Goal: Task Accomplishment & Management: Manage account settings

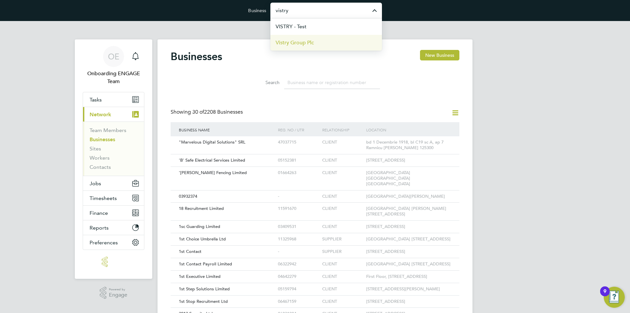
click at [306, 42] on span "Vistry Group Plc" at bounding box center [295, 43] width 38 height 8
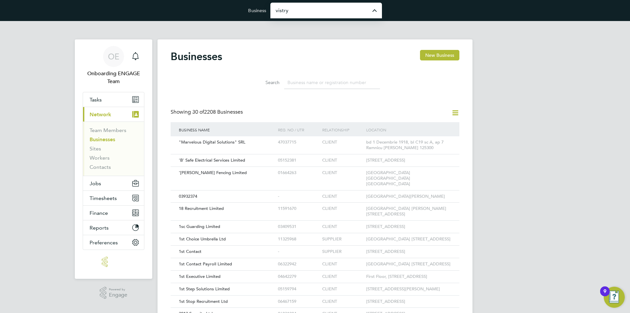
type input "Vistry Group Plc"
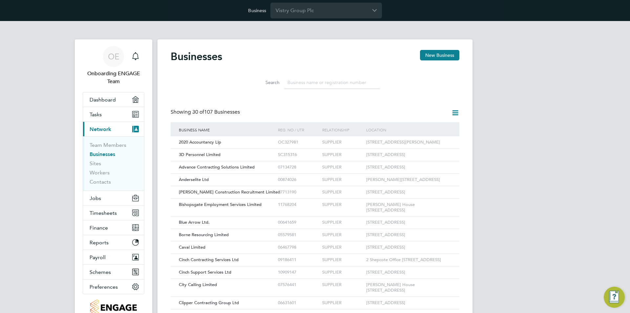
click at [306, 81] on input at bounding box center [332, 82] width 96 height 13
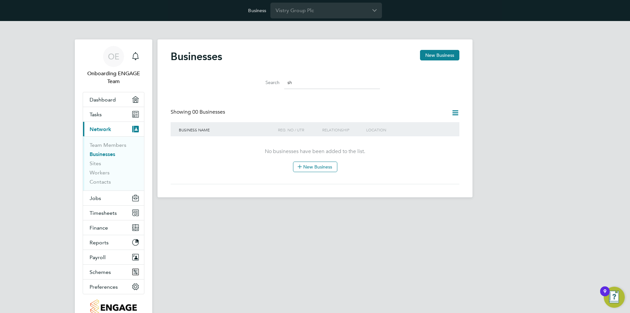
type input "s"
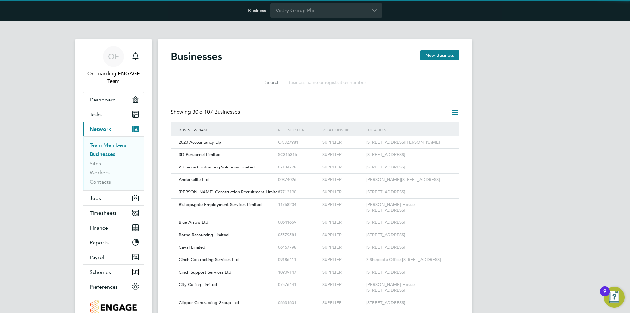
click at [113, 142] on link "Team Members" at bounding box center [108, 145] width 37 height 6
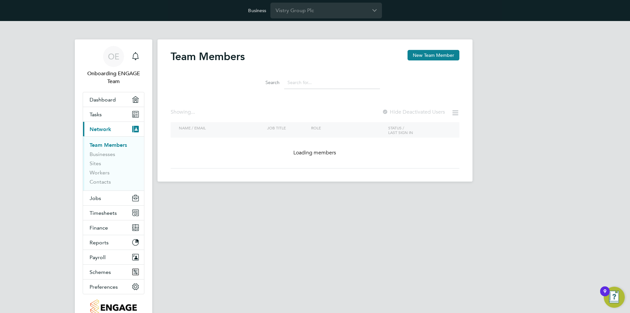
click at [303, 81] on input at bounding box center [332, 82] width 96 height 13
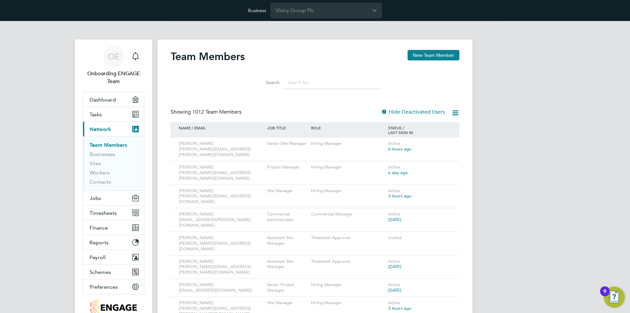
click at [309, 86] on input at bounding box center [332, 82] width 96 height 13
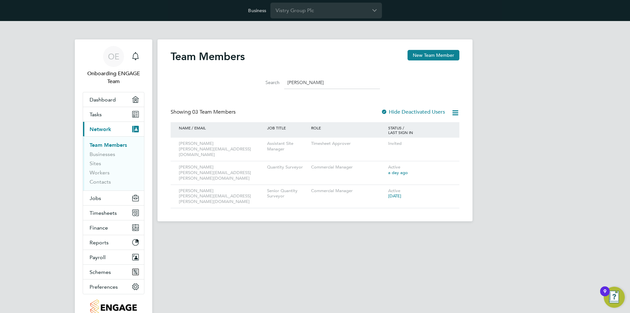
type input "shaun"
click at [0, 158] on div "OE Onboarding ENGAGE Team Notifications Applications: Dashboard Tasks Current p…" at bounding box center [315, 126] width 630 height 211
drag, startPoint x: 321, startPoint y: 83, endPoint x: 248, endPoint y: 79, distance: 73.6
click at [248, 80] on li "Search shaun" at bounding box center [315, 82] width 146 height 19
click at [535, 105] on div "OE Onboarding ENGAGE Team Notifications Applications: Dashboard Tasks Current p…" at bounding box center [315, 126] width 630 height 211
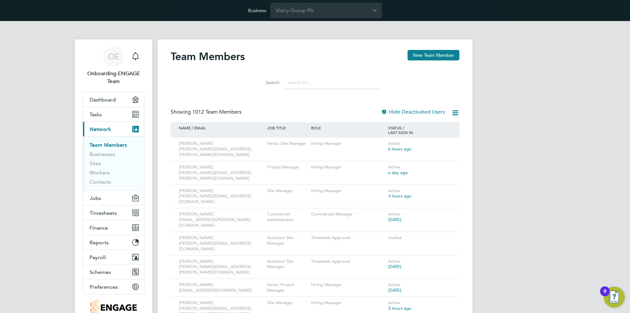
click at [305, 85] on input at bounding box center [332, 82] width 96 height 13
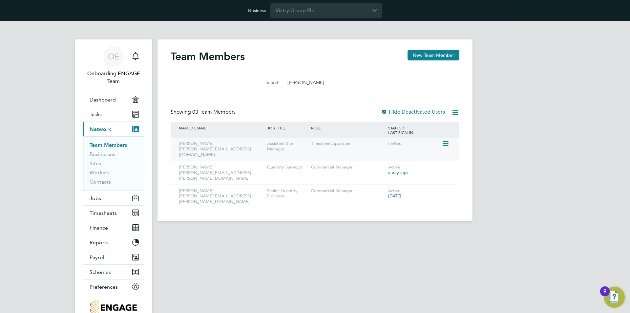
type input "shaun"
click at [446, 144] on icon at bounding box center [445, 144] width 7 height 8
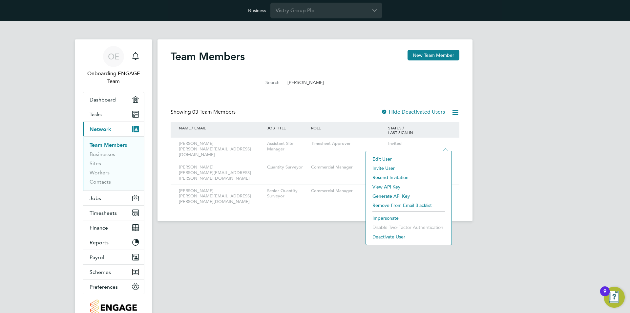
click at [397, 177] on li "Resend Invitation" at bounding box center [408, 177] width 79 height 9
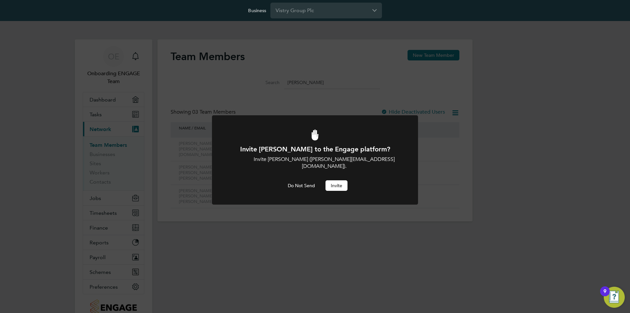
click at [333, 180] on button "Invite" at bounding box center [336, 185] width 22 height 10
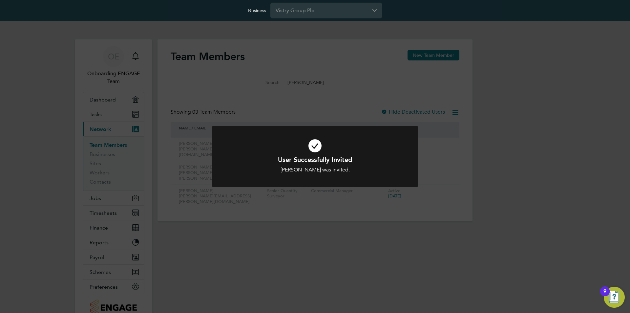
click at [538, 137] on div "User Successfully Invited Shaun Fessey was invited. Cancel Okay" at bounding box center [315, 156] width 630 height 313
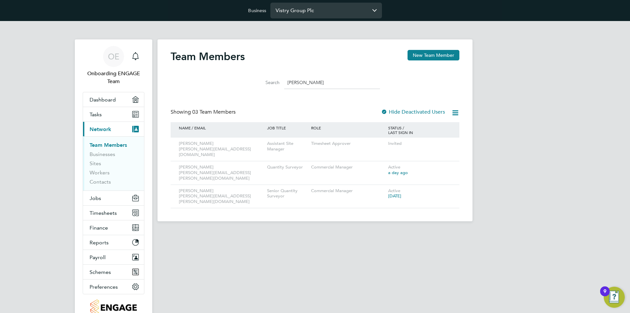
click at [324, 6] on input "Vistry Group Plc" at bounding box center [326, 10] width 112 height 15
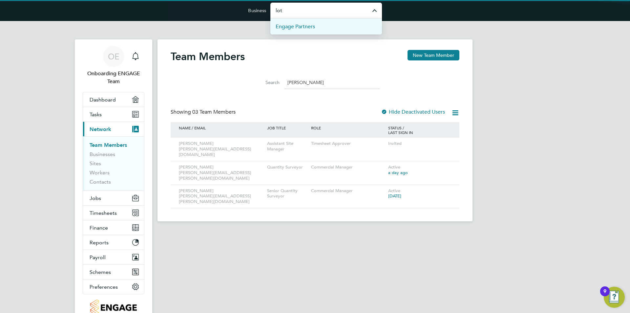
click at [316, 26] on li "Engage Partners" at bounding box center [326, 26] width 112 height 16
type input "Engage Partners"
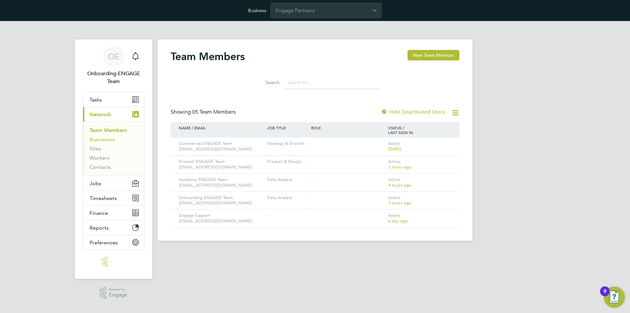
click at [109, 139] on link "Businesses" at bounding box center [103, 139] width 26 height 6
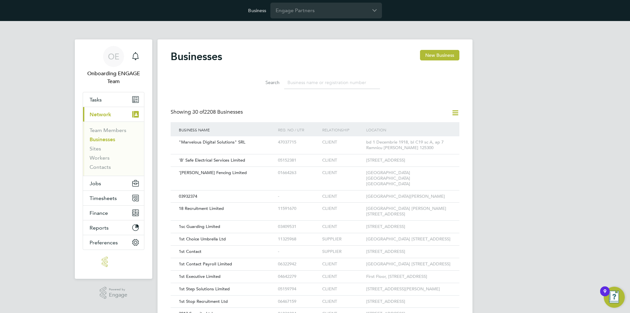
click at [339, 82] on input at bounding box center [332, 82] width 96 height 13
paste input "14041121"
type input "14041121"
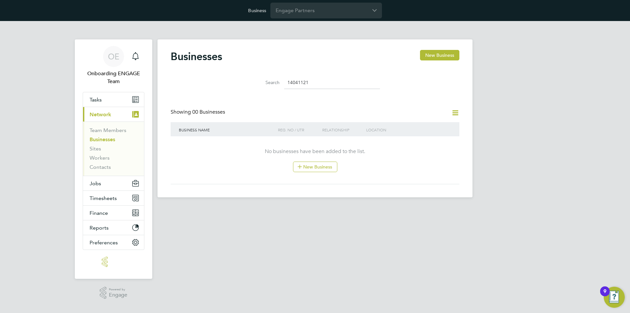
drag, startPoint x: 323, startPoint y: 85, endPoint x: 252, endPoint y: 84, distance: 70.9
click at [252, 84] on div "Search 14041121" at bounding box center [315, 82] width 130 height 13
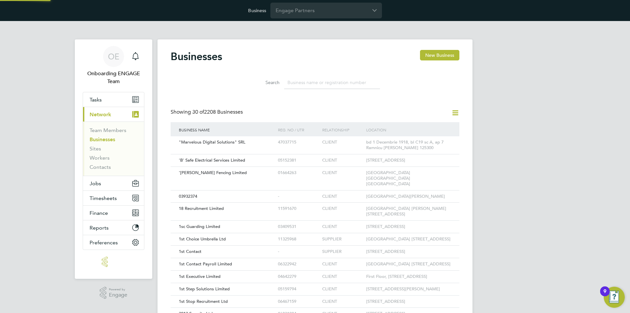
click at [431, 83] on div "Search" at bounding box center [315, 81] width 289 height 23
click at [456, 111] on icon at bounding box center [455, 113] width 8 height 8
click at [426, 126] on li "Add Business Connection" at bounding box center [424, 128] width 70 height 9
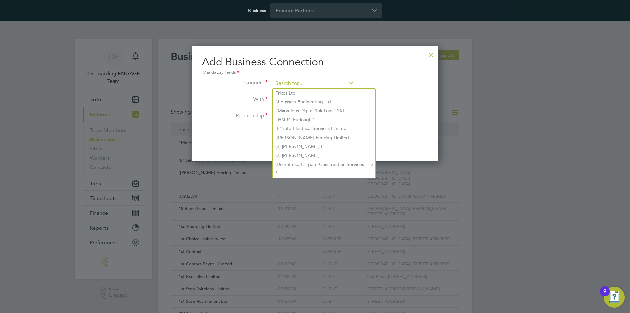
paste input "14041121"
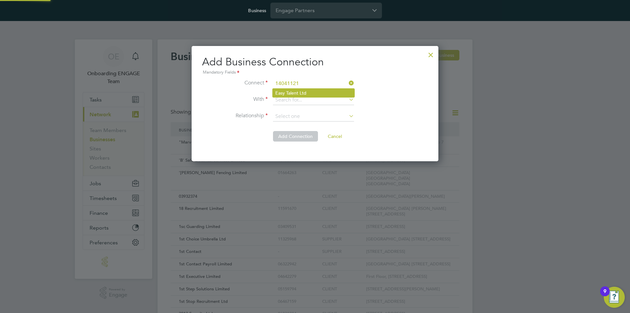
click at [295, 93] on li "Easy Talent Ltd" at bounding box center [314, 93] width 82 height 9
type input "Easy Talent Ltd"
click at [295, 100] on input at bounding box center [313, 100] width 81 height 10
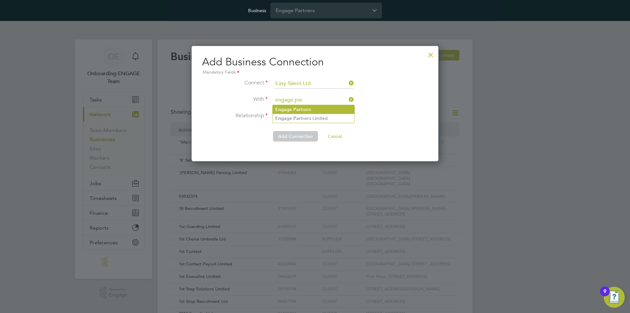
click at [299, 107] on b "Par" at bounding box center [296, 110] width 7 height 6
type input "Engage Partners"
click at [291, 117] on input at bounding box center [313, 117] width 81 height 10
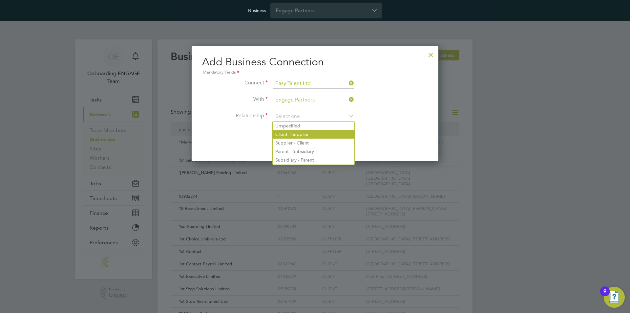
click at [288, 137] on li "Client - Supplier" at bounding box center [314, 134] width 82 height 9
type input "Client - Supplier"
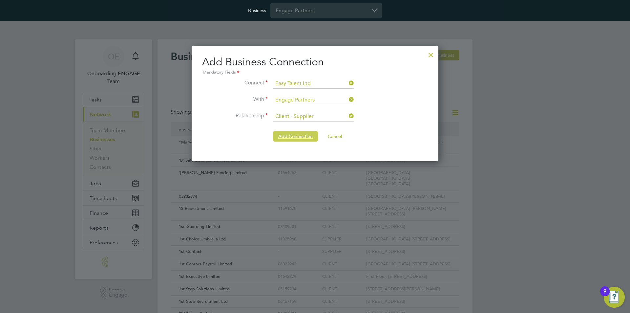
click at [295, 138] on button "Add Connection" at bounding box center [295, 136] width 45 height 10
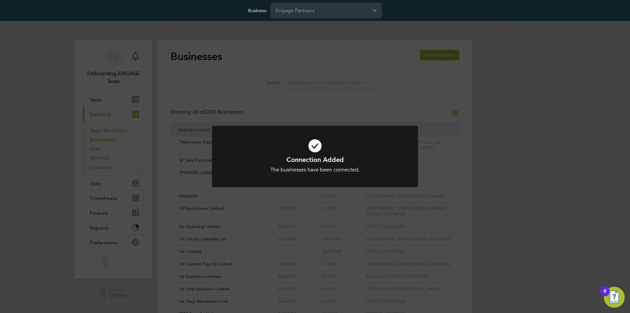
click at [446, 110] on div "Connection Added The businesses have been connected. Cancel Okay" at bounding box center [315, 156] width 630 height 313
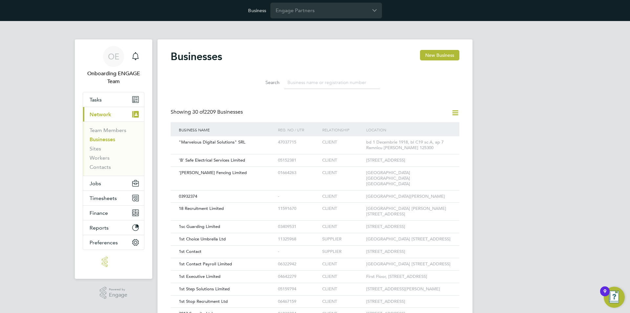
click at [458, 114] on icon at bounding box center [455, 113] width 8 height 8
click at [432, 126] on li "Add Business Connection" at bounding box center [424, 128] width 70 height 9
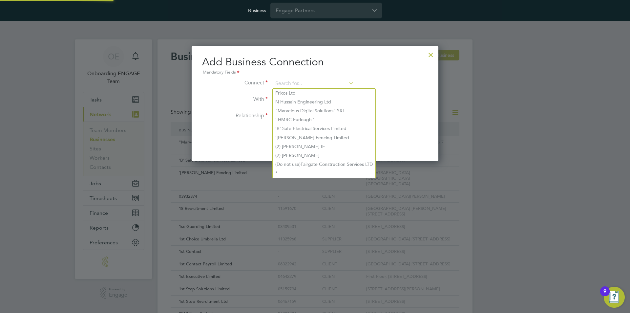
paste input "14041121"
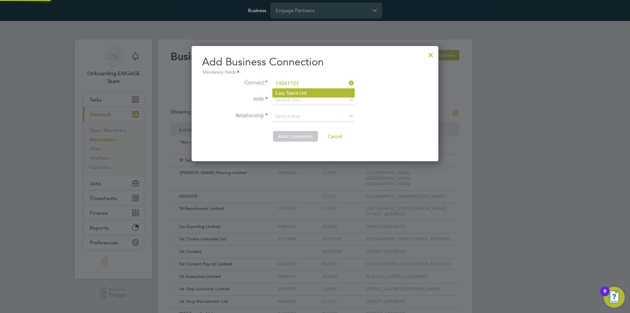
click at [304, 90] on li "Easy Talent Ltd" at bounding box center [314, 93] width 82 height 9
type input "Easy Talent Ltd"
click at [305, 98] on input at bounding box center [313, 100] width 81 height 10
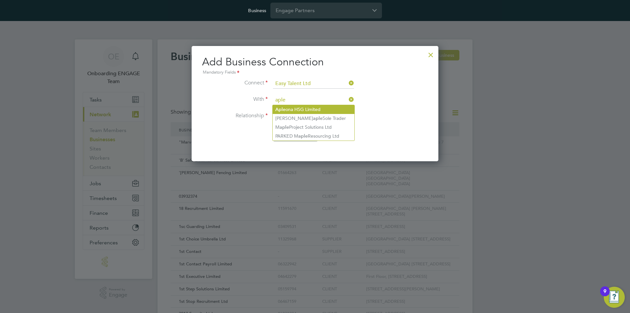
click at [306, 107] on li "Aple ona HSG Limited" at bounding box center [314, 109] width 82 height 9
type input "Apleona HSG Limited"
click at [318, 116] on input at bounding box center [313, 117] width 81 height 10
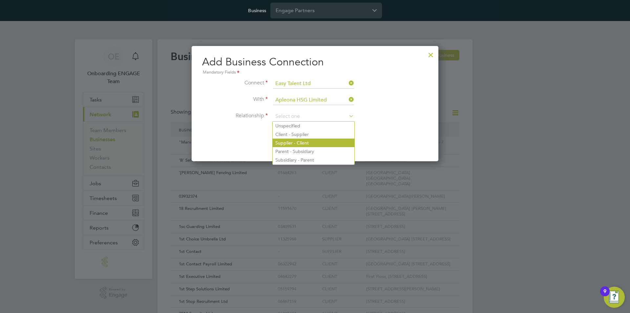
click at [294, 143] on li "Supplier - Client" at bounding box center [314, 142] width 82 height 9
type input "Supplier - Client"
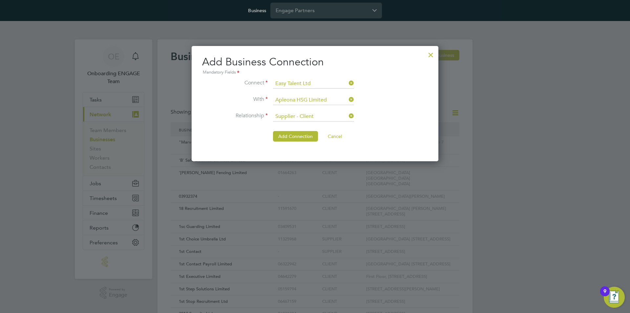
click at [347, 99] on icon at bounding box center [347, 99] width 0 height 9
click at [323, 99] on input at bounding box center [313, 100] width 81 height 10
click at [320, 107] on li "Aple ona HSG Limited" at bounding box center [314, 109] width 82 height 9
type input "Apleona HSG Limited"
click at [284, 138] on button "Add Connection" at bounding box center [295, 136] width 45 height 10
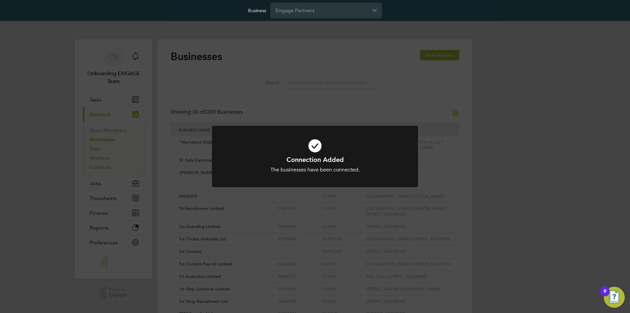
click at [304, 97] on div "Connection Added The businesses have been connected. Cancel Okay" at bounding box center [315, 156] width 630 height 313
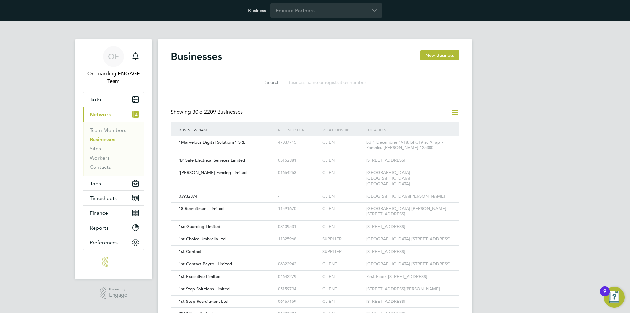
click at [303, 86] on input at bounding box center [332, 82] width 96 height 13
paste input "14041121"
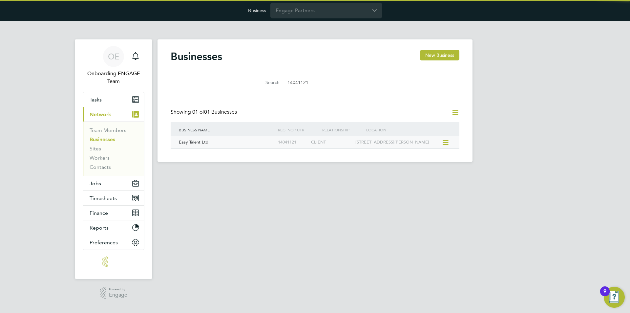
type input "14041121"
click at [223, 148] on div "Easy Talent Ltd" at bounding box center [226, 142] width 99 height 12
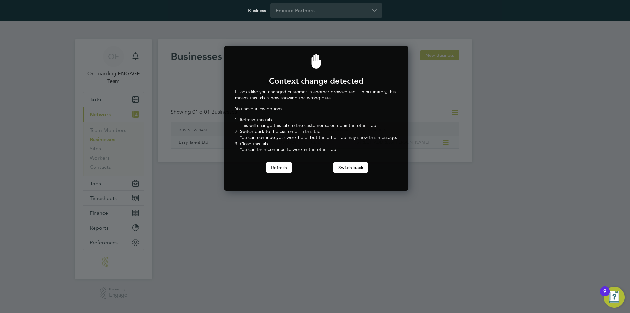
scroll to position [145, 181]
click at [271, 168] on button "Refresh" at bounding box center [279, 167] width 27 height 10
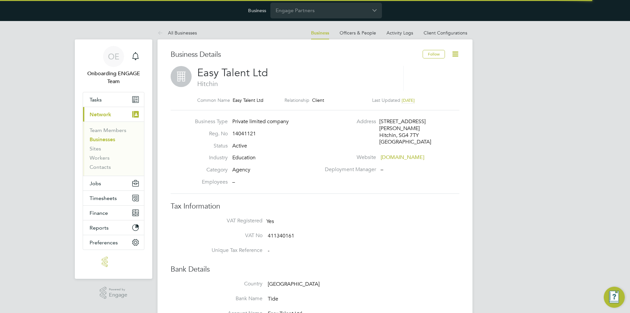
click at [458, 53] on icon at bounding box center [455, 54] width 8 height 8
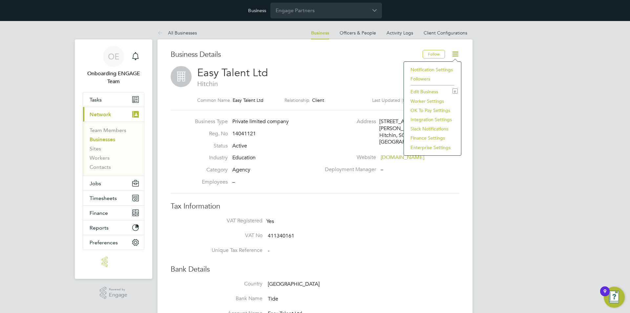
click at [424, 99] on li "Worker Settings" at bounding box center [432, 100] width 51 height 9
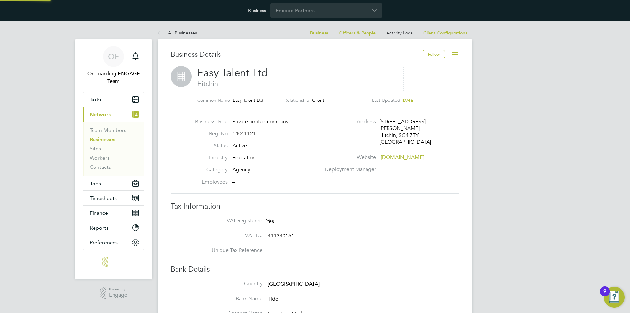
type input "Mandatory"
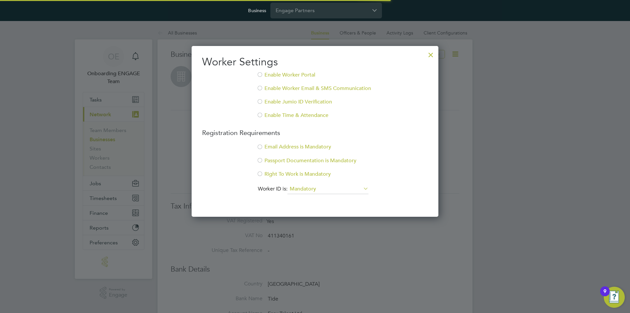
scroll to position [171, 247]
click at [260, 75] on div at bounding box center [260, 75] width 7 height 7
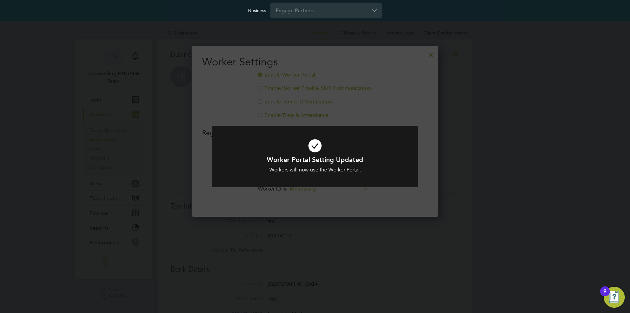
click at [208, 95] on div "Worker Portal Setting Updated Workers will now use the Worker Portal. Cancel Ok…" at bounding box center [315, 156] width 630 height 313
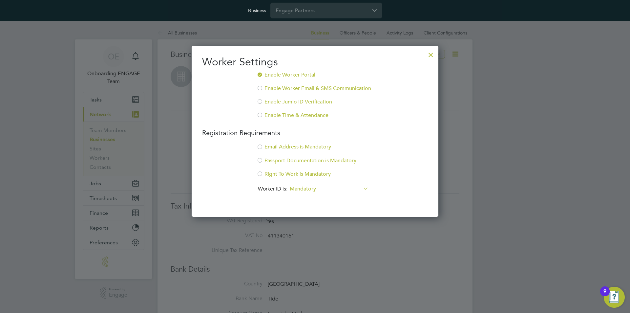
click at [260, 88] on div at bounding box center [260, 88] width 7 height 7
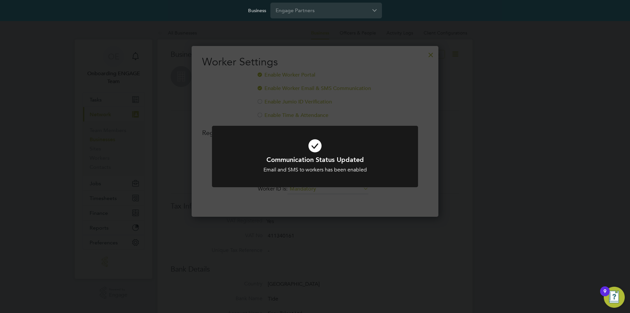
click at [231, 93] on div "Communication Status Updated Email and SMS to workers has been enabled Cancel O…" at bounding box center [315, 156] width 630 height 313
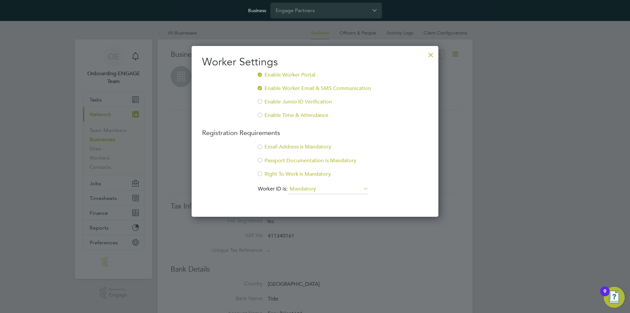
click at [259, 147] on div at bounding box center [260, 147] width 7 height 7
drag, startPoint x: 403, startPoint y: 198, endPoint x: 426, endPoint y: 95, distance: 105.9
click at [403, 199] on li "Worker ID is: Mandatory" at bounding box center [315, 192] width 226 height 16
click at [430, 53] on div at bounding box center [431, 53] width 12 height 12
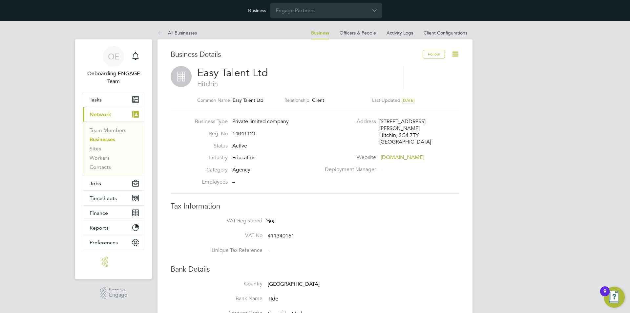
click at [454, 54] on icon at bounding box center [455, 54] width 8 height 8
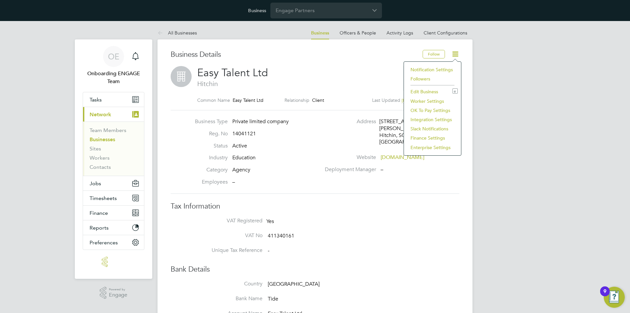
click at [433, 91] on li "Edit Business e" at bounding box center [432, 91] width 51 height 9
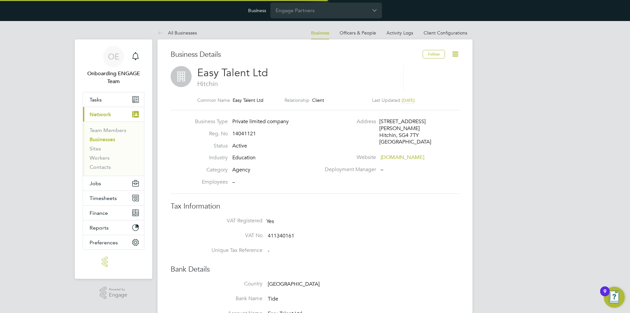
type input "[GEOGRAPHIC_DATA]"
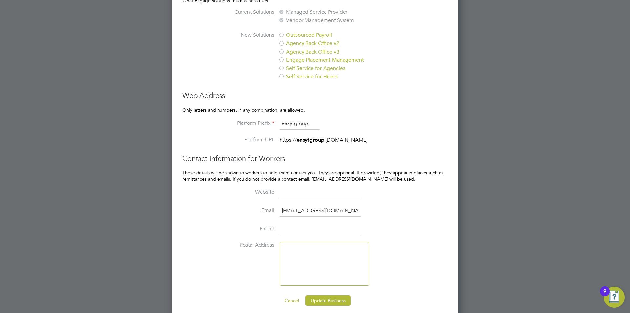
scroll to position [644, 0]
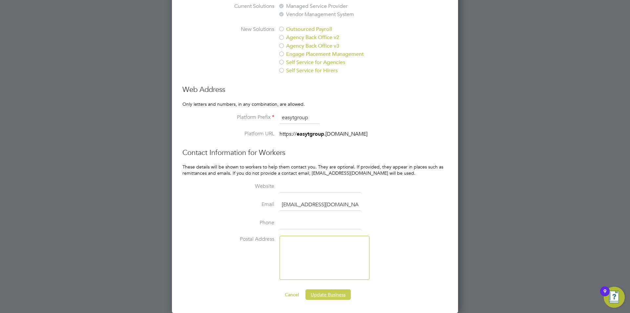
click at [331, 296] on button "Update Business" at bounding box center [327, 294] width 45 height 10
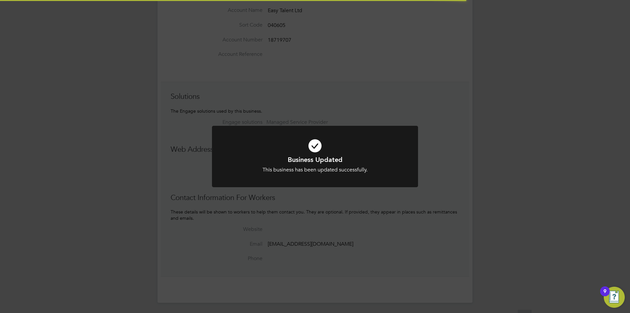
scroll to position [0, 0]
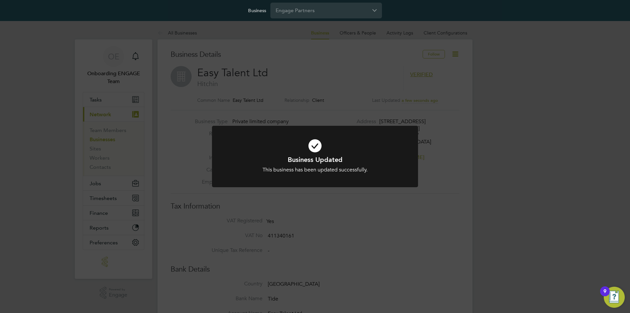
drag, startPoint x: 547, startPoint y: 100, endPoint x: 483, endPoint y: 80, distance: 67.3
click at [545, 98] on div "Business Updated This business has been updated successfully. Cancel Okay" at bounding box center [315, 156] width 630 height 313
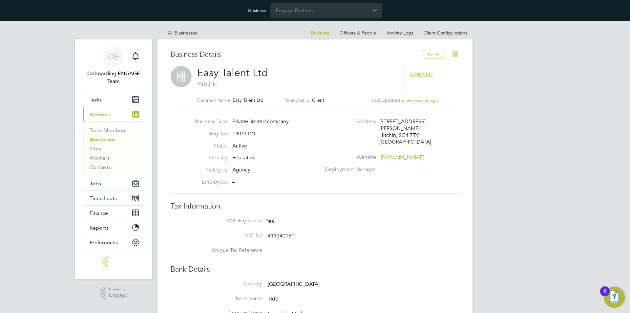
click at [182, 36] on li "All Businesses" at bounding box center [176, 32] width 39 height 13
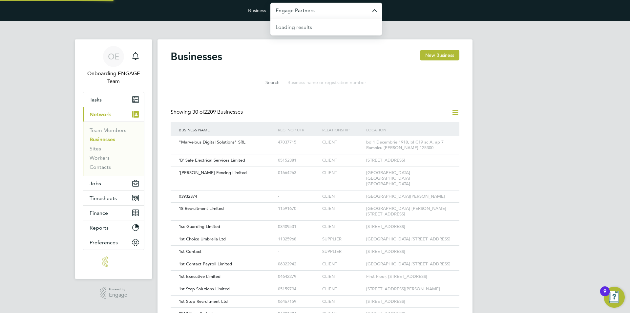
click at [312, 10] on input "Engage Partners" at bounding box center [326, 10] width 112 height 15
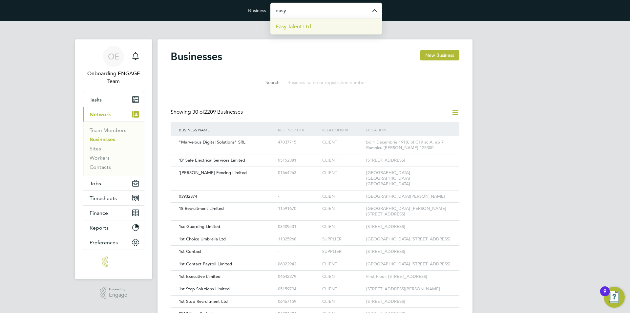
click at [313, 34] on li "Easy Talent Ltd" at bounding box center [326, 26] width 112 height 16
type input "Easy Talent Ltd"
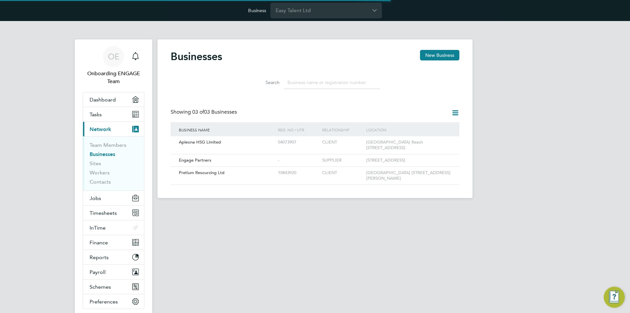
scroll to position [12, 100]
click at [252, 80] on label "Search" at bounding box center [265, 82] width 30 height 6
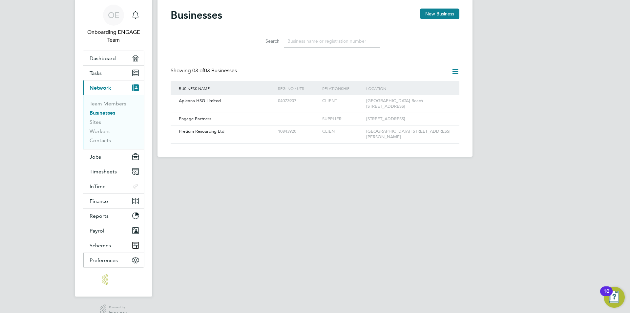
scroll to position [53, 0]
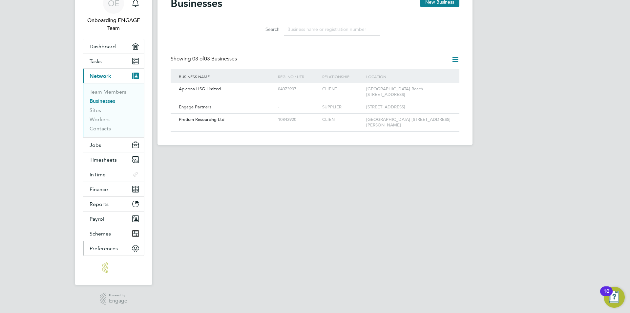
click at [116, 246] on span "Preferences" at bounding box center [104, 248] width 28 height 6
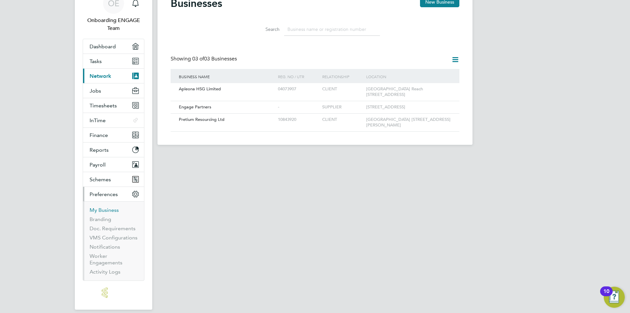
click at [106, 211] on link "My Business" at bounding box center [104, 210] width 29 height 6
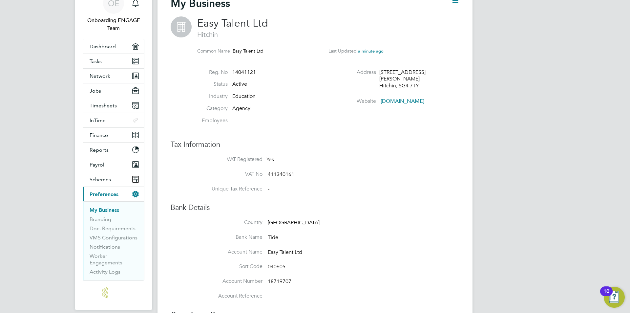
scroll to position [98, 0]
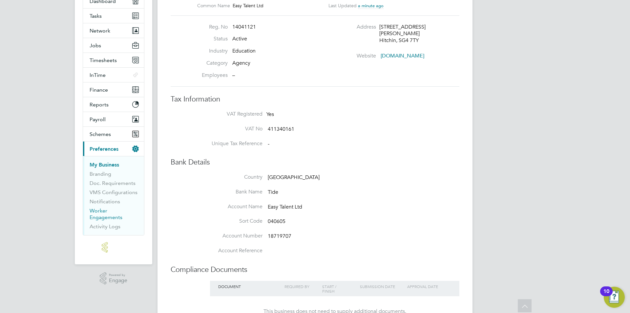
click at [94, 216] on link "Worker Engagements" at bounding box center [106, 213] width 33 height 13
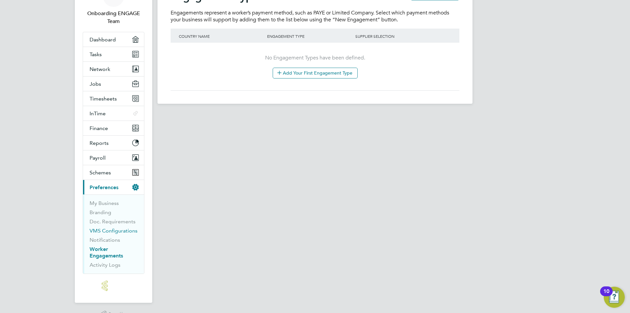
scroll to position [66, 0]
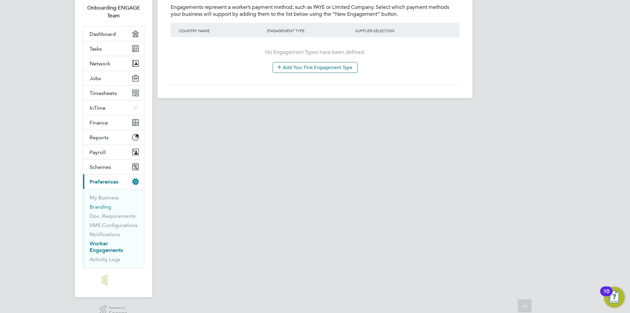
click at [97, 206] on link "Branding" at bounding box center [101, 206] width 22 height 6
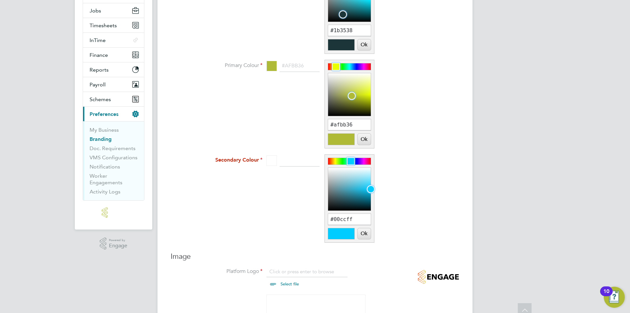
scroll to position [135, 0]
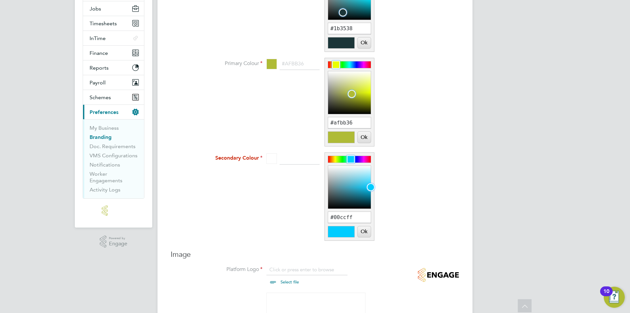
drag, startPoint x: 554, startPoint y: 109, endPoint x: 537, endPoint y: 107, distance: 17.8
click at [554, 109] on div "OE Onboarding ENGAGE Team Notifications Applications: Dashboard Tasks Network T…" at bounding box center [315, 293] width 630 height 814
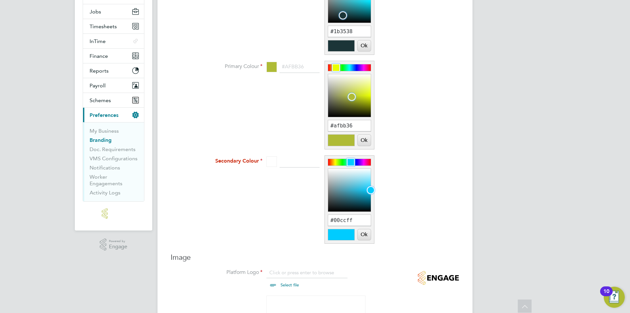
scroll to position [168, 0]
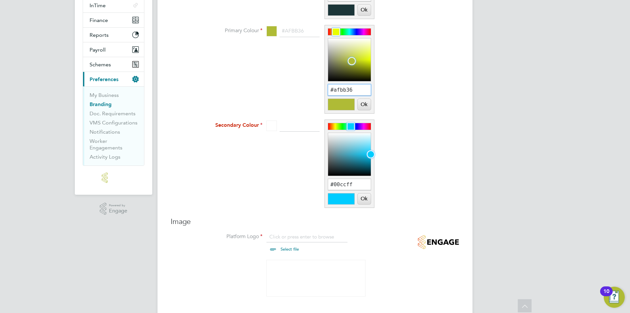
click at [354, 88] on input "#afbb36" at bounding box center [349, 89] width 43 height 11
paste input "0d8294"
type input "#0d8294"
click at [363, 105] on button "Ok" at bounding box center [364, 104] width 13 height 11
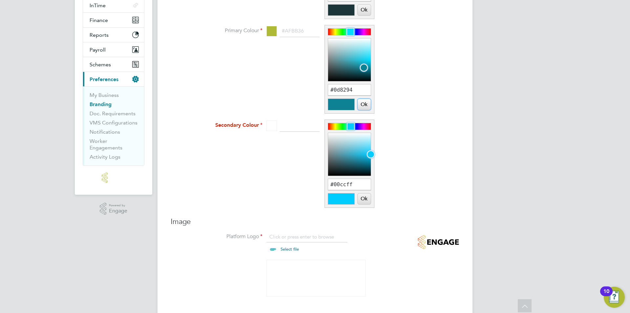
type input "#0d8294"
click at [359, 187] on input "#00ccff" at bounding box center [349, 184] width 43 height 11
click at [358, 187] on input "#00ccff" at bounding box center [349, 184] width 43 height 11
paste input "d8294"
type input "#0d8294"
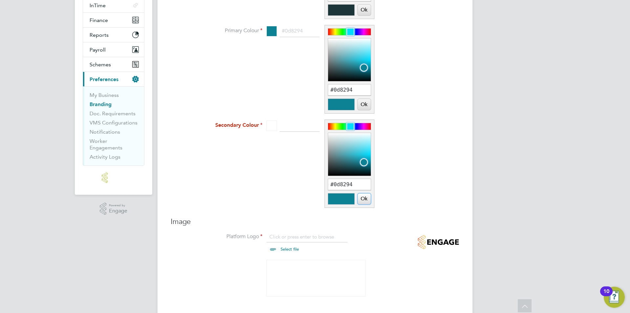
click at [362, 198] on button "Ok" at bounding box center [364, 198] width 13 height 11
type input "#0d8294"
click at [445, 152] on li "Secondary Colour #0d8294 #0d8294 Ok Cancel" at bounding box center [328, 167] width 262 height 94
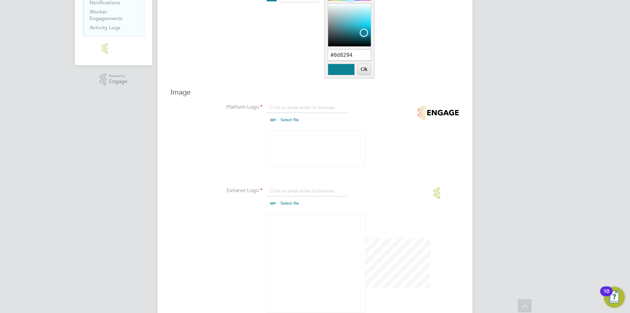
scroll to position [299, 0]
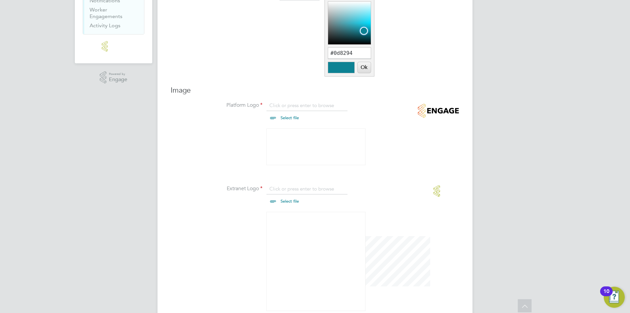
click at [285, 118] on input "file" at bounding box center [295, 112] width 103 height 20
type input "C:\fakepath\NEW LOGO HORIZONTAL.png"
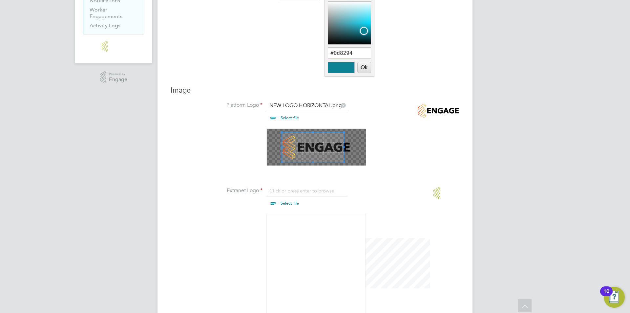
click at [280, 146] on div at bounding box center [316, 147] width 99 height 37
click at [351, 149] on div at bounding box center [316, 147] width 69 height 30
click at [404, 151] on li at bounding box center [328, 150] width 262 height 45
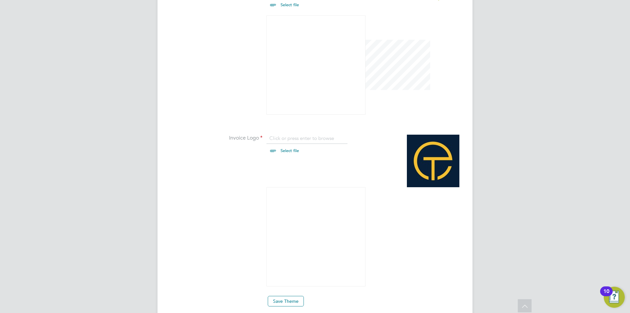
scroll to position [498, 0]
click at [287, 147] on input "file" at bounding box center [295, 144] width 103 height 20
type input "C:\fakepath\easy_t_group_logo.jpg"
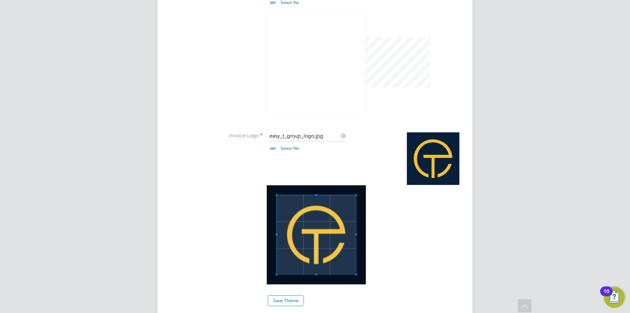
scroll to position [500, 0]
click at [290, 295] on button "Save Theme" at bounding box center [286, 300] width 36 height 10
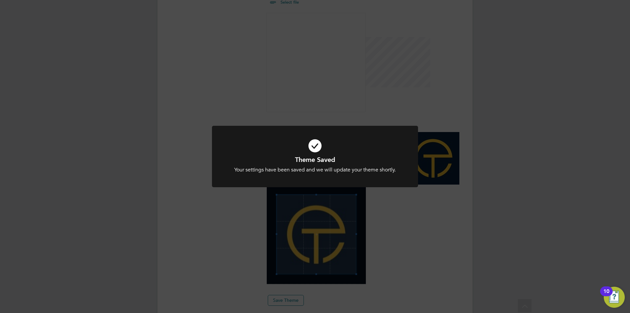
scroll to position [9, 81]
click at [524, 164] on div "Theme Saved Your settings have been saved and we will update your theme shortly…" at bounding box center [315, 156] width 630 height 313
click at [505, 188] on div "Theme Updated Your theme has been updated. Cancel Okay" at bounding box center [315, 156] width 630 height 313
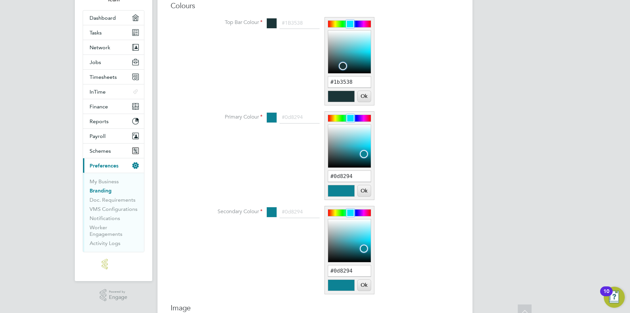
scroll to position [98, 0]
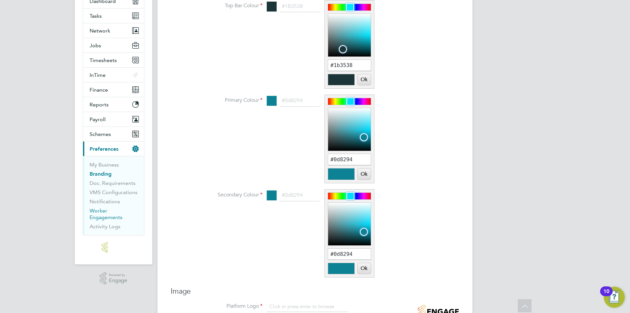
click at [99, 212] on link "Worker Engagements" at bounding box center [106, 213] width 33 height 13
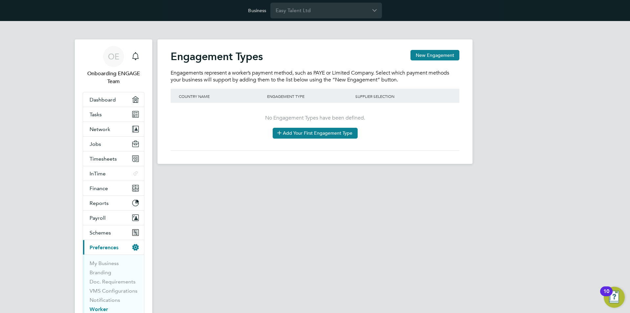
click at [322, 133] on button "Add Your First Engagement Type" at bounding box center [315, 133] width 85 height 10
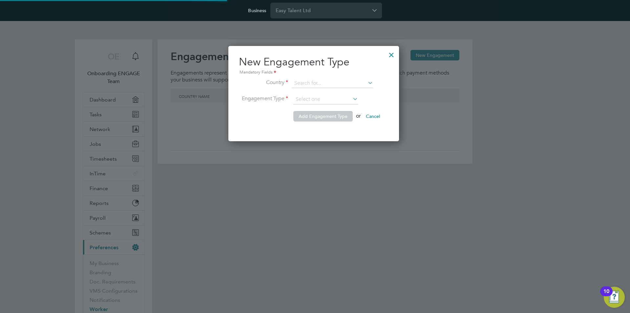
scroll to position [95, 173]
click at [310, 86] on input at bounding box center [332, 83] width 81 height 9
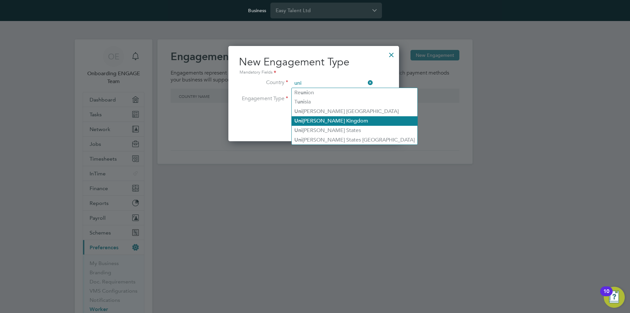
click at [322, 120] on li "Uni ted Kingdom" at bounding box center [355, 121] width 126 height 10
type input "United Kingdom"
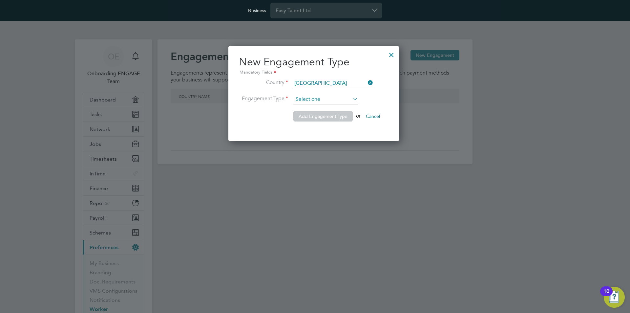
click at [307, 98] on input at bounding box center [325, 99] width 65 height 10
click at [312, 105] on li "Limited Company" at bounding box center [325, 108] width 65 height 9
type input "Limited Company"
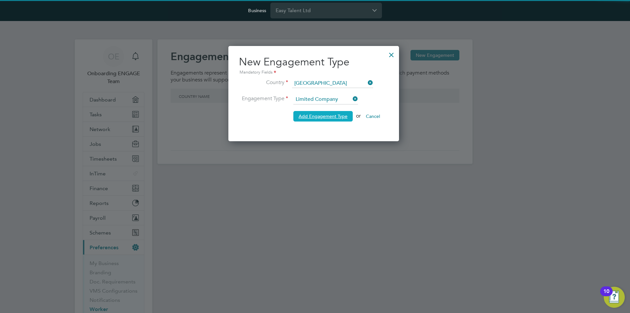
click at [317, 115] on span "Add Engagement Type" at bounding box center [323, 116] width 49 height 6
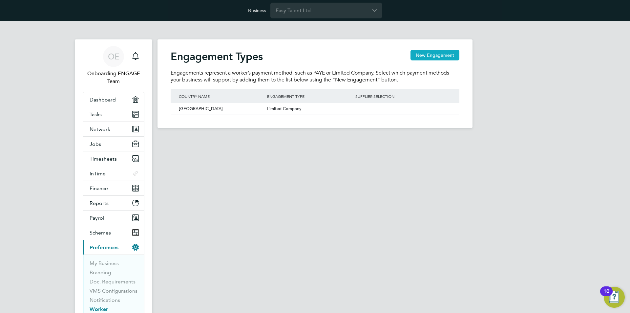
click at [423, 56] on button "New Engagement" at bounding box center [434, 55] width 49 height 10
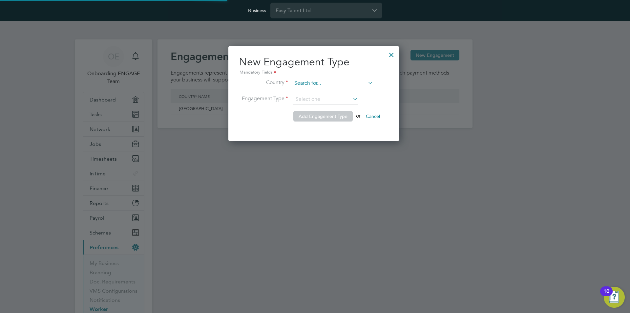
scroll to position [95, 173]
click at [327, 82] on input at bounding box center [332, 83] width 81 height 9
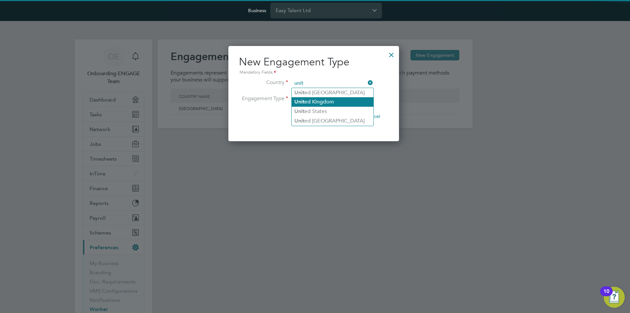
click at [322, 102] on li "Unit ed Kingdom" at bounding box center [333, 102] width 82 height 10
type input "United Kingdom"
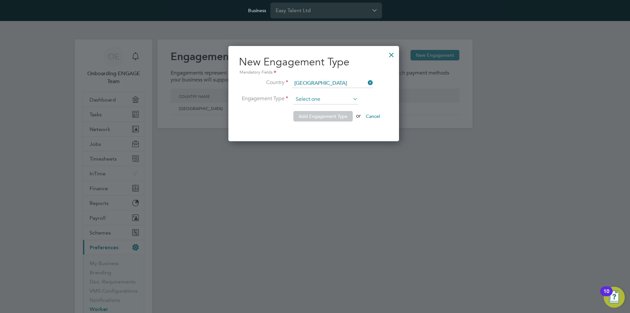
click at [308, 100] on input at bounding box center [325, 99] width 65 height 10
click at [313, 116] on li "PAYE Direct" at bounding box center [325, 117] width 65 height 9
type input "PAYE Direct"
click at [326, 113] on span "Add Engagement Type" at bounding box center [323, 116] width 49 height 6
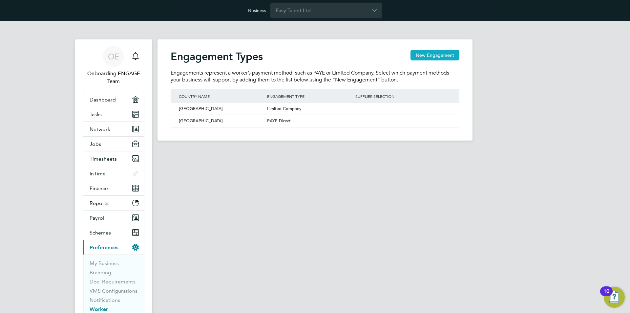
click at [426, 59] on button "New Engagement" at bounding box center [434, 55] width 49 height 10
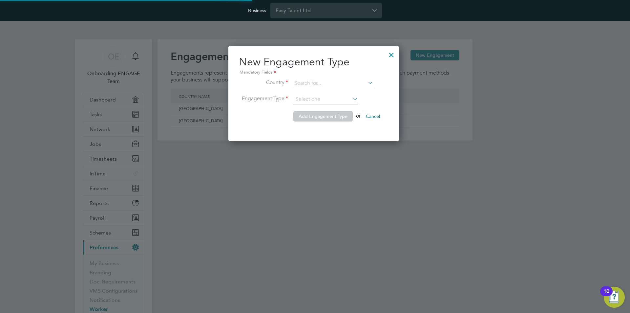
scroll to position [95, 173]
click at [333, 81] on input at bounding box center [332, 83] width 81 height 9
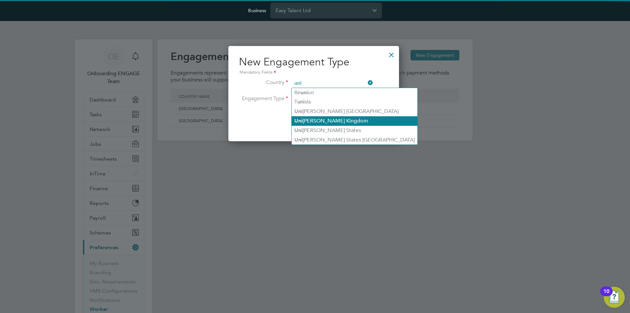
click at [326, 123] on li "Uni ted Kingdom" at bounding box center [355, 121] width 126 height 10
type input "United Kingdom"
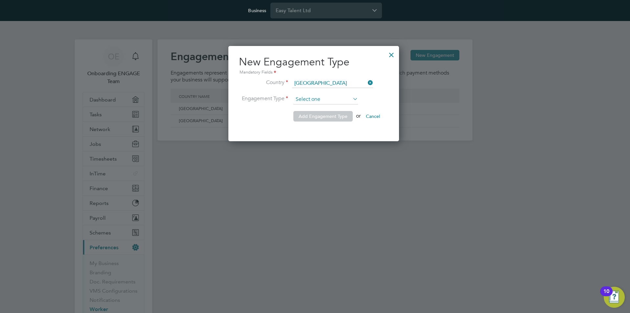
click at [309, 102] on input at bounding box center [325, 99] width 65 height 10
click at [314, 126] on li "Self-employed" at bounding box center [325, 125] width 65 height 9
type input "Self-employed"
click at [304, 116] on span "Add Engagement Type" at bounding box center [323, 116] width 49 height 6
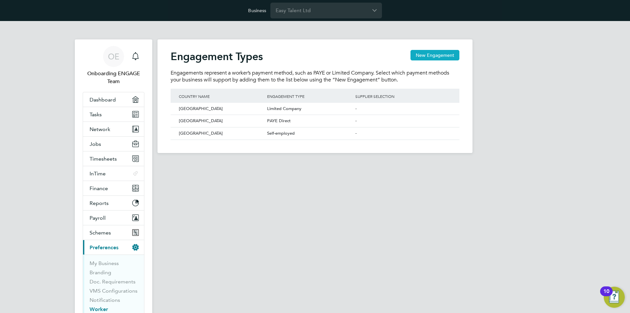
click at [426, 55] on button "New Engagement" at bounding box center [434, 55] width 49 height 10
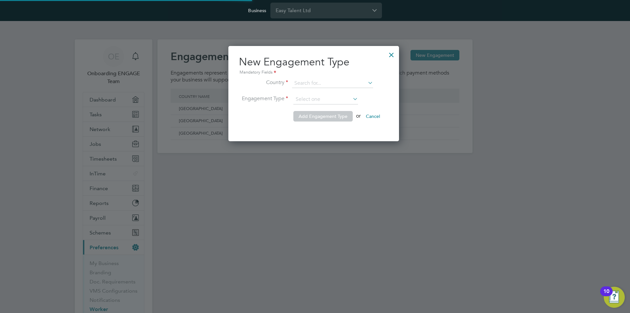
scroll to position [95, 173]
click at [319, 79] on input at bounding box center [332, 83] width 81 height 9
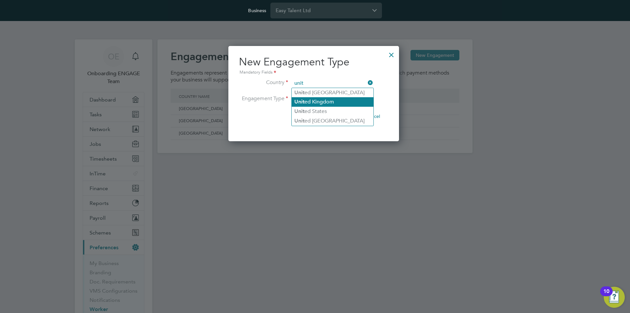
click at [318, 102] on li "Unit ed Kingdom" at bounding box center [333, 102] width 82 height 10
type input "United Kingdom"
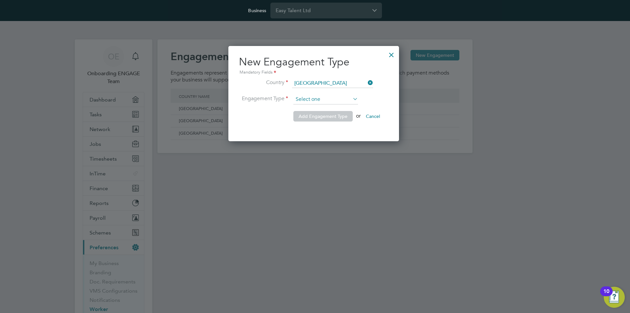
click at [307, 98] on input at bounding box center [325, 99] width 65 height 10
click at [314, 133] on li "Umbrella" at bounding box center [325, 134] width 65 height 9
type input "Umbrella"
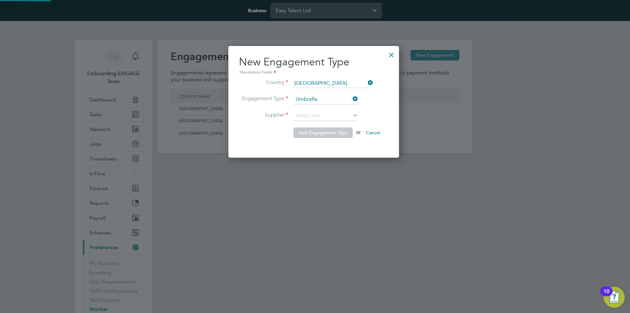
scroll to position [112, 173]
click at [309, 112] on input at bounding box center [325, 116] width 65 height 10
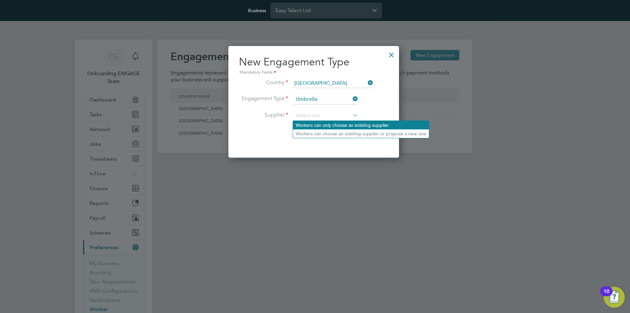
click at [319, 123] on li "Workers can only choose an existing supplier" at bounding box center [361, 125] width 136 height 9
type input "Workers can only choose an existing supplier"
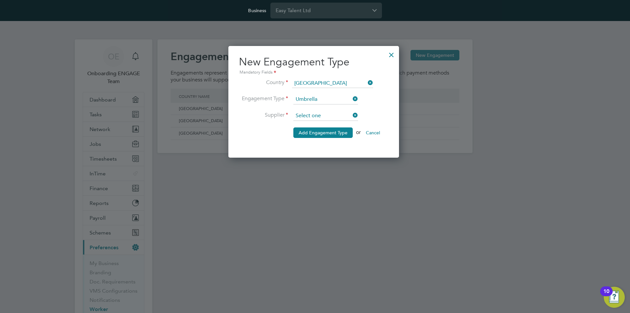
click at [328, 117] on input at bounding box center [325, 116] width 65 height 10
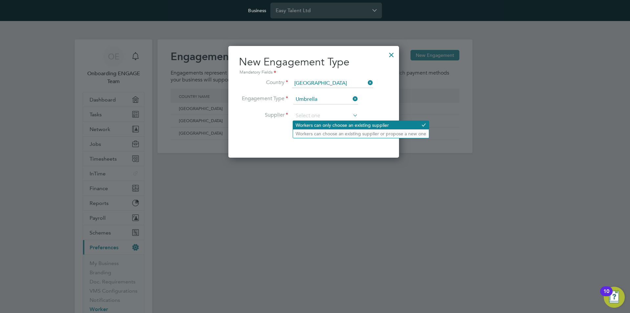
click at [343, 125] on li "Workers can only choose an existing supplier" at bounding box center [361, 125] width 136 height 9
type input "Workers can only choose an existing supplier"
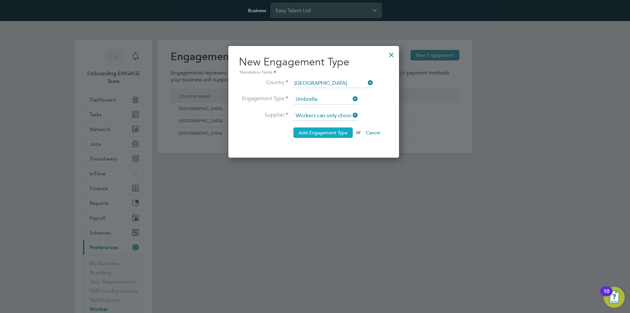
click at [326, 130] on span "Add Engagement Type" at bounding box center [323, 133] width 49 height 6
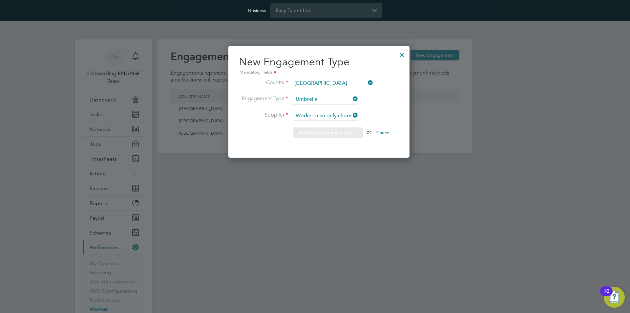
scroll to position [112, 183]
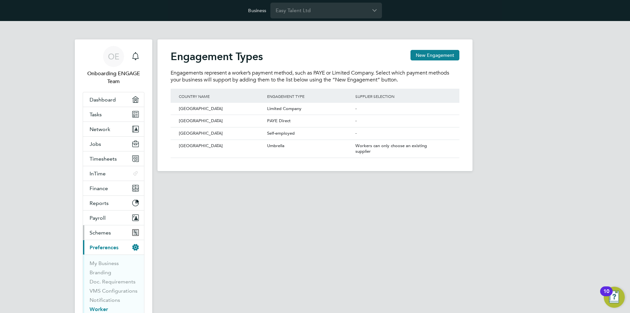
click at [114, 231] on button "Schemes" at bounding box center [113, 232] width 61 height 14
click at [100, 248] on link "Employment Schemes" at bounding box center [105, 251] width 31 height 13
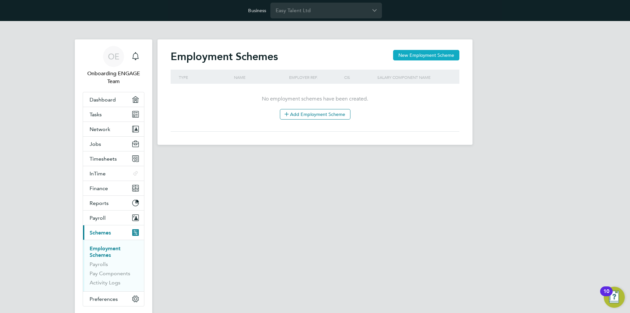
click at [427, 58] on button "New Employment Scheme" at bounding box center [426, 55] width 66 height 10
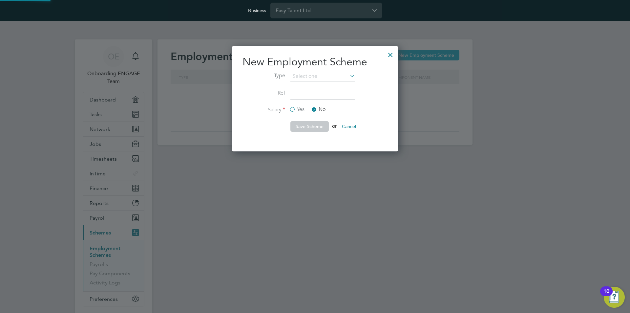
scroll to position [106, 166]
click at [313, 76] on input at bounding box center [322, 77] width 65 height 10
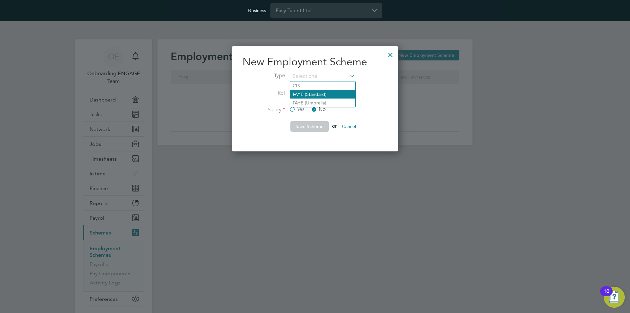
click at [310, 91] on li "PAYE (Standard)" at bounding box center [322, 94] width 65 height 9
type input "PAYE (Standard)"
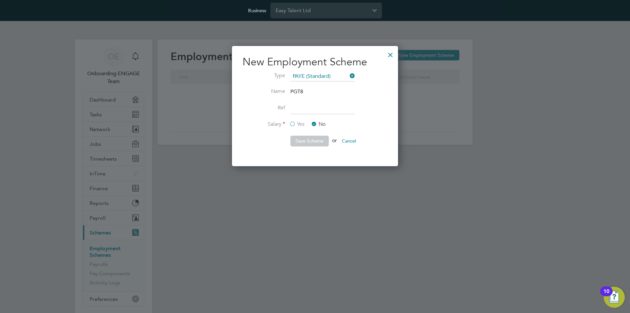
scroll to position [120, 166]
click at [297, 111] on input at bounding box center [322, 108] width 65 height 12
type input "1"
click at [270, 143] on label at bounding box center [263, 140] width 43 height 7
click at [308, 140] on button "Save Scheme" at bounding box center [309, 140] width 38 height 10
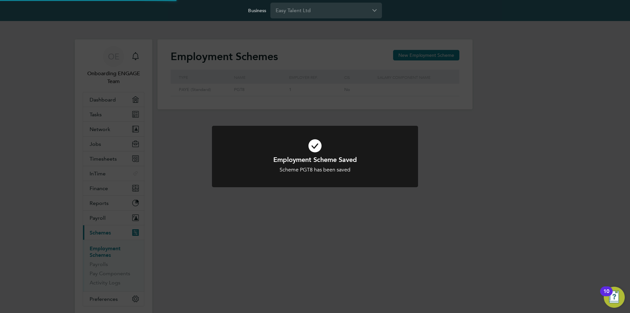
scroll to position [12, 55]
click at [102, 265] on div "Employment Scheme Saved Scheme PGT8 has been saved Cancel Okay" at bounding box center [315, 156] width 630 height 313
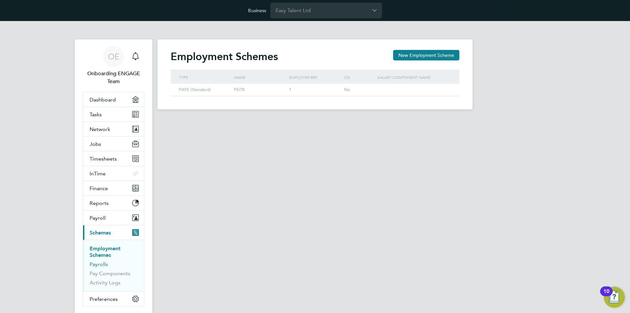
click at [94, 264] on link "Payrolls" at bounding box center [99, 264] width 18 height 6
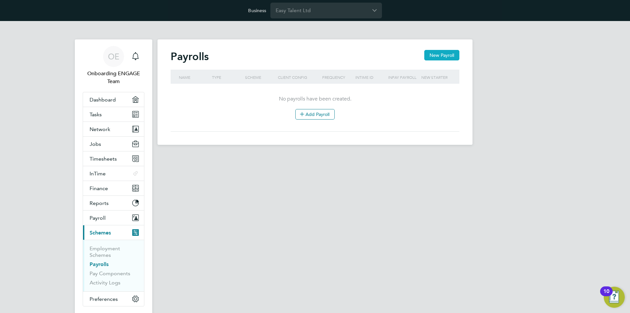
click at [436, 57] on button "New Payroll" at bounding box center [441, 55] width 35 height 10
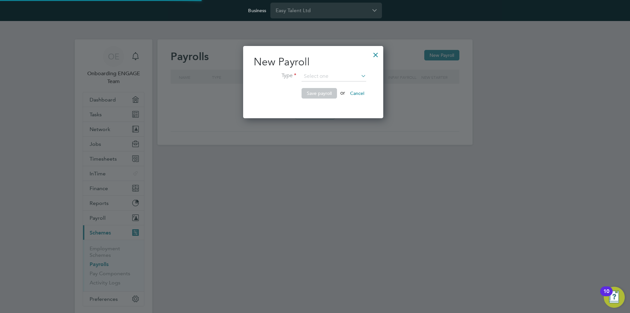
scroll to position [73, 144]
click at [340, 75] on input at bounding box center [333, 77] width 65 height 10
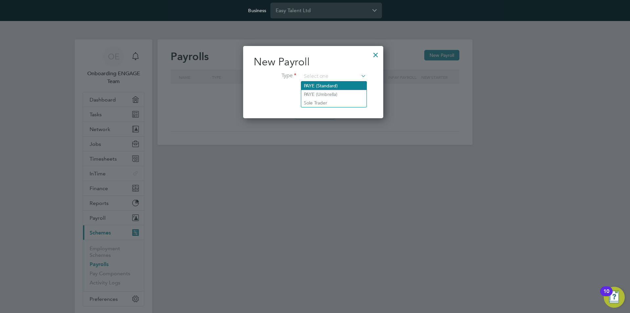
click at [335, 85] on li "PAYE (Standard)" at bounding box center [333, 85] width 65 height 9
type input "PAYE (Standard)"
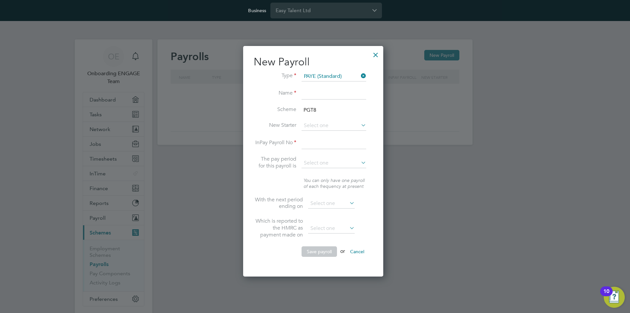
click at [325, 93] on input at bounding box center [333, 94] width 65 height 12
type input "PAYE"
click at [275, 128] on label "New Starter" at bounding box center [275, 125] width 43 height 7
click at [318, 147] on input at bounding box center [333, 143] width 65 height 12
click at [331, 145] on input at bounding box center [333, 143] width 65 height 12
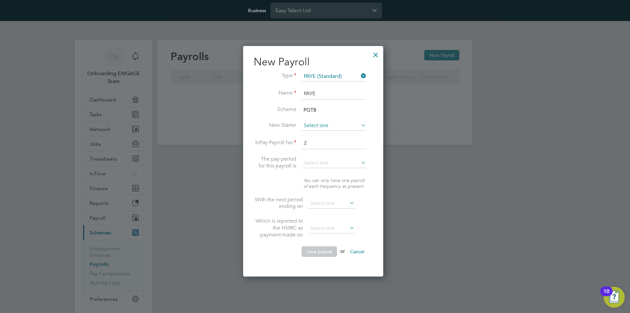
type input "2"
click at [319, 125] on input at bounding box center [333, 126] width 65 height 10
click at [319, 133] on li "Pay info" at bounding box center [333, 135] width 65 height 9
type input "Pay info"
click at [323, 165] on input at bounding box center [333, 163] width 65 height 10
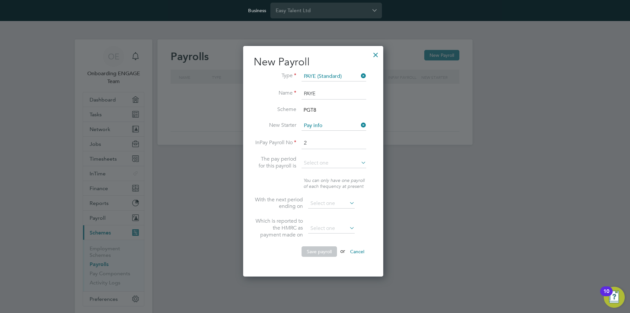
click at [323, 170] on li "Weekly" at bounding box center [333, 172] width 65 height 9
type input "Weekly"
click at [330, 205] on input at bounding box center [331, 203] width 47 height 10
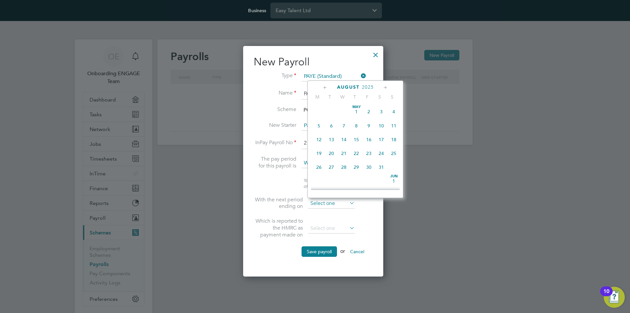
scroll to position [256, 0]
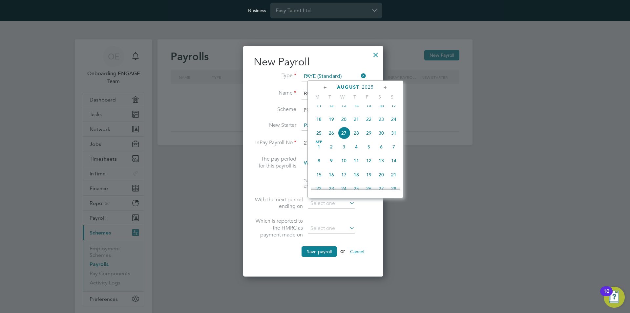
click at [274, 181] on li "You can only have one payroll of each frequency at present" at bounding box center [313, 186] width 119 height 19
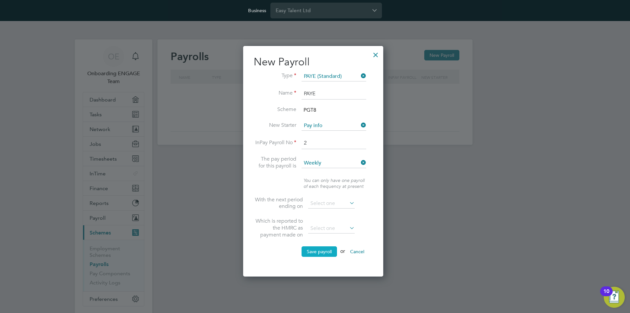
click at [318, 251] on button "Save payroll" at bounding box center [318, 251] width 35 height 10
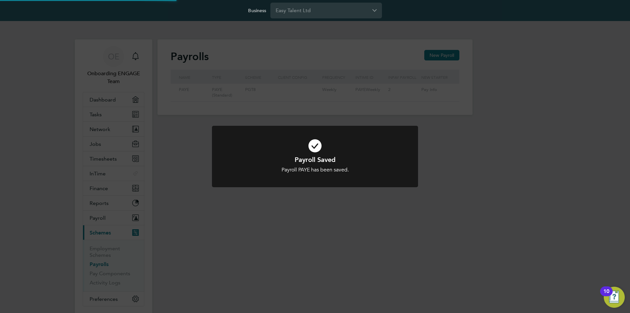
click at [348, 196] on div "Payroll Saved Payroll PAYE has been saved. Cancel Okay" at bounding box center [315, 156] width 630 height 313
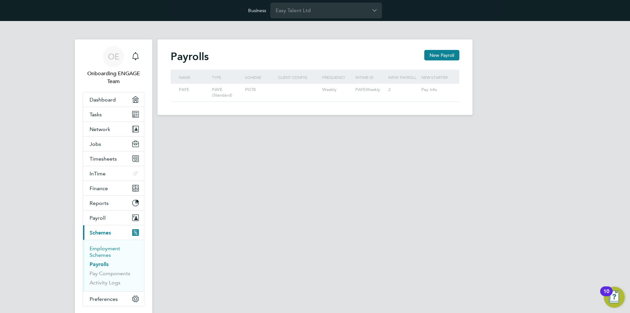
click at [111, 249] on link "Employment Schemes" at bounding box center [105, 251] width 31 height 13
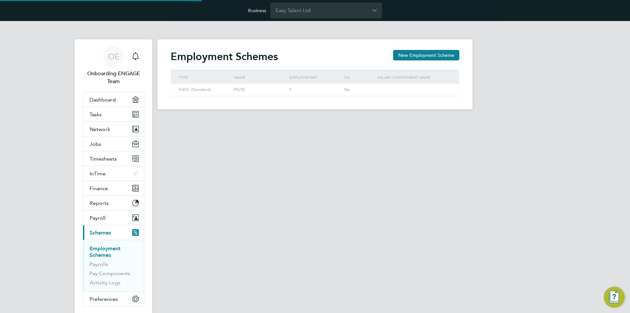
scroll to position [12, 55]
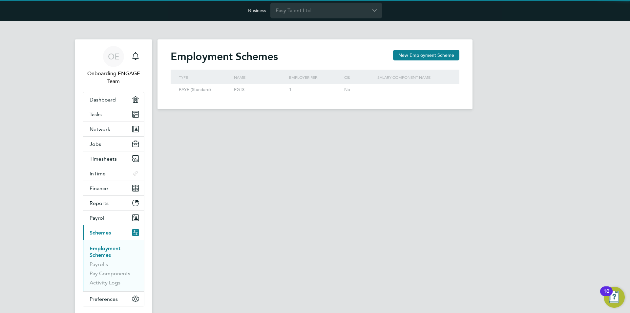
click at [103, 259] on li "Employment Schemes" at bounding box center [114, 253] width 49 height 16
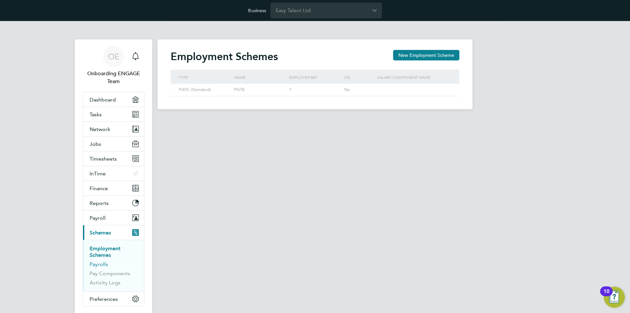
click at [100, 266] on link "Payrolls" at bounding box center [99, 264] width 18 height 6
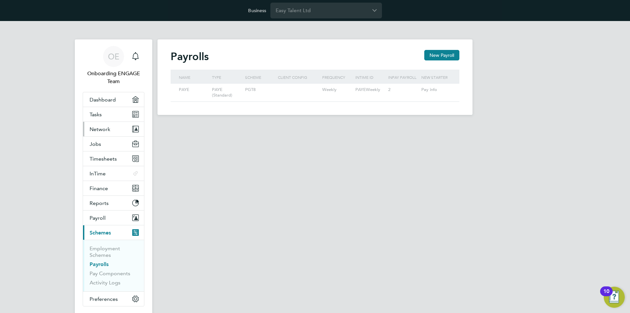
click at [115, 126] on button "Network" at bounding box center [113, 129] width 61 height 14
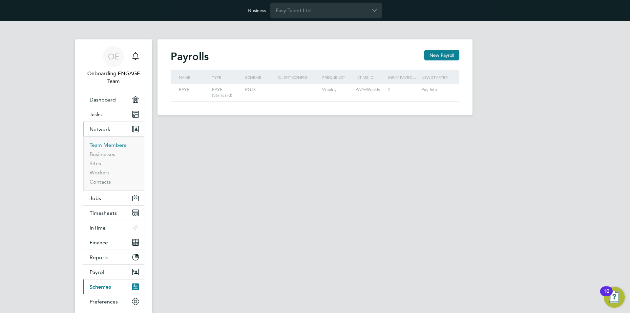
click at [108, 145] on link "Team Members" at bounding box center [108, 145] width 37 height 6
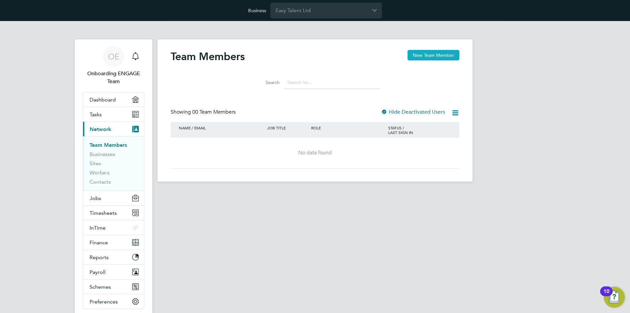
click at [439, 53] on button "New Team Member" at bounding box center [433, 55] width 52 height 10
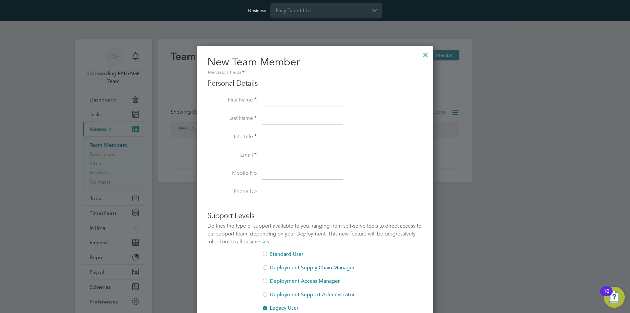
scroll to position [393, 237]
click at [276, 103] on input at bounding box center [302, 100] width 81 height 12
paste input "Louis Borhani"
drag, startPoint x: 278, startPoint y: 98, endPoint x: 334, endPoint y: 99, distance: 56.1
click at [334, 99] on body "Business Easy Talent Ltd OE Onboarding ENGAGE Team Notifications Applications: …" at bounding box center [315, 96] width 630 height 192
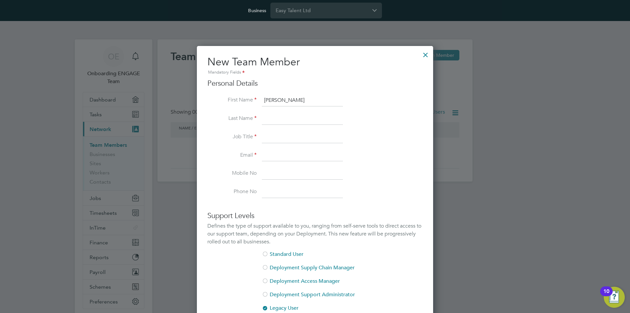
type input "Louis"
drag, startPoint x: 228, startPoint y: 156, endPoint x: 263, endPoint y: 133, distance: 41.0
click at [228, 155] on label "Email" at bounding box center [231, 155] width 49 height 7
click at [278, 118] on input at bounding box center [302, 119] width 81 height 12
paste input "Borhani"
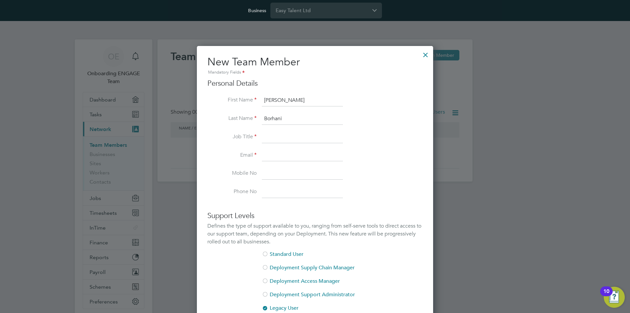
type input "Borhani"
click at [253, 136] on label "Job Title" at bounding box center [231, 136] width 49 height 7
click at [270, 136] on input at bounding box center [302, 137] width 81 height 12
type input "-"
click at [293, 151] on input at bounding box center [302, 156] width 81 height 12
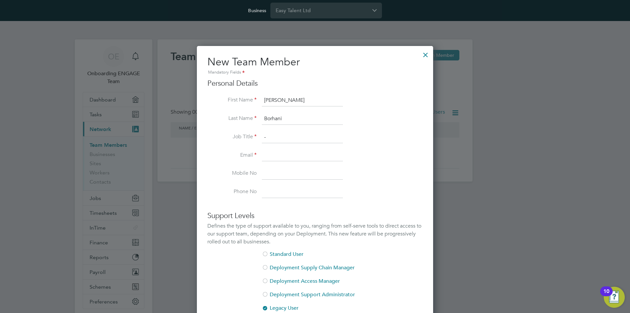
paste input "Louis@easytalentgroup.com"
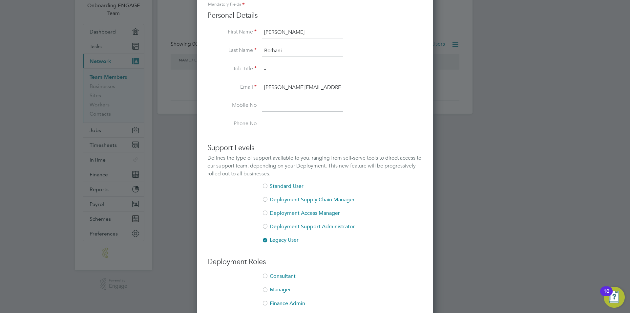
scroll to position [27, 0]
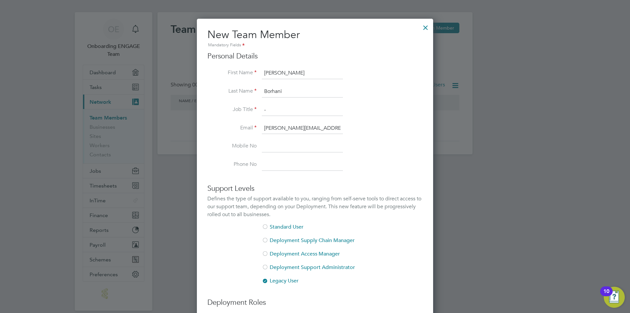
type input "Louis@easytalentgroup.com"
click at [401, 130] on li "Email Louis@easytalentgroup.com" at bounding box center [314, 131] width 215 height 18
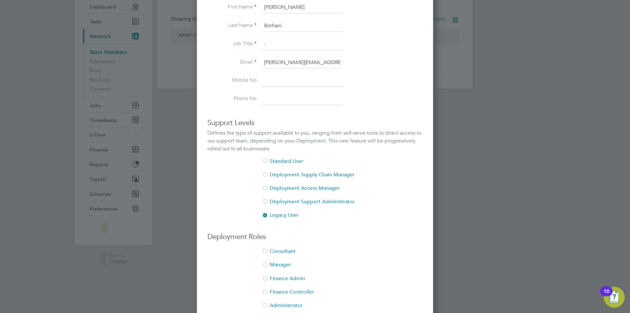
scroll to position [126, 0]
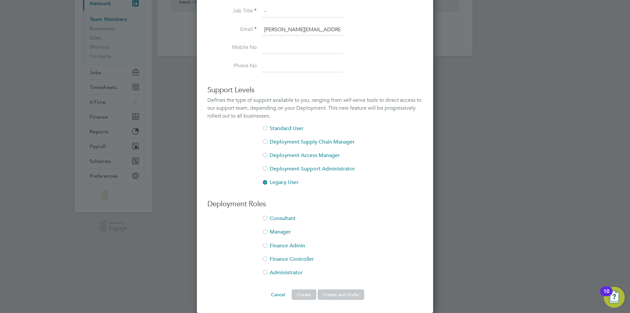
click at [266, 272] on div at bounding box center [265, 272] width 7 height 7
click at [347, 294] on button "Create and Invite" at bounding box center [341, 294] width 47 height 10
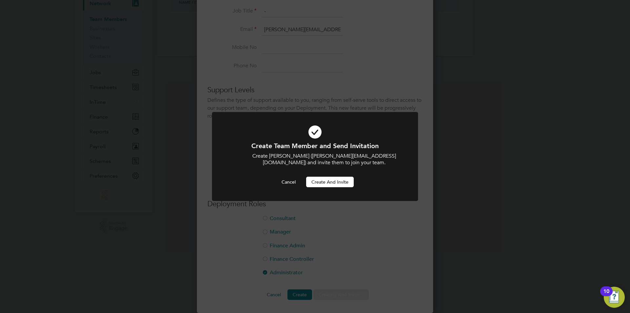
scroll to position [0, 0]
click at [325, 183] on button "Create and invite" at bounding box center [330, 182] width 48 height 10
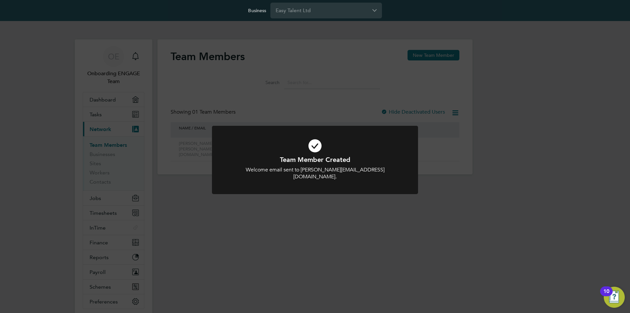
click at [200, 176] on div "Team Member Created Welcome email sent to Louis@easytalentgroup.com. Cancel Okay" at bounding box center [315, 156] width 630 height 313
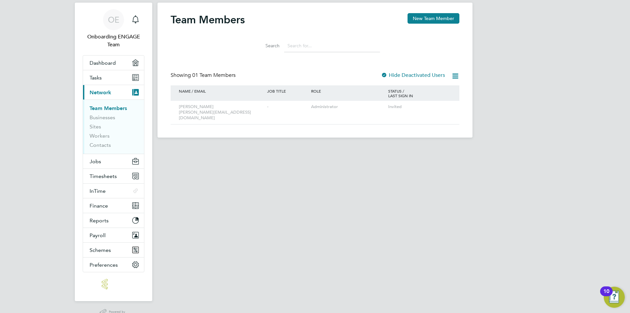
scroll to position [20, 0]
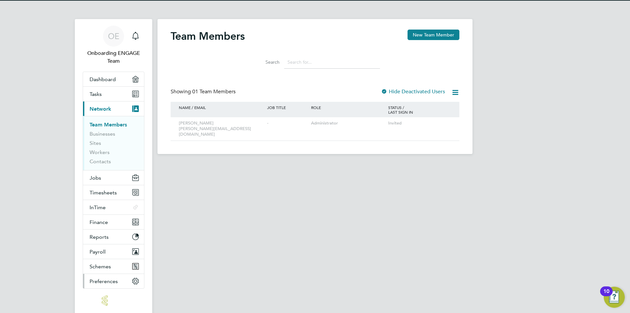
click at [107, 278] on span "Preferences" at bounding box center [104, 281] width 28 height 6
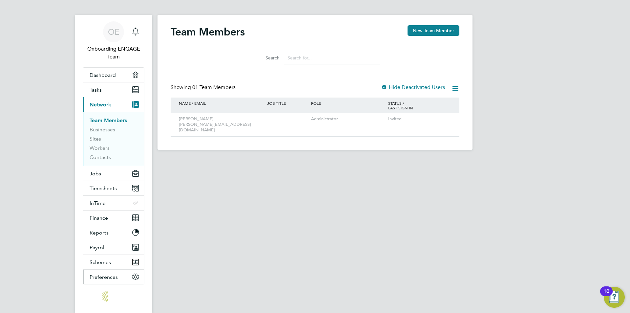
scroll to position [53, 0]
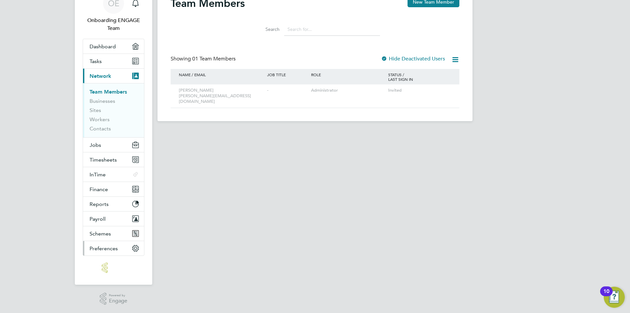
click at [107, 253] on button "Preferences" at bounding box center [113, 248] width 61 height 14
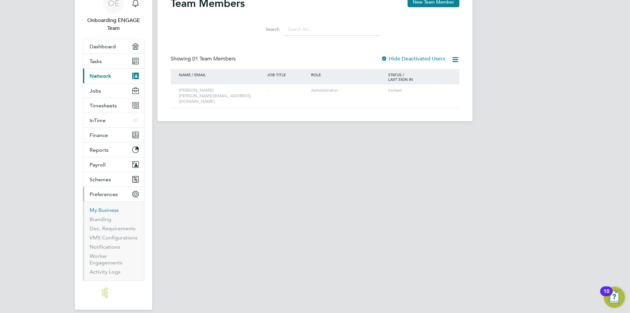
click at [105, 211] on link "My Business" at bounding box center [104, 210] width 29 height 6
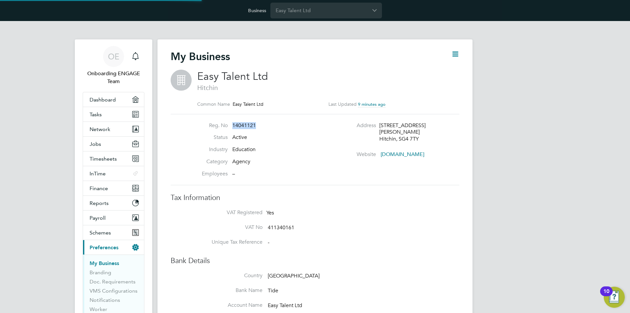
drag, startPoint x: 255, startPoint y: 124, endPoint x: 233, endPoint y: 124, distance: 22.3
click at [233, 124] on span "14041121" at bounding box center [244, 125] width 24 height 7
copy span "14041121"
drag, startPoint x: 424, startPoint y: 135, endPoint x: 380, endPoint y: 124, distance: 45.2
click at [380, 124] on div "2 Chequers Cottages, Chequers Lane Preston Hitchin, SG4 7TY" at bounding box center [410, 132] width 62 height 20
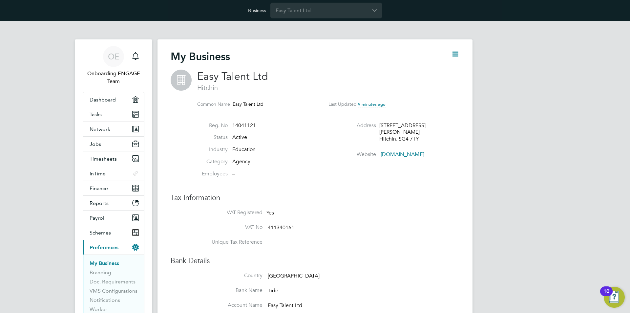
click at [425, 138] on div "Hitchin, SG4 7TY" at bounding box center [410, 138] width 62 height 7
drag, startPoint x: 408, startPoint y: 136, endPoint x: 380, endPoint y: 124, distance: 31.0
click at [380, 124] on div "2 Chequers Cottages, Chequers Lane Preston Hitchin, SG4 7TY" at bounding box center [410, 132] width 62 height 20
copy ul "2 Chequers Cottages, Chequers Lane Preston Hitchin, SG4 7TY Website"
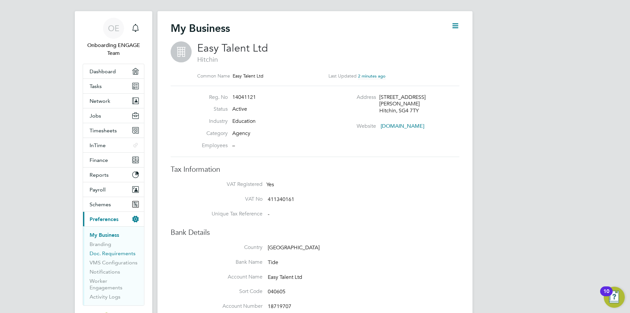
scroll to position [66, 0]
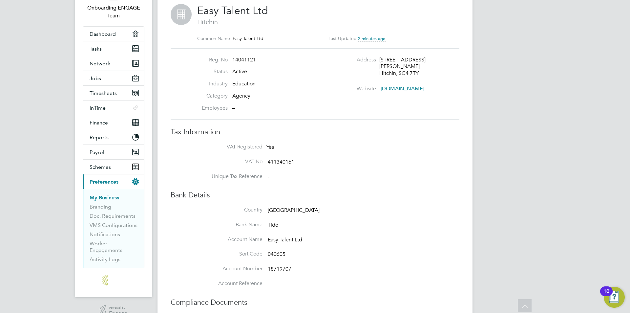
click at [398, 89] on link "[DOMAIN_NAME]" at bounding box center [403, 88] width 44 height 7
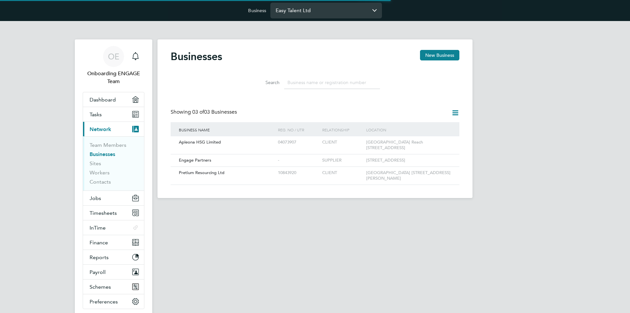
scroll to position [12, 100]
click at [306, 11] on input "Easy Talent Ltd" at bounding box center [326, 10] width 112 height 15
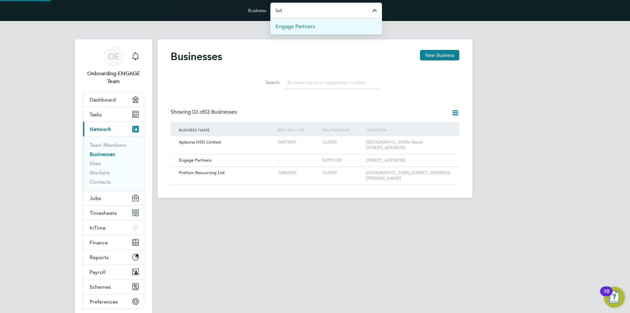
click at [310, 26] on span "Engage Partners" at bounding box center [295, 27] width 39 height 8
type input "Engage Partners"
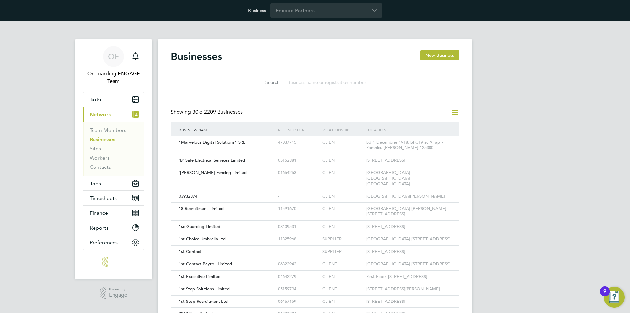
click at [301, 88] on input at bounding box center [332, 82] width 96 height 13
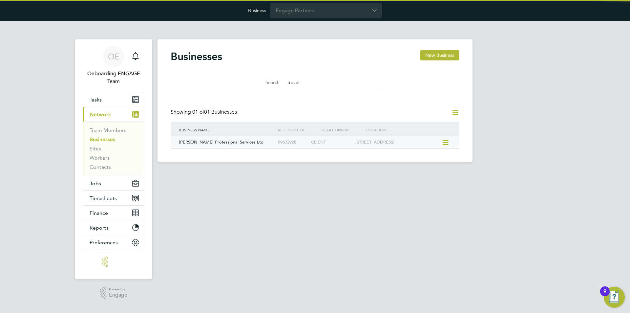
type input "trevet"
click at [228, 148] on div "[PERSON_NAME] Professional Services Ltd 09672928 CLIENT 1-2 [STREET_ADDRESS]" at bounding box center [315, 142] width 289 height 12
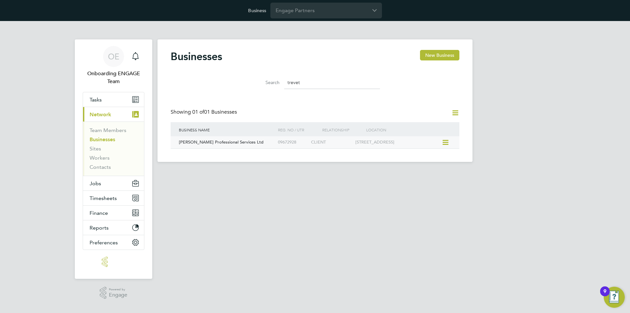
click at [227, 142] on span "[PERSON_NAME] Professional Services Ltd" at bounding box center [221, 142] width 85 height 6
click at [492, 145] on div "OE Onboarding ENGAGE Team Notifications Applications: Tasks Current page: Netwo…" at bounding box center [315, 96] width 630 height 151
drag, startPoint x: 310, startPoint y: 82, endPoint x: 270, endPoint y: 76, distance: 40.4
click at [267, 77] on div "Search trevet" at bounding box center [315, 82] width 130 height 13
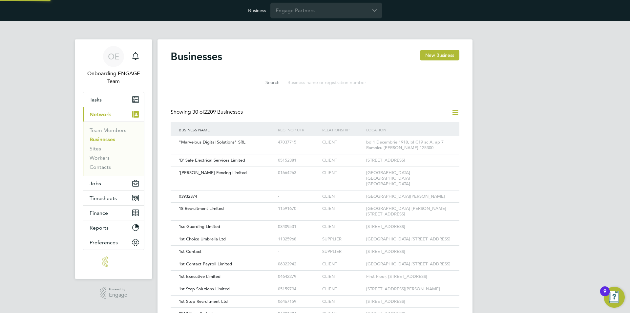
scroll to position [12, 100]
click at [298, 67] on div "Businesses New Business" at bounding box center [315, 60] width 289 height 20
click at [301, 83] on input at bounding box center [332, 82] width 96 height 13
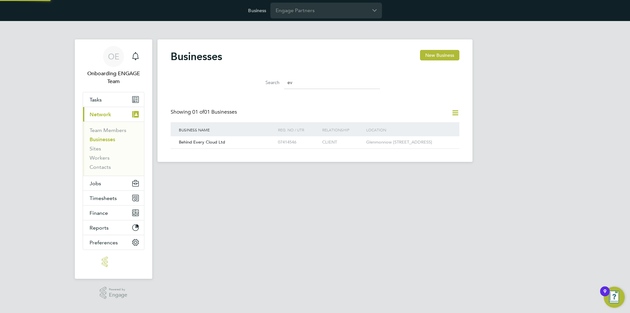
type input "e"
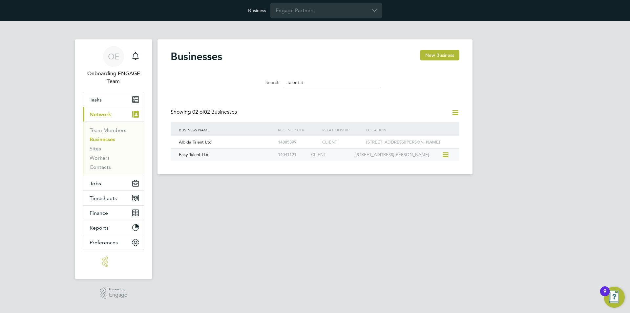
type input "talent lt"
click at [205, 161] on div "Easy Talent Ltd" at bounding box center [226, 155] width 99 height 12
drag, startPoint x: 318, startPoint y: 83, endPoint x: 196, endPoint y: 80, distance: 122.4
click at [196, 80] on div "Search talent lt" at bounding box center [315, 81] width 289 height 23
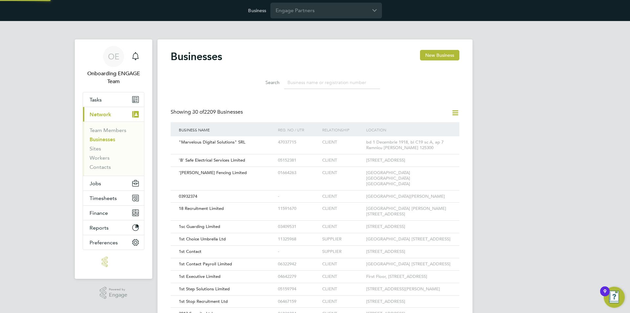
click at [286, 70] on div "Search" at bounding box center [315, 81] width 289 height 23
click at [62, 45] on div "OE Onboarding ENGAGE Team Notifications Applications: Tasks Current page: Netwo…" at bounding box center [315, 303] width 630 height 565
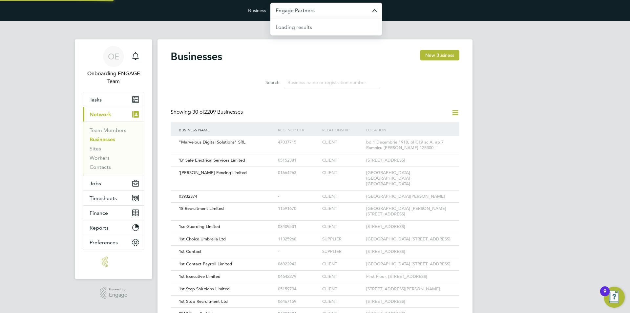
click at [335, 15] on input "Engage Partners" at bounding box center [326, 10] width 112 height 15
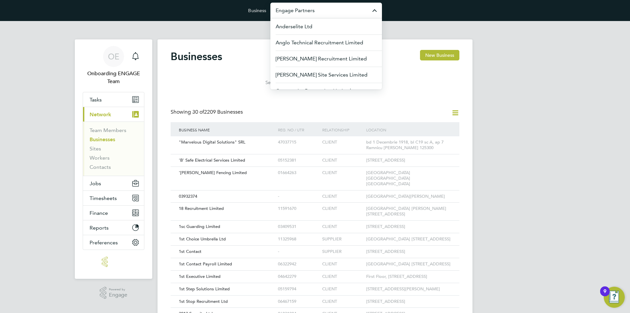
click at [526, 194] on div "OE Onboarding ENGAGE Team Notifications Applications: Tasks Current page: Netwo…" at bounding box center [315, 303] width 630 height 565
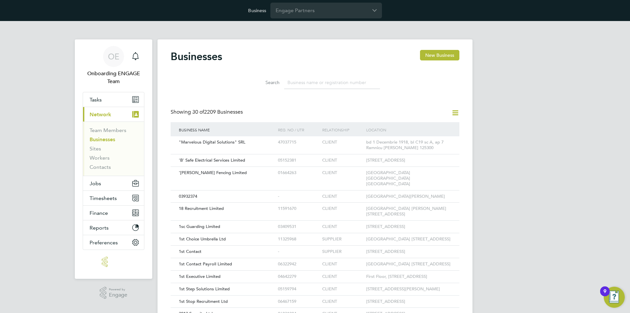
click at [329, 78] on input at bounding box center [332, 82] width 96 height 13
paste input "14041121"
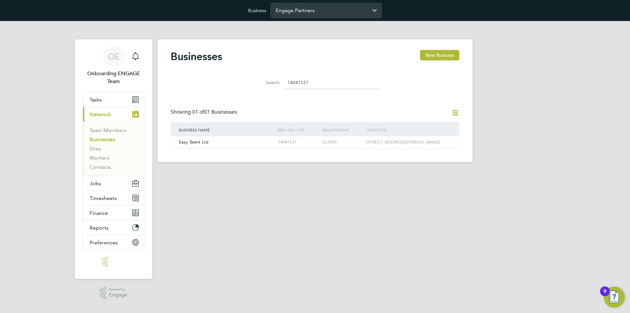
type input "14041121"
click at [313, 6] on input "Engage Partners" at bounding box center [326, 10] width 112 height 15
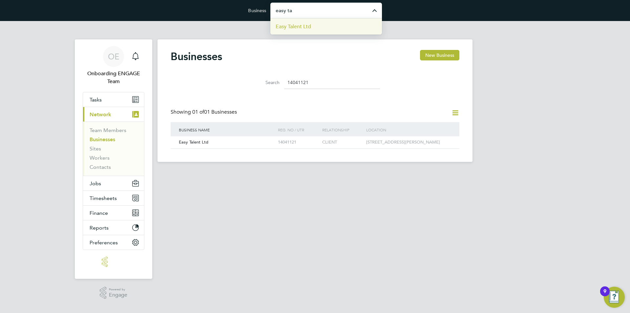
click at [319, 30] on li "Easy Talent Ltd" at bounding box center [326, 26] width 112 height 16
type input "Easy Talent Ltd"
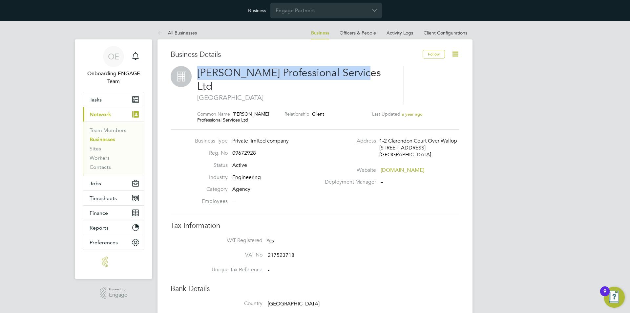
drag, startPoint x: 198, startPoint y: 73, endPoint x: 479, endPoint y: 4, distance: 288.8
click at [378, 72] on h2 "Trevett Professional Services Ltd Stockbridge" at bounding box center [296, 84] width 199 height 36
copy span "Trevett Professional Services Ltd"
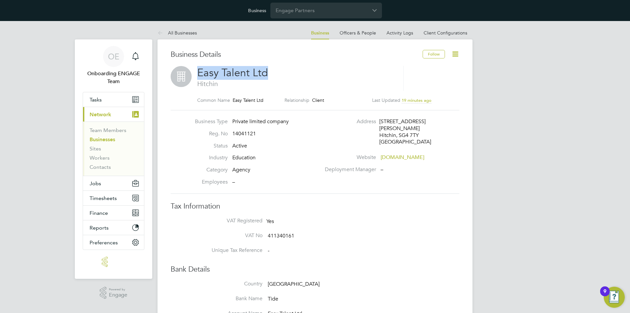
drag, startPoint x: 255, startPoint y: 74, endPoint x: 392, endPoint y: 104, distance: 140.9
click at [179, 74] on div "Easy Talent Ltd Hitchin Common Name Easy Talent Ltd Relationship Client Last Up…" at bounding box center [315, 88] width 289 height 44
click at [481, 110] on div "OE Onboarding ENGAGE Team Notifications Applications: Tasks Current page: Netwo…" at bounding box center [315, 318] width 630 height 595
click at [501, 84] on div "OE Onboarding ENGAGE Team Notifications Applications: Tasks Current page: Netwo…" at bounding box center [315, 318] width 630 height 595
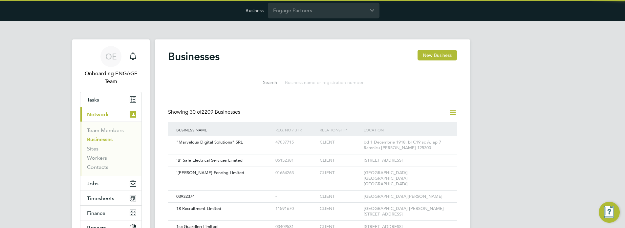
click at [452, 112] on icon at bounding box center [452, 113] width 8 height 8
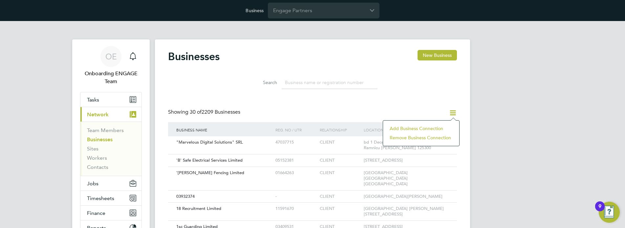
click at [420, 128] on li "Add Business Connection" at bounding box center [421, 128] width 70 height 9
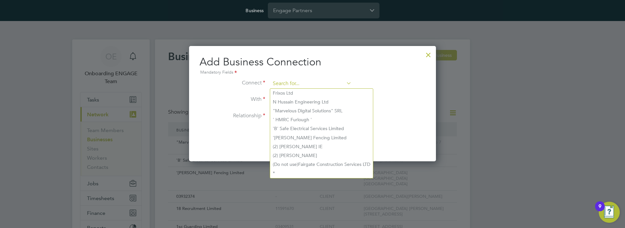
click at [310, 83] on input at bounding box center [310, 84] width 81 height 10
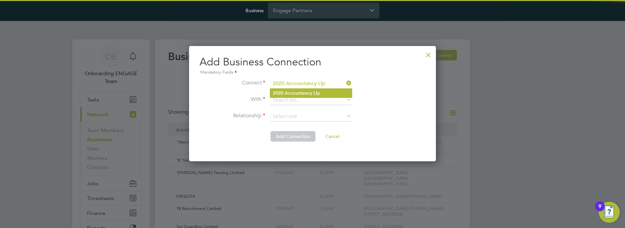
type input "2020 Accountancy Llp"
click at [310, 93] on b "Accountancy" at bounding box center [298, 93] width 28 height 6
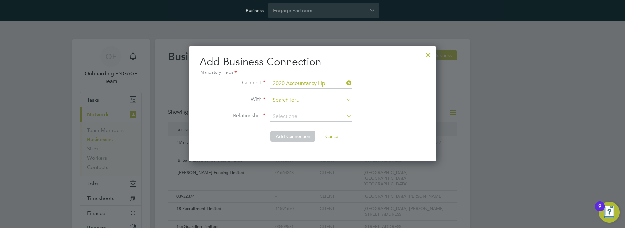
click at [310, 100] on input at bounding box center [310, 100] width 81 height 10
type input "Easy Talent Ltd"
click at [310, 109] on li "Easy Talent Ltd" at bounding box center [311, 109] width 82 height 9
click at [310, 116] on input at bounding box center [310, 117] width 81 height 10
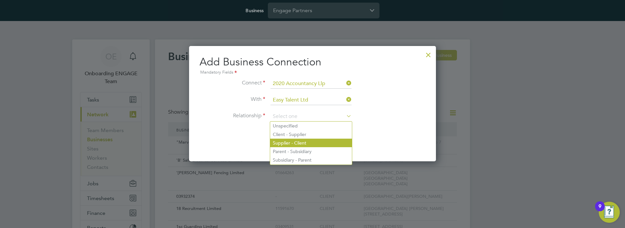
click at [310, 142] on li "Supplier - Client" at bounding box center [311, 142] width 82 height 9
type input "Supplier - Client"
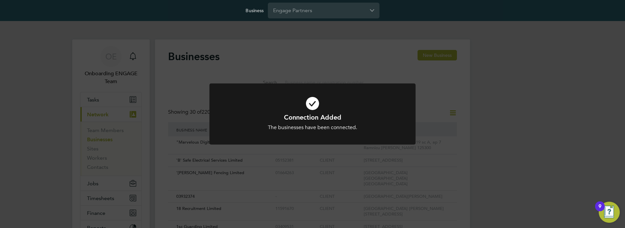
click at [312, 114] on h1 "Connection Added" at bounding box center [312, 117] width 171 height 9
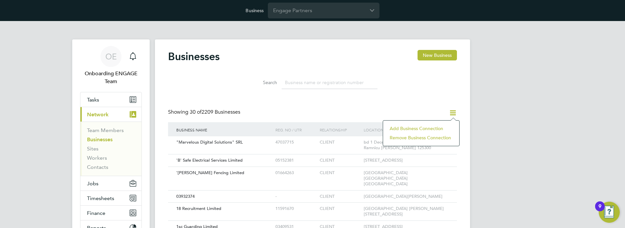
click at [420, 128] on li "Add Business Connection" at bounding box center [421, 128] width 70 height 9
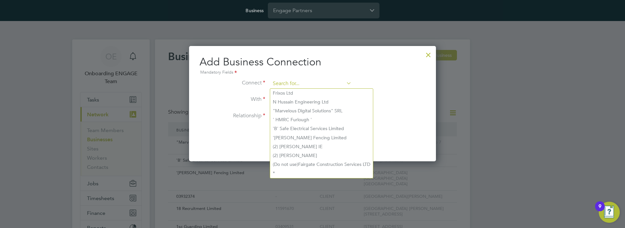
click at [310, 83] on input at bounding box center [310, 84] width 81 height 10
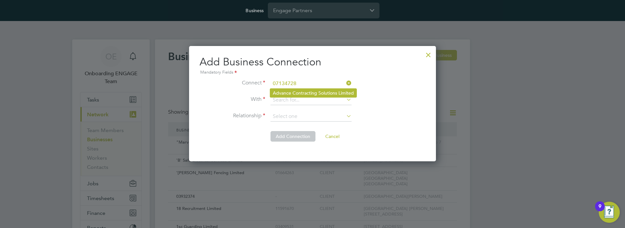
click at [313, 93] on li "Advance Contracting Solutions Limited" at bounding box center [313, 93] width 86 height 9
type input "Advance Contracting Solutions Limited"
click at [310, 100] on input at bounding box center [310, 100] width 81 height 10
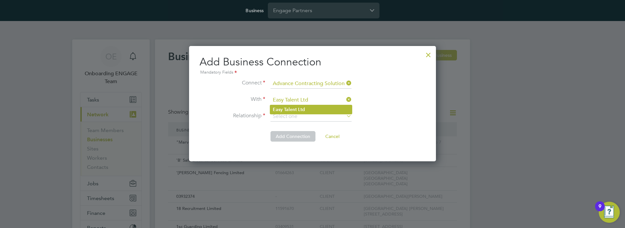
type input "Easy Talent Ltd"
click at [310, 109] on li "Easy Talent Ltd" at bounding box center [311, 109] width 82 height 9
click at [310, 116] on input at bounding box center [310, 117] width 81 height 10
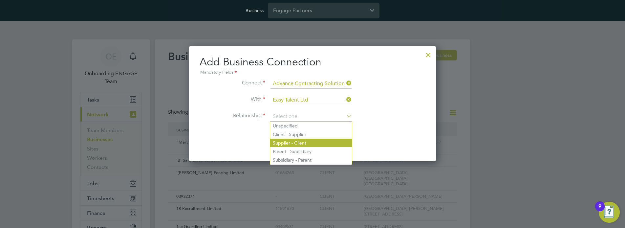
click at [310, 142] on li "Supplier - Client" at bounding box center [311, 142] width 82 height 9
type input "Supplier - Client"
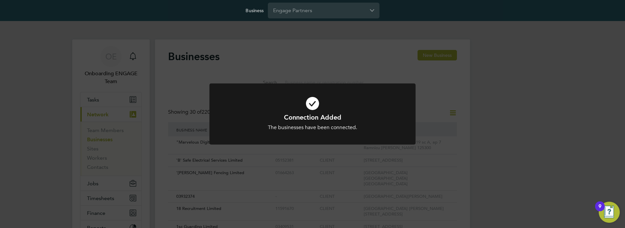
click at [312, 114] on h1 "Connection Added" at bounding box center [312, 117] width 171 height 9
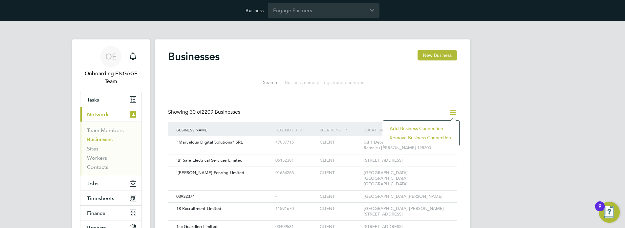
click at [420, 128] on li "Add Business Connection" at bounding box center [421, 128] width 70 height 9
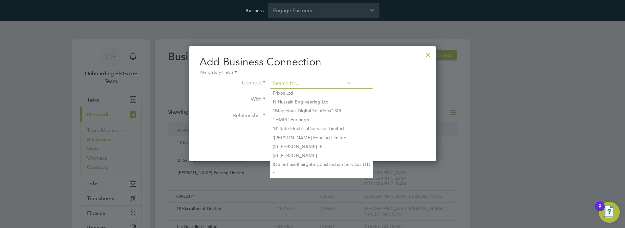
click at [310, 83] on input at bounding box center [310, 84] width 81 height 10
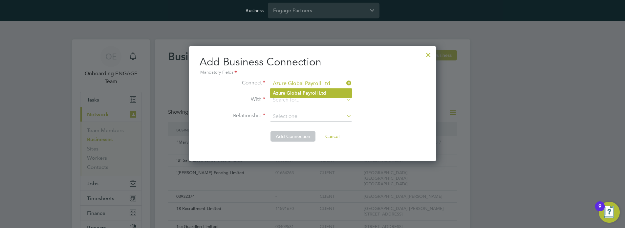
type input "Azure Global Payroll Ltd"
click at [310, 93] on b "Payroll" at bounding box center [309, 93] width 15 height 6
click at [310, 100] on input at bounding box center [310, 100] width 81 height 10
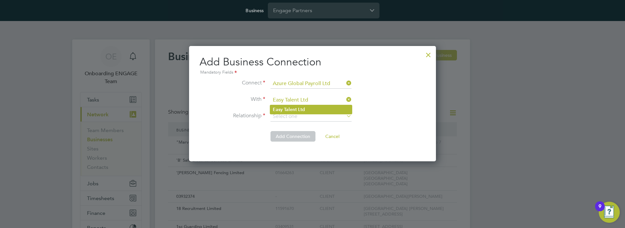
type input "Easy Talent Ltd"
click at [310, 109] on li "Easy Talent Ltd" at bounding box center [311, 109] width 82 height 9
click at [310, 116] on input at bounding box center [310, 117] width 81 height 10
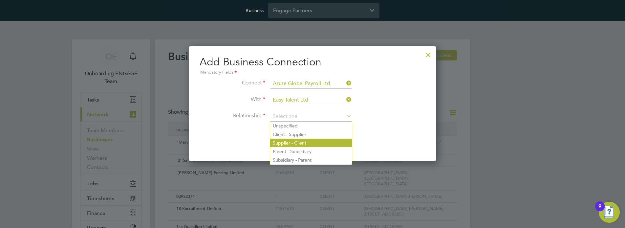
click at [310, 142] on li "Supplier - Client" at bounding box center [311, 142] width 82 height 9
type input "Supplier - Client"
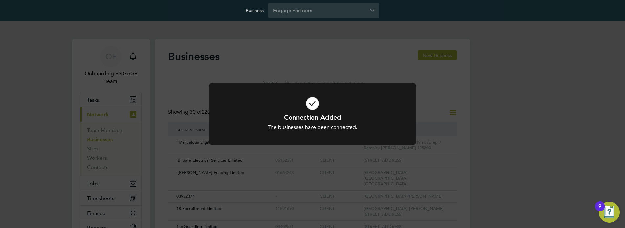
click at [312, 114] on h1 "Connection Added" at bounding box center [312, 117] width 171 height 9
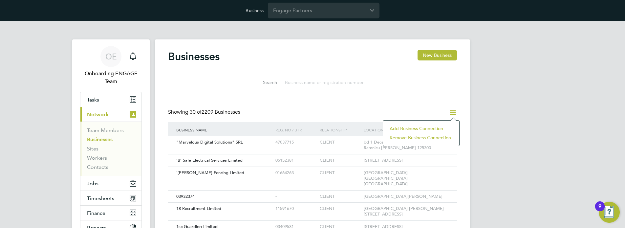
click at [420, 128] on li "Add Business Connection" at bounding box center [421, 128] width 70 height 9
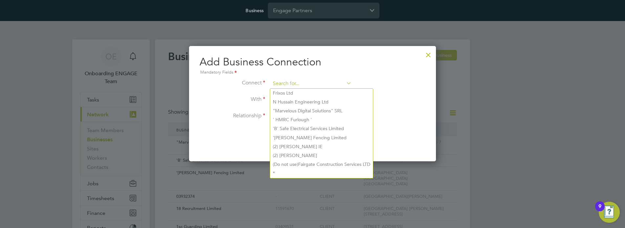
click at [310, 83] on input at bounding box center [310, 84] width 81 height 10
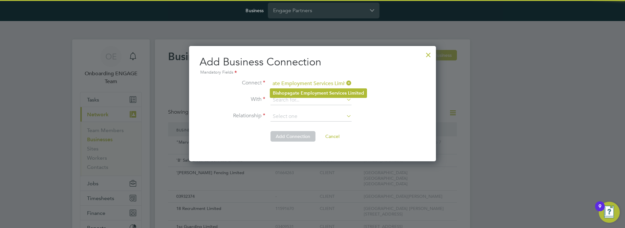
type input "Bishopsgate Employment Services Limited"
click at [318, 93] on b "Employment" at bounding box center [314, 93] width 27 height 6
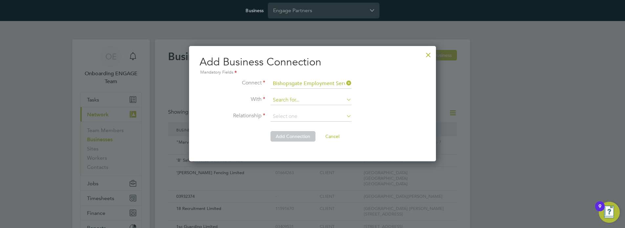
click at [310, 100] on input at bounding box center [310, 100] width 81 height 10
type input "Easy Talent Ltd"
click at [310, 109] on li "Easy Talent Ltd" at bounding box center [311, 109] width 82 height 9
click at [310, 116] on input at bounding box center [310, 117] width 81 height 10
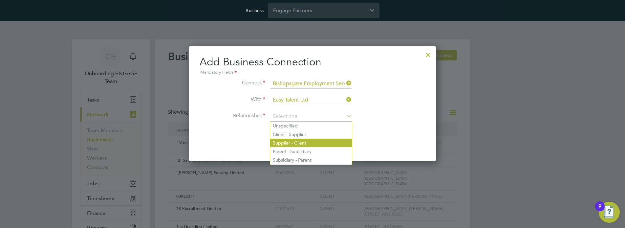
click at [310, 142] on li "Supplier - Client" at bounding box center [311, 142] width 82 height 9
type input "Supplier - Client"
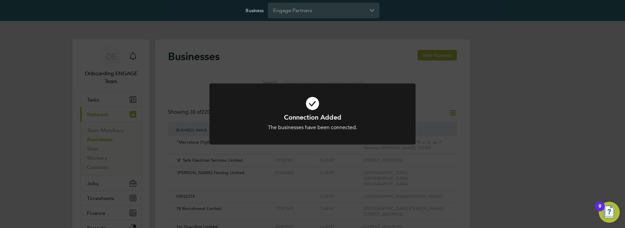
click at [312, 114] on h1 "Connection Added" at bounding box center [312, 117] width 171 height 9
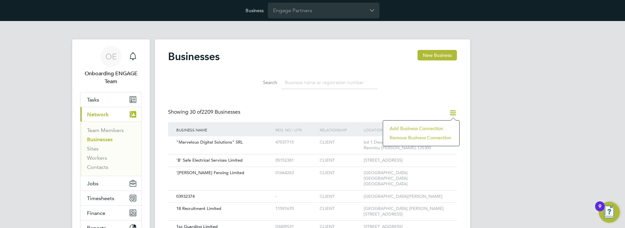
click at [420, 128] on li "Add Business Connection" at bounding box center [421, 128] width 70 height 9
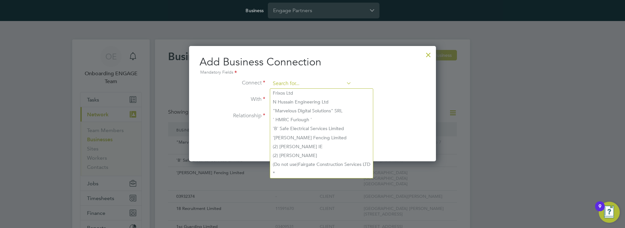
click at [310, 83] on input at bounding box center [310, 84] width 81 height 10
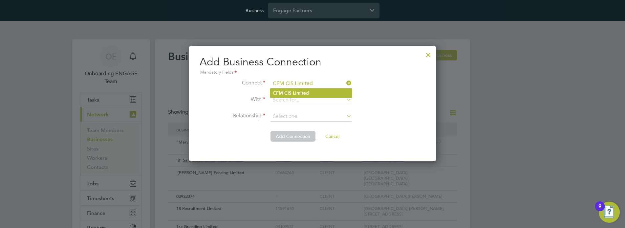
type input "CFM CIS Limited"
click at [310, 93] on li "CFM CIS Limited" at bounding box center [311, 93] width 82 height 9
click at [310, 100] on input at bounding box center [310, 100] width 81 height 10
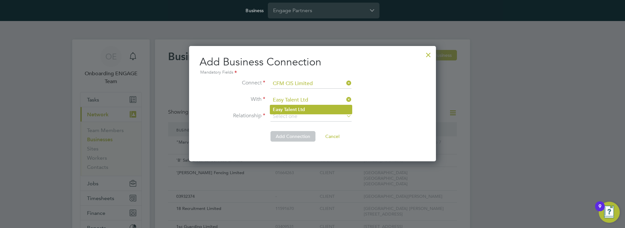
type input "Easy Talent Ltd"
click at [310, 109] on li "Easy Talent Ltd" at bounding box center [311, 109] width 82 height 9
click at [310, 116] on input at bounding box center [310, 117] width 81 height 10
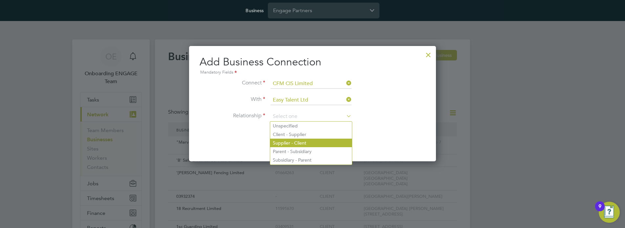
click at [310, 142] on li "Supplier - Client" at bounding box center [311, 142] width 82 height 9
type input "Supplier - Client"
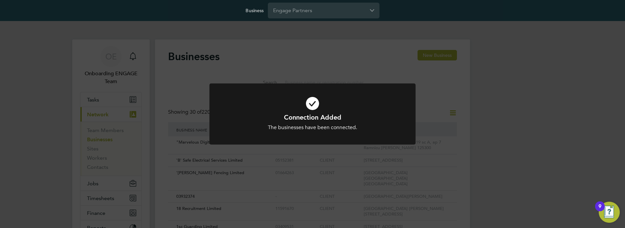
click at [312, 114] on h1 "Connection Added" at bounding box center [312, 117] width 171 height 9
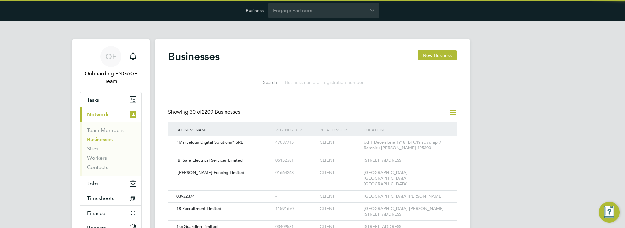
click at [452, 112] on icon at bounding box center [452, 113] width 8 height 8
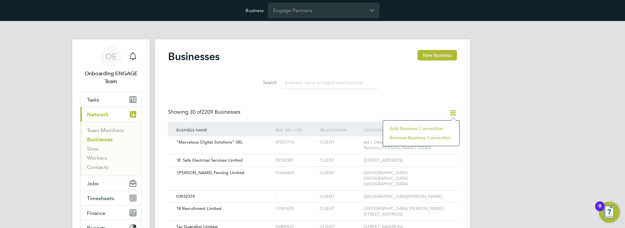
click at [420, 128] on li "Add Business Connection" at bounding box center [421, 128] width 70 height 9
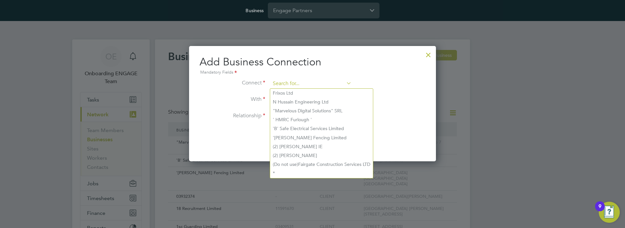
click at [310, 83] on input at bounding box center [310, 84] width 81 height 10
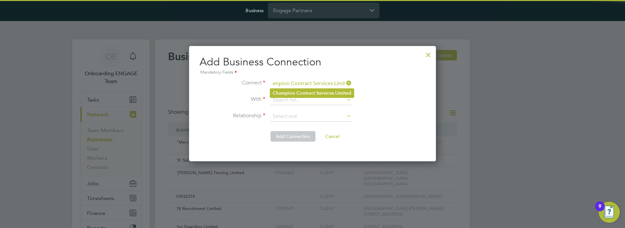
type input "Champion Contract Services Limited"
click at [311, 93] on b "Contract" at bounding box center [305, 93] width 19 height 6
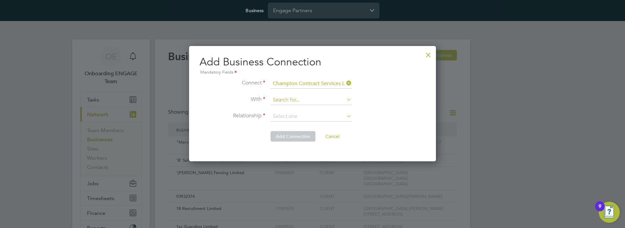
click at [310, 100] on input at bounding box center [310, 100] width 81 height 10
type input "Easy Talent Ltd"
click at [310, 109] on li "Easy Talent Ltd" at bounding box center [311, 109] width 82 height 9
click at [310, 116] on input at bounding box center [310, 117] width 81 height 10
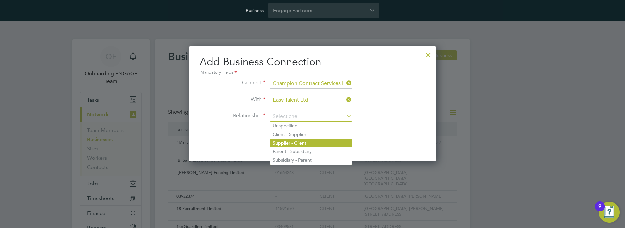
click at [310, 142] on li "Supplier - Client" at bounding box center [311, 142] width 82 height 9
type input "Supplier - Client"
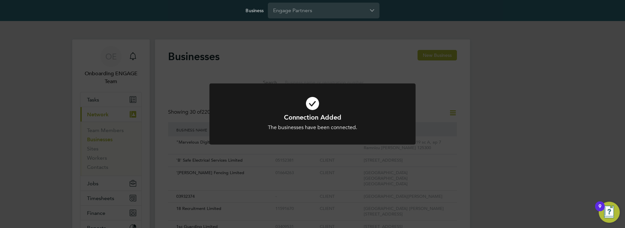
click at [312, 114] on h1 "Connection Added" at bounding box center [312, 117] width 171 height 9
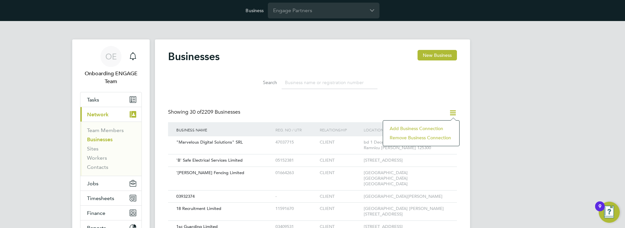
click at [420, 128] on li "Add Business Connection" at bounding box center [421, 128] width 70 height 9
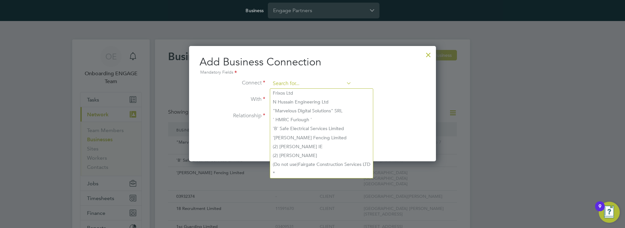
click at [310, 83] on input at bounding box center [310, 84] width 81 height 10
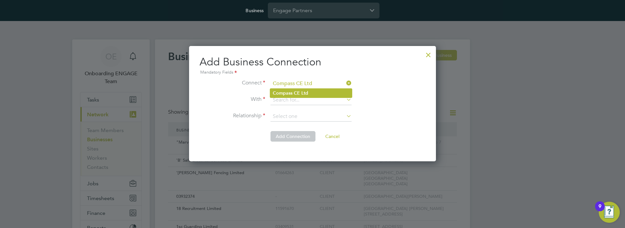
type input "Compass CE Ltd"
click at [310, 93] on li "Compass CE Ltd" at bounding box center [311, 93] width 82 height 9
click at [310, 100] on input at bounding box center [310, 100] width 81 height 10
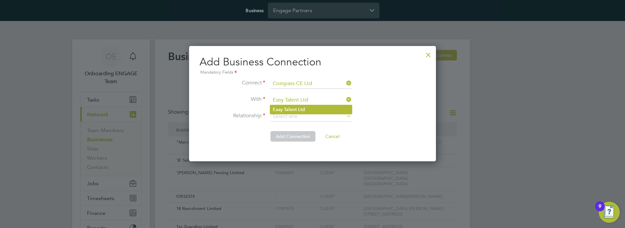
type input "Easy Talent Ltd"
click at [310, 109] on li "Easy Talent Ltd" at bounding box center [311, 109] width 82 height 9
click at [310, 116] on input at bounding box center [310, 117] width 81 height 10
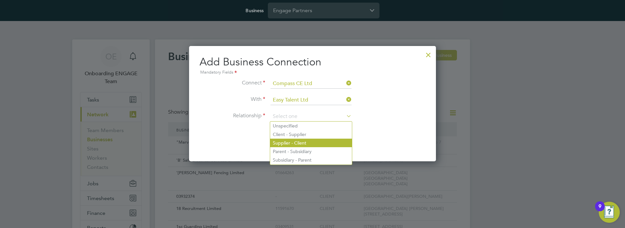
click at [310, 142] on li "Supplier - Client" at bounding box center [311, 142] width 82 height 9
type input "Supplier - Client"
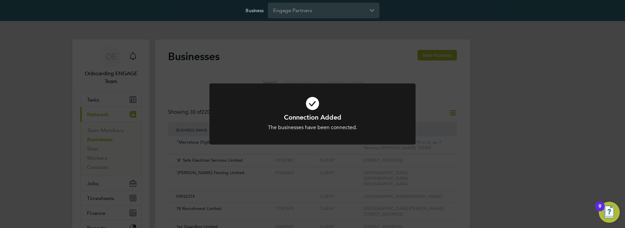
click at [312, 114] on h1 "Connection Added" at bounding box center [312, 117] width 171 height 9
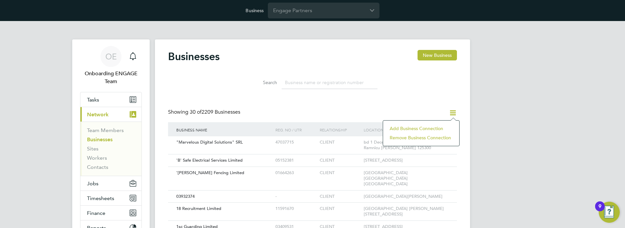
click at [420, 128] on li "Add Business Connection" at bounding box center [421, 128] width 70 height 9
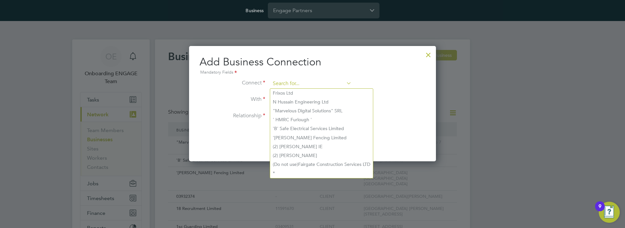
click at [310, 83] on input at bounding box center [310, 84] width 81 height 10
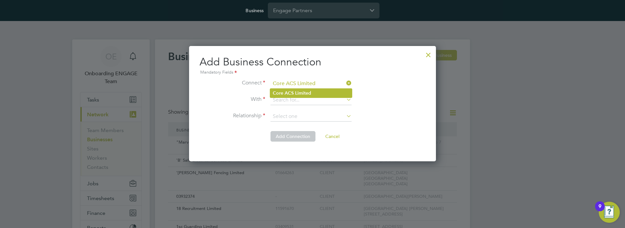
type input "Core ACS Limited"
click at [310, 93] on b "Limited" at bounding box center [303, 93] width 16 height 6
click at [310, 100] on input at bounding box center [310, 100] width 81 height 10
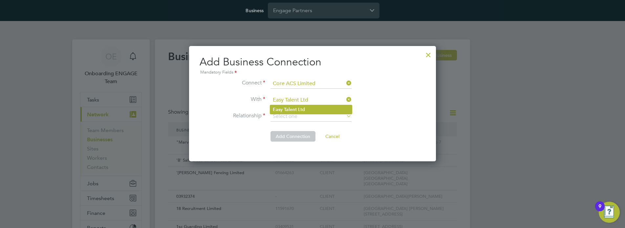
type input "Easy Talent Ltd"
click at [310, 109] on li "Easy Talent Ltd" at bounding box center [311, 109] width 82 height 9
click at [310, 116] on input at bounding box center [310, 117] width 81 height 10
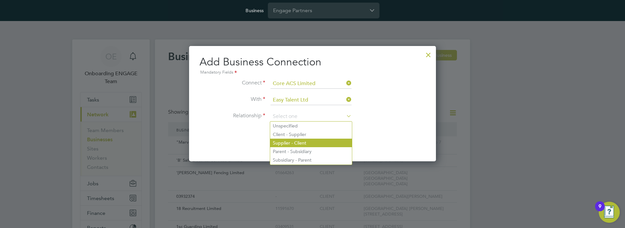
click at [310, 142] on li "Supplier - Client" at bounding box center [311, 142] width 82 height 9
type input "Supplier - Client"
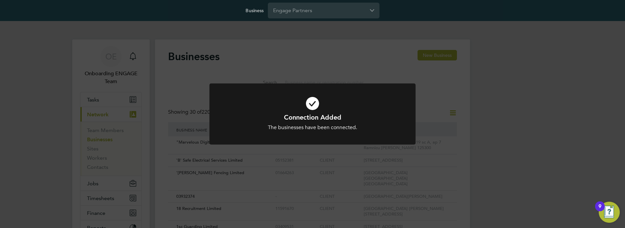
click at [312, 114] on h1 "Connection Added" at bounding box center [312, 117] width 171 height 9
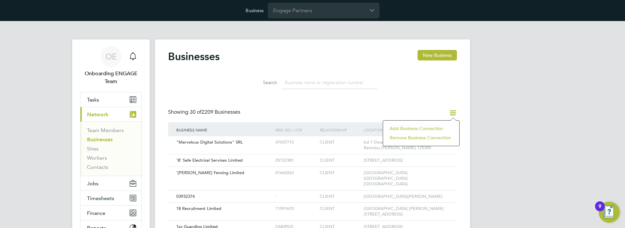
click at [420, 128] on li "Add Business Connection" at bounding box center [421, 128] width 70 height 9
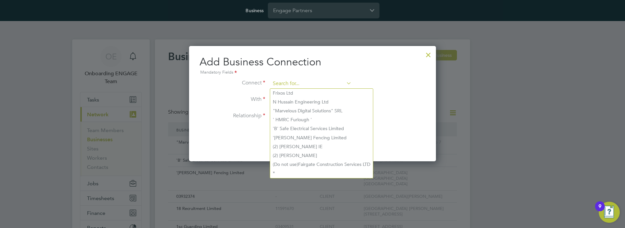
click at [310, 83] on input at bounding box center [310, 84] width 81 height 10
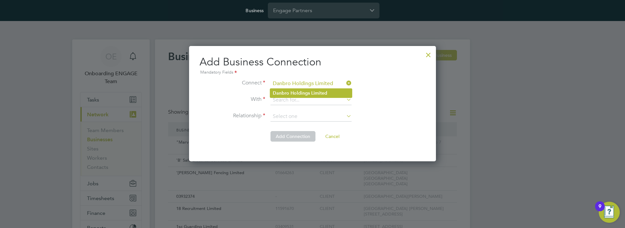
type input "Danbro Holdings Limited"
click at [311, 93] on b "Limited" at bounding box center [319, 93] width 16 height 6
click at [310, 100] on input at bounding box center [310, 100] width 81 height 10
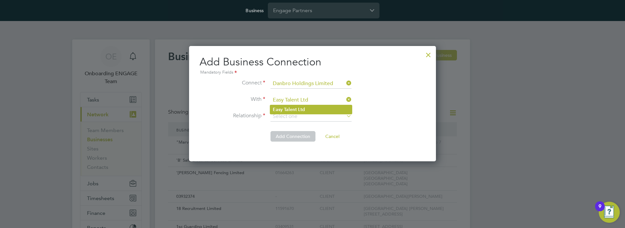
type input "Easy Talent Ltd"
click at [310, 109] on li "Easy Talent Ltd" at bounding box center [311, 109] width 82 height 9
click at [310, 116] on input at bounding box center [310, 117] width 81 height 10
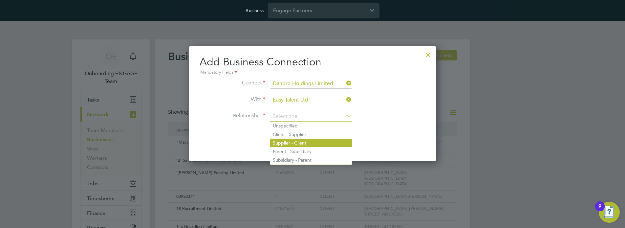
click at [310, 142] on li "Supplier - Client" at bounding box center [311, 142] width 82 height 9
type input "Supplier - Client"
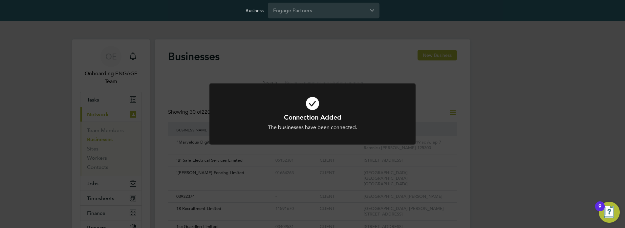
click at [312, 114] on h1 "Connection Added" at bounding box center [312, 117] width 171 height 9
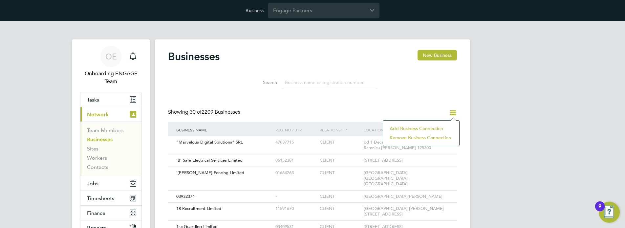
click at [420, 128] on li "Add Business Connection" at bounding box center [421, 128] width 70 height 9
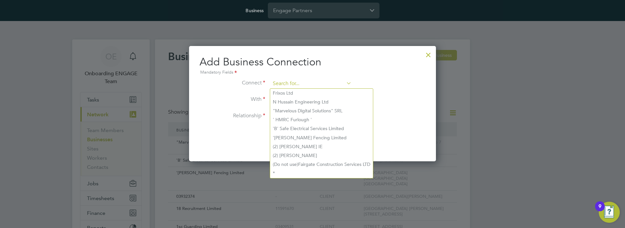
click at [310, 83] on input at bounding box center [310, 84] width 81 height 10
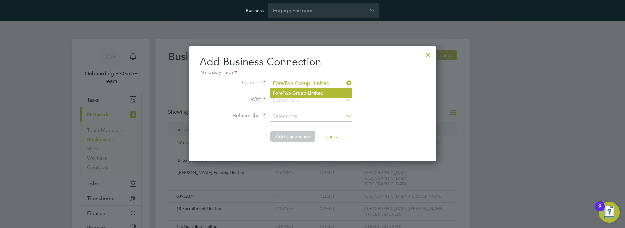
type input "ForeTwo Group Limited"
click at [310, 93] on b "Limited" at bounding box center [315, 93] width 16 height 6
click at [310, 100] on input at bounding box center [310, 100] width 81 height 10
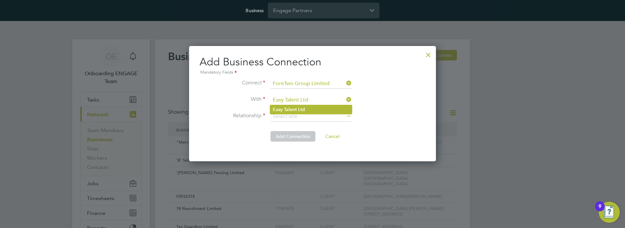
type input "Easy Talent Ltd"
click at [310, 109] on li "Easy Talent Ltd" at bounding box center [311, 109] width 82 height 9
click at [310, 116] on input at bounding box center [310, 117] width 81 height 10
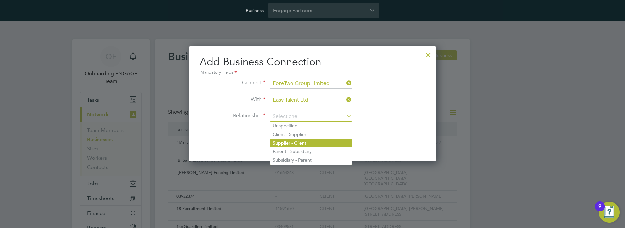
click at [310, 142] on li "Supplier - Client" at bounding box center [311, 142] width 82 height 9
type input "Supplier - Client"
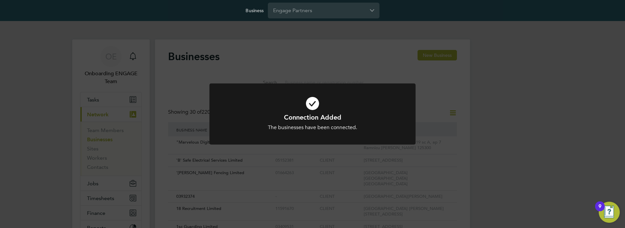
click at [312, 114] on h1 "Connection Added" at bounding box center [312, 117] width 171 height 9
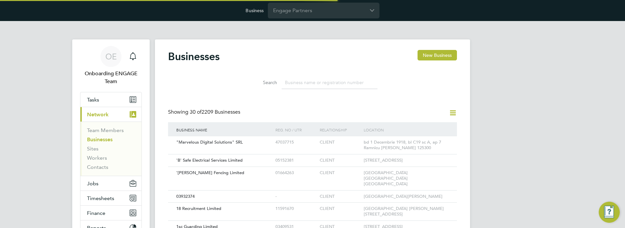
click at [452, 112] on icon at bounding box center [452, 113] width 8 height 8
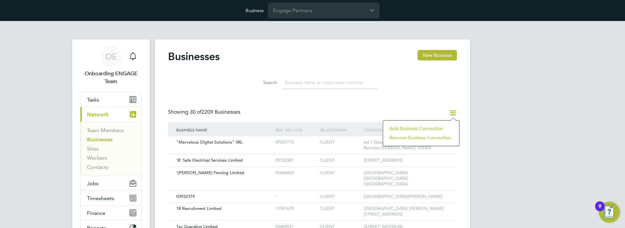
click at [420, 128] on li "Add Business Connection" at bounding box center [421, 128] width 70 height 9
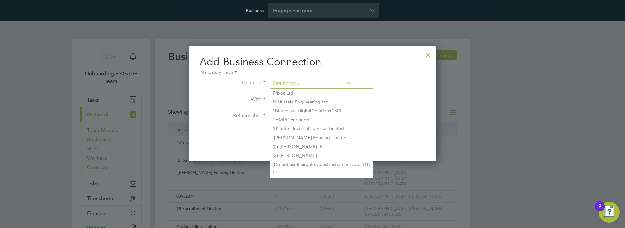
click at [310, 83] on input at bounding box center [310, 84] width 81 height 10
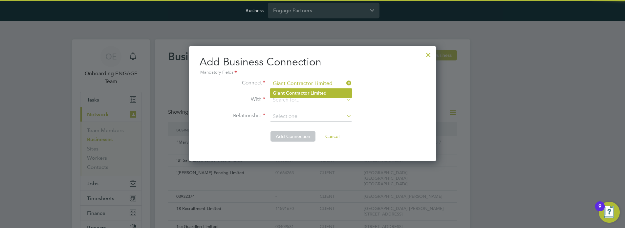
type input "Giant Contractor Limited"
click at [310, 93] on b "Limited" at bounding box center [318, 93] width 16 height 6
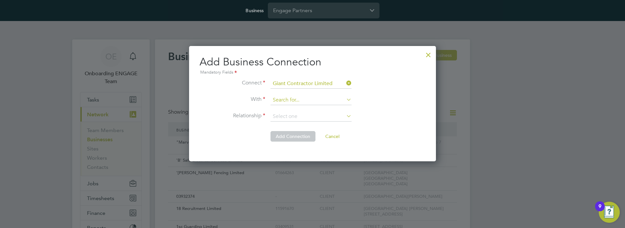
click at [310, 100] on input at bounding box center [310, 100] width 81 height 10
type input "Easy Talent Ltd"
click at [310, 109] on li "Easy Talent Ltd" at bounding box center [311, 109] width 82 height 9
click at [310, 116] on input at bounding box center [310, 117] width 81 height 10
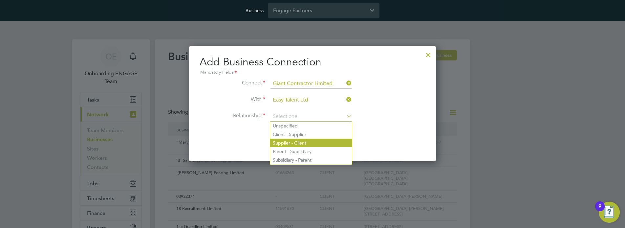
click at [310, 142] on li "Supplier - Client" at bounding box center [311, 142] width 82 height 9
type input "Supplier - Client"
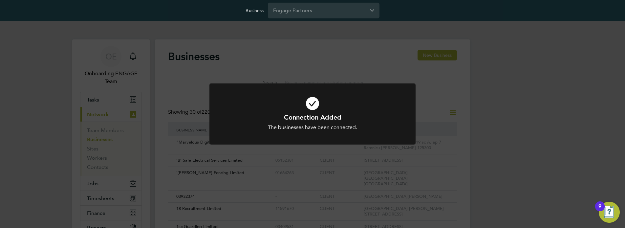
click at [312, 114] on h1 "Connection Added" at bounding box center [312, 117] width 171 height 9
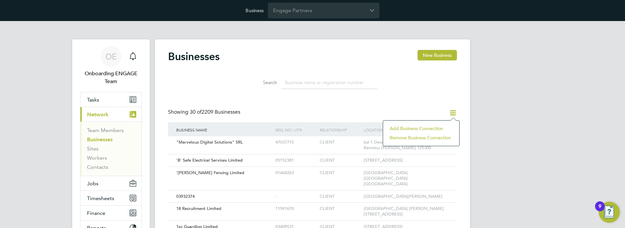
click at [420, 128] on li "Add Business Connection" at bounding box center [421, 128] width 70 height 9
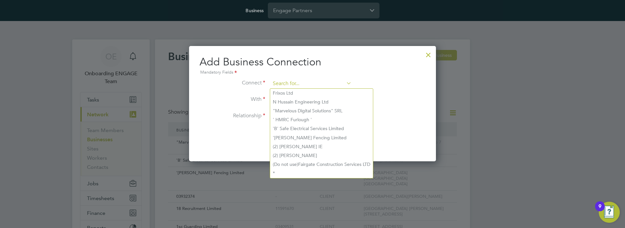
click at [310, 83] on input at bounding box center [310, 84] width 81 height 10
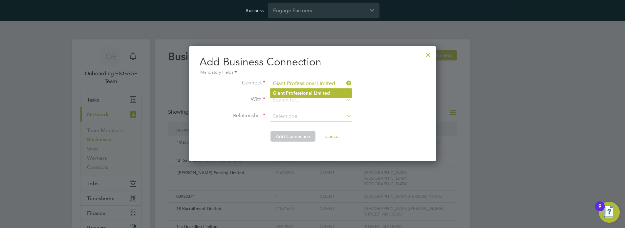
type input "Giant Professional Limited"
click at [310, 93] on b "Professional" at bounding box center [299, 93] width 27 height 6
click at [310, 100] on input at bounding box center [310, 100] width 81 height 10
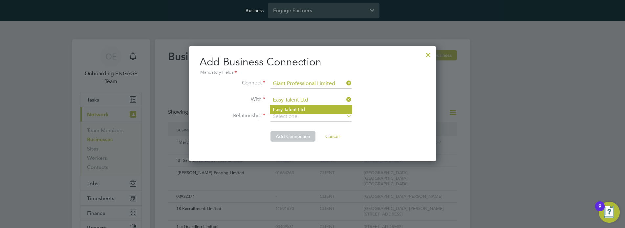
type input "Easy Talent Ltd"
click at [310, 109] on li "Easy Talent Ltd" at bounding box center [311, 109] width 82 height 9
click at [310, 116] on input at bounding box center [310, 117] width 81 height 10
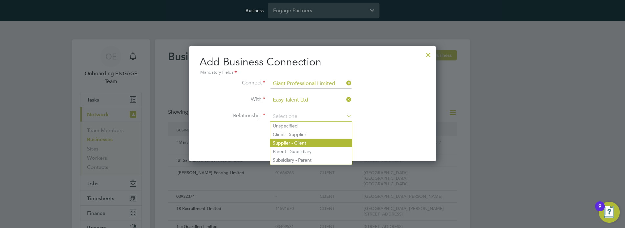
click at [310, 142] on li "Supplier - Client" at bounding box center [311, 142] width 82 height 9
type input "Supplier - Client"
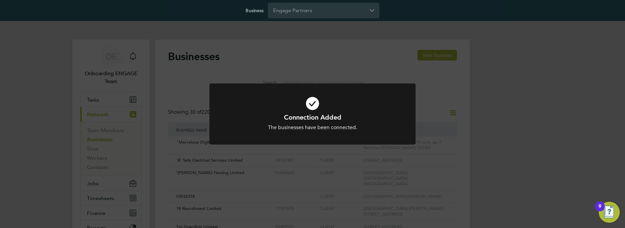
click at [312, 114] on h1 "Connection Added" at bounding box center [312, 117] width 171 height 9
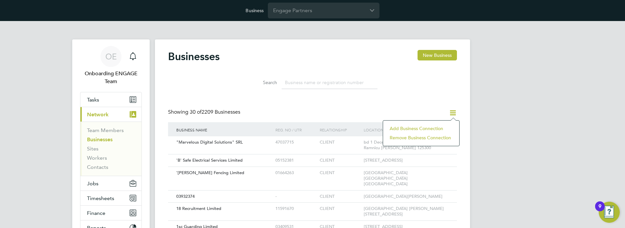
click at [420, 128] on li "Add Business Connection" at bounding box center [421, 128] width 70 height 9
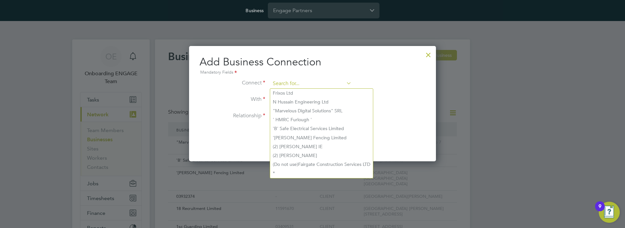
click at [310, 83] on input at bounding box center [310, 84] width 81 height 10
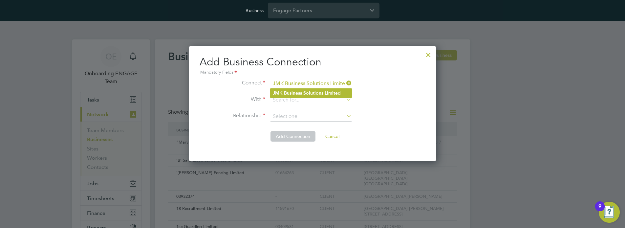
type input "JMK Business Solutions Limited"
click at [310, 93] on b "Solutions" at bounding box center [313, 93] width 20 height 6
click at [310, 100] on input at bounding box center [310, 100] width 81 height 10
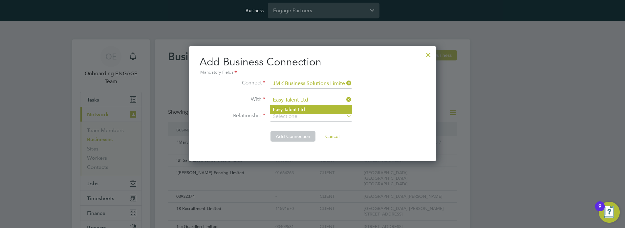
type input "Easy Talent Ltd"
click at [310, 109] on li "Easy Talent Ltd" at bounding box center [311, 109] width 82 height 9
click at [310, 116] on input at bounding box center [310, 117] width 81 height 10
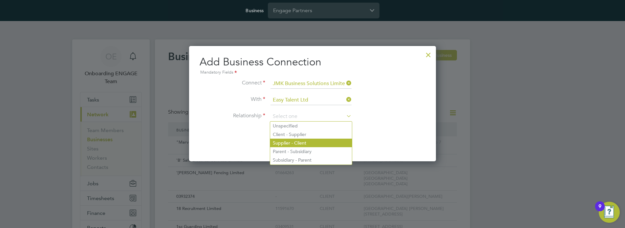
click at [310, 142] on li "Supplier - Client" at bounding box center [311, 142] width 82 height 9
type input "Supplier - Client"
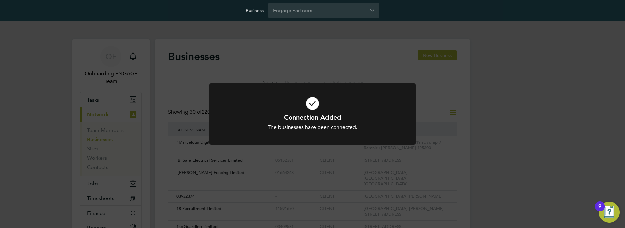
click at [312, 114] on h1 "Connection Added" at bounding box center [312, 117] width 171 height 9
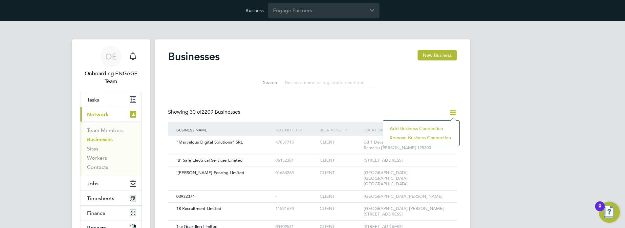
click at [420, 128] on li "Add Business Connection" at bounding box center [421, 128] width 70 height 9
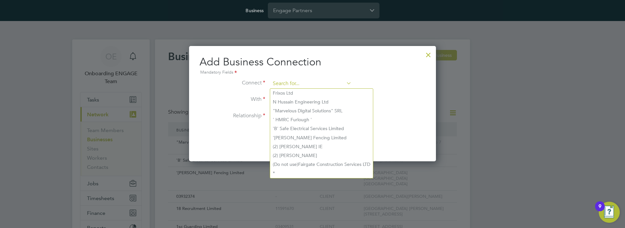
click at [310, 83] on input at bounding box center [310, 84] width 81 height 10
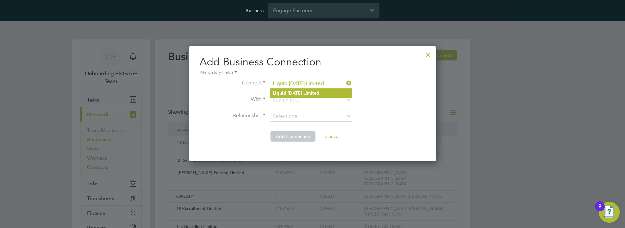
type input "Liquid [DATE] Limited"
click at [310, 93] on b "Limited" at bounding box center [311, 93] width 16 height 6
click at [310, 100] on input at bounding box center [310, 100] width 81 height 10
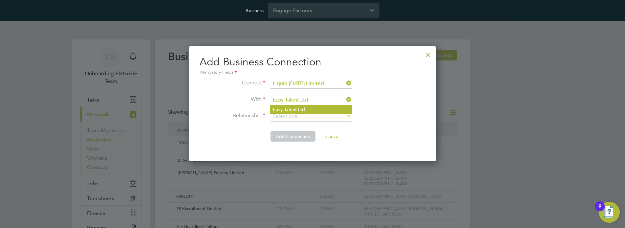
type input "Easy Talent Ltd"
click at [310, 109] on li "Easy Talent Ltd" at bounding box center [311, 109] width 82 height 9
click at [310, 116] on input at bounding box center [310, 117] width 81 height 10
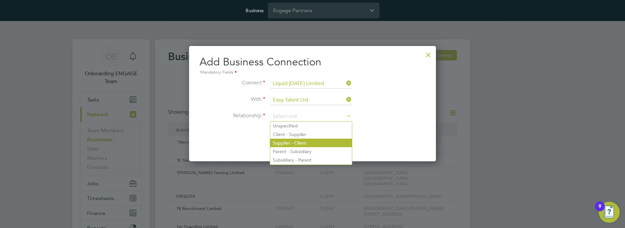
click at [310, 142] on li "Supplier - Client" at bounding box center [311, 142] width 82 height 9
type input "Supplier - Client"
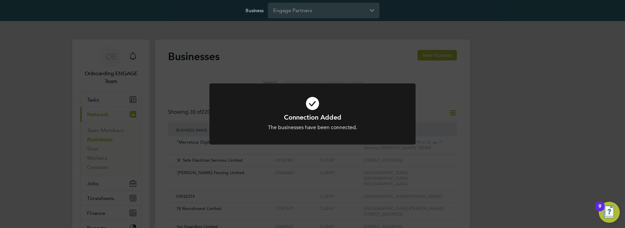
click at [312, 114] on h1 "Connection Added" at bounding box center [312, 117] width 171 height 9
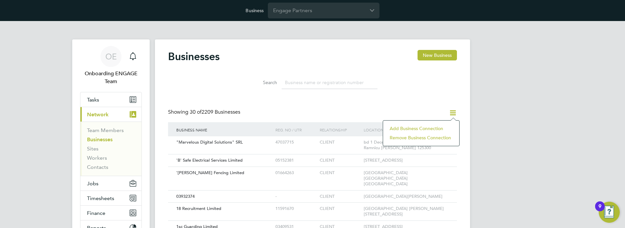
click at [420, 128] on li "Add Business Connection" at bounding box center [421, 128] width 70 height 9
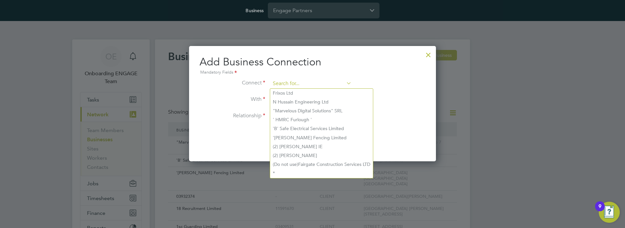
click at [310, 83] on input at bounding box center [310, 84] width 81 height 10
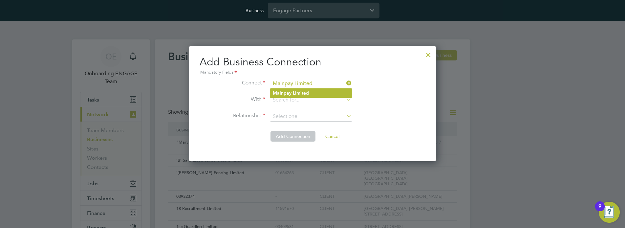
type input "Mainpay Limited"
click at [310, 93] on li "Mainpay Limited" at bounding box center [311, 93] width 82 height 9
click at [310, 100] on input at bounding box center [310, 100] width 81 height 10
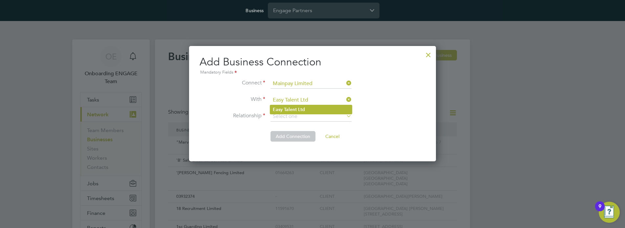
type input "Easy Talent Ltd"
click at [310, 109] on li "Easy Talent Ltd" at bounding box center [311, 109] width 82 height 9
click at [310, 116] on input at bounding box center [310, 117] width 81 height 10
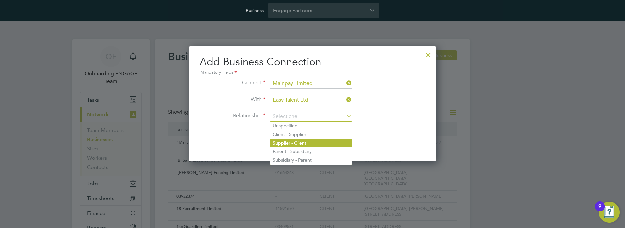
click at [310, 142] on li "Supplier - Client" at bounding box center [311, 142] width 82 height 9
type input "Supplier - Client"
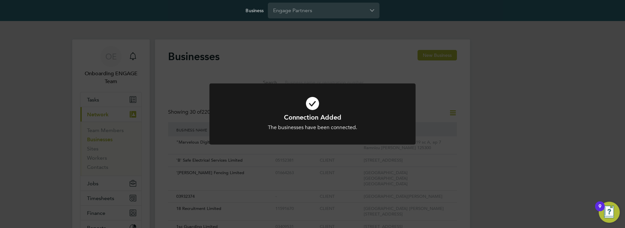
click at [312, 114] on h1 "Connection Added" at bounding box center [312, 117] width 171 height 9
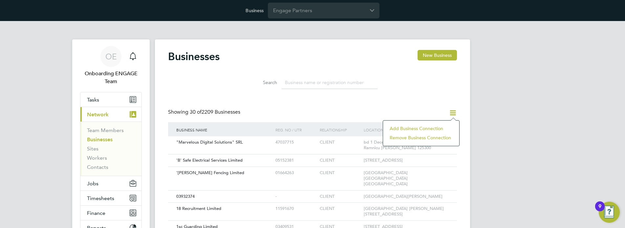
click at [420, 128] on li "Add Business Connection" at bounding box center [421, 128] width 70 height 9
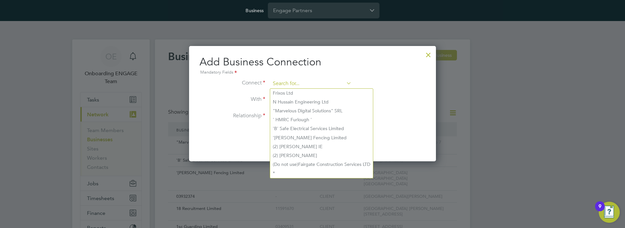
click at [310, 83] on input at bounding box center [310, 84] width 81 height 10
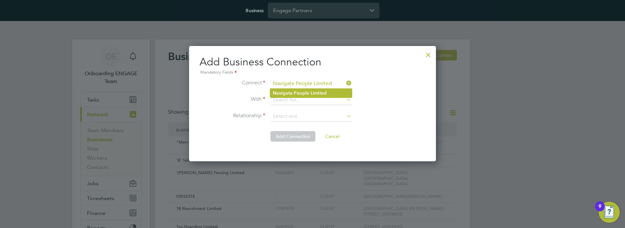
type input "Navigate People Limited"
click at [310, 93] on b "Limited" at bounding box center [318, 93] width 16 height 6
click at [310, 100] on input at bounding box center [310, 100] width 81 height 10
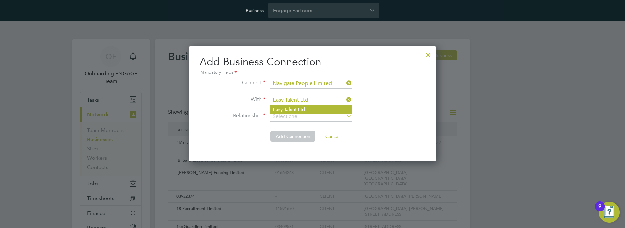
type input "Easy Talent Ltd"
click at [310, 109] on li "Easy Talent Ltd" at bounding box center [311, 109] width 82 height 9
click at [310, 116] on input at bounding box center [310, 117] width 81 height 10
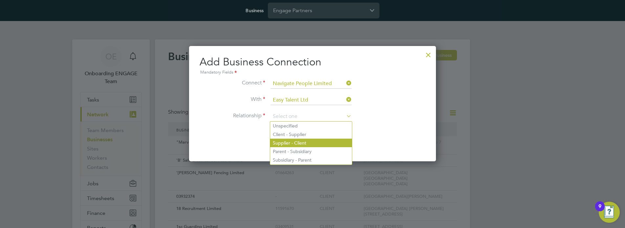
click at [310, 142] on li "Supplier - Client" at bounding box center [311, 142] width 82 height 9
type input "Supplier - Client"
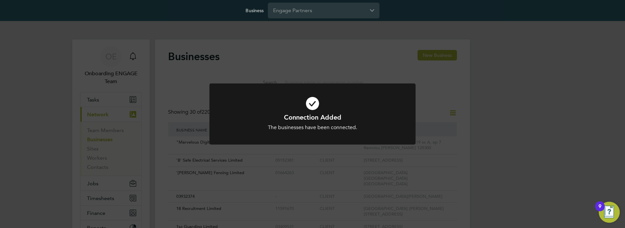
click at [312, 114] on h1 "Connection Added" at bounding box center [312, 117] width 171 height 9
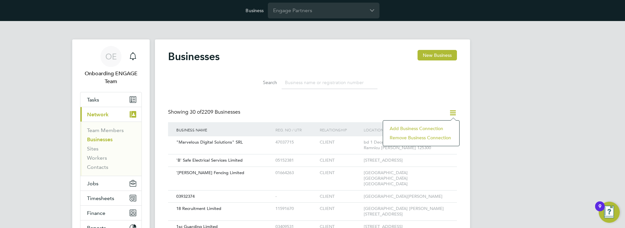
click at [420, 128] on li "Add Business Connection" at bounding box center [421, 128] width 70 height 9
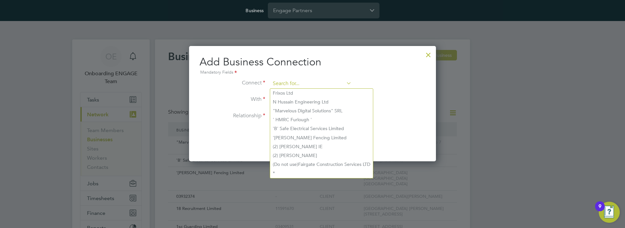
click at [310, 83] on input at bounding box center [310, 84] width 81 height 10
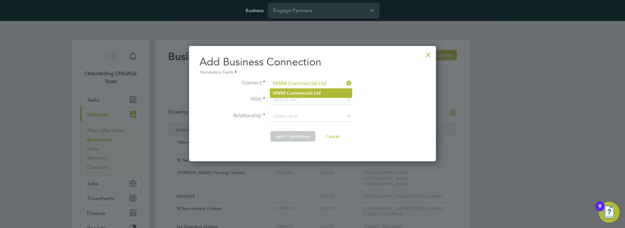
type input "NWM Commercial Ltd"
click at [310, 93] on b "Commercial" at bounding box center [299, 93] width 26 height 6
click at [310, 100] on input at bounding box center [310, 100] width 81 height 10
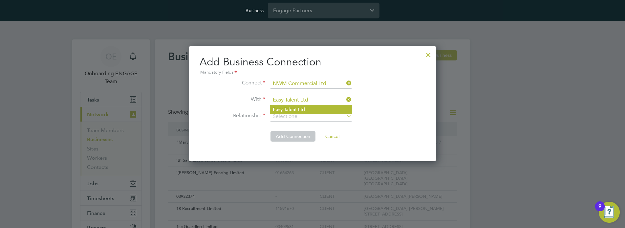
type input "Easy Talent Ltd"
click at [310, 109] on li "Easy Talent Ltd" at bounding box center [311, 109] width 82 height 9
click at [310, 116] on input at bounding box center [310, 117] width 81 height 10
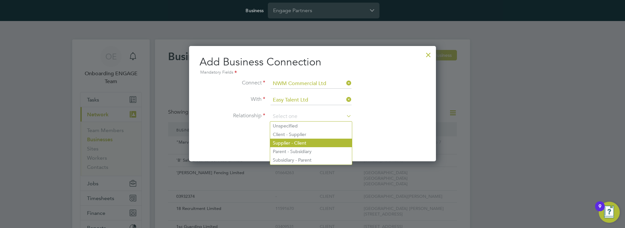
click at [310, 142] on li "Supplier - Client" at bounding box center [311, 142] width 82 height 9
type input "Supplier - Client"
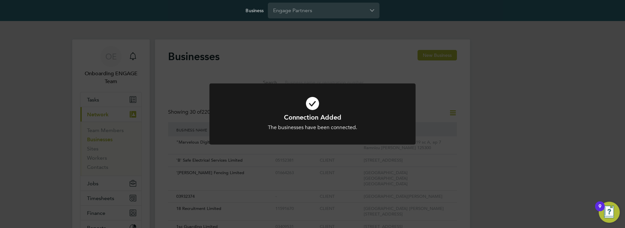
click at [312, 114] on h1 "Connection Added" at bounding box center [312, 117] width 171 height 9
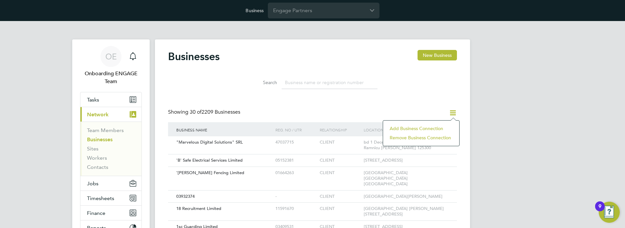
click at [420, 128] on li "Add Business Connection" at bounding box center [421, 128] width 70 height 9
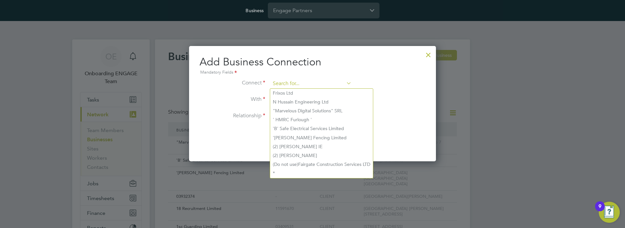
click at [310, 83] on input at bounding box center [310, 84] width 81 height 10
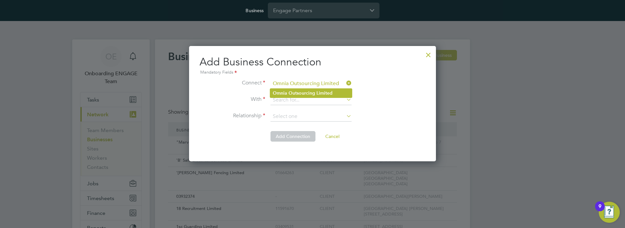
type input "Omnia Outsourcing Limited"
click at [310, 93] on b "Outsourcing" at bounding box center [301, 93] width 27 height 6
click at [310, 100] on input at bounding box center [310, 100] width 81 height 10
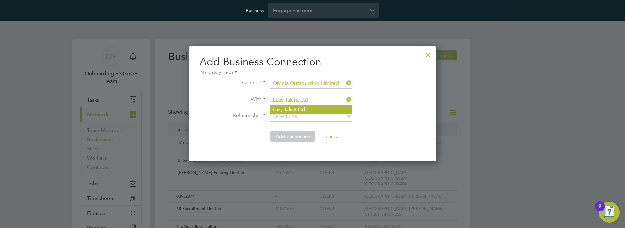
type input "Easy Talent Ltd"
click at [310, 109] on li "Easy Talent Ltd" at bounding box center [311, 109] width 82 height 9
click at [310, 116] on input at bounding box center [310, 117] width 81 height 10
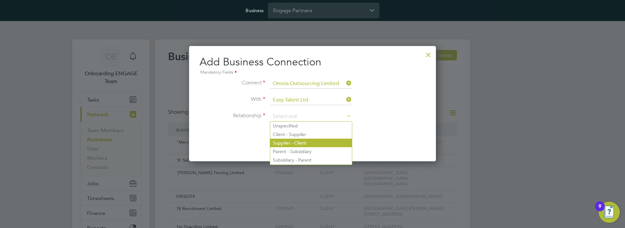
click at [310, 142] on li "Supplier - Client" at bounding box center [311, 142] width 82 height 9
type input "Supplier - Client"
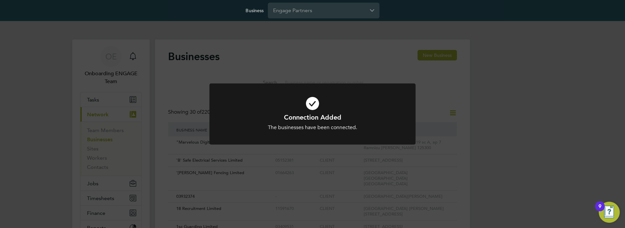
click at [312, 114] on h1 "Connection Added" at bounding box center [312, 117] width 171 height 9
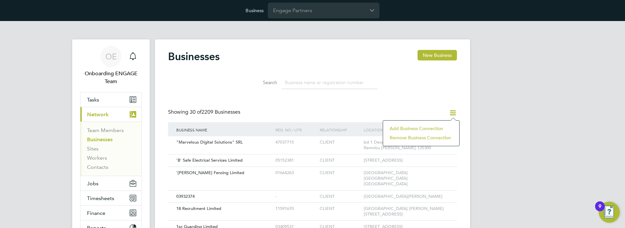
click at [420, 128] on li "Add Business Connection" at bounding box center [421, 128] width 70 height 9
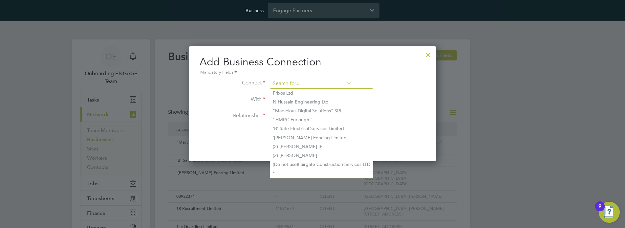
click at [310, 83] on input at bounding box center [310, 84] width 81 height 10
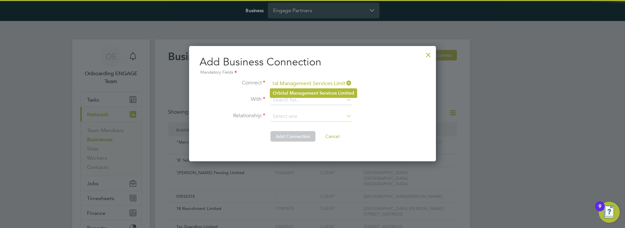
type input "Orbital Management Services Limited"
click at [313, 93] on b "Management" at bounding box center [303, 93] width 29 height 6
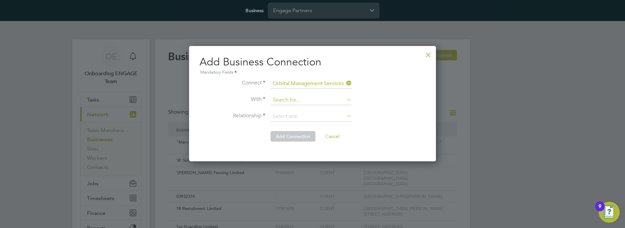
click at [310, 100] on input at bounding box center [310, 100] width 81 height 10
type input "Easy Talent Ltd"
click at [310, 109] on li "Easy Talent Ltd" at bounding box center [311, 109] width 82 height 9
click at [310, 116] on input at bounding box center [310, 117] width 81 height 10
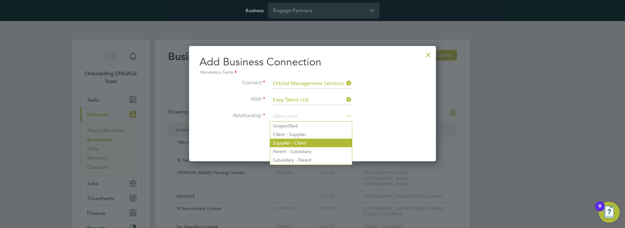
click at [310, 142] on li "Supplier - Client" at bounding box center [311, 142] width 82 height 9
type input "Supplier - Client"
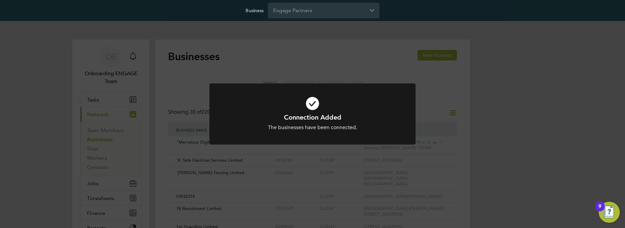
click at [312, 114] on h1 "Connection Added" at bounding box center [312, 117] width 171 height 9
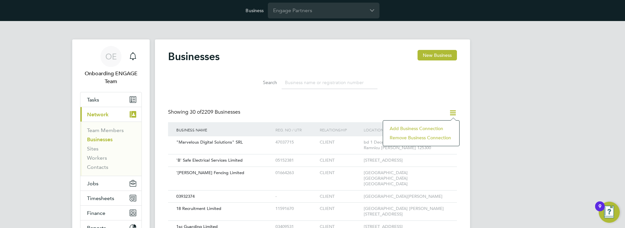
click at [420, 128] on li "Add Business Connection" at bounding box center [421, 128] width 70 height 9
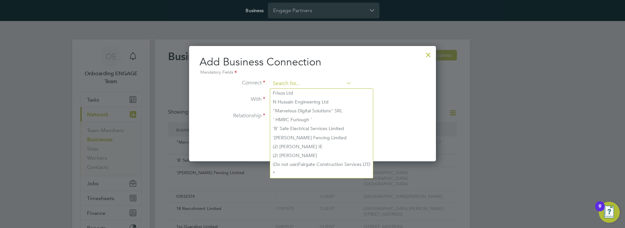
click at [310, 83] on input at bounding box center [310, 84] width 81 height 10
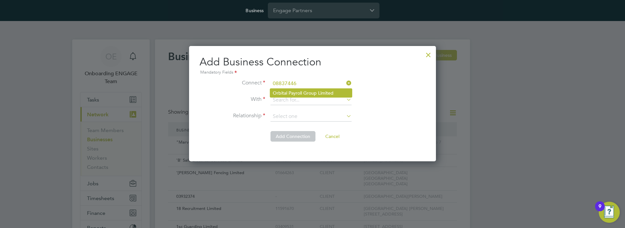
click at [310, 93] on li "Orbital Payroll Group Limited" at bounding box center [311, 93] width 82 height 9
type input "Orbital Payroll Group Limited"
click at [310, 100] on input at bounding box center [310, 100] width 81 height 10
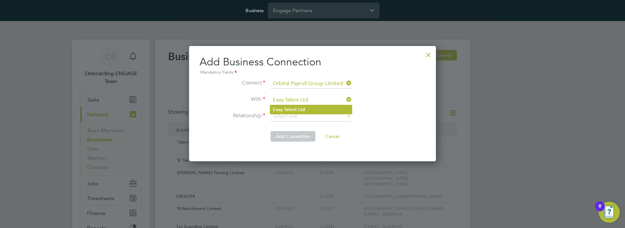
type input "Easy Talent Ltd"
click at [310, 109] on li "Easy Talent Ltd" at bounding box center [311, 109] width 82 height 9
click at [310, 116] on input at bounding box center [310, 117] width 81 height 10
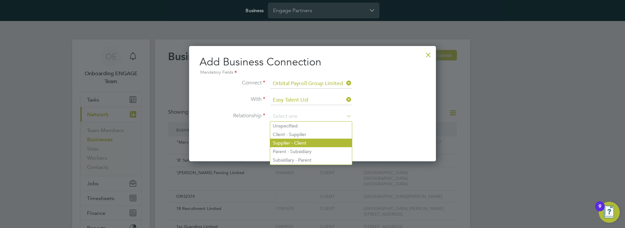
click at [310, 142] on li "Supplier - Client" at bounding box center [311, 142] width 82 height 9
type input "Supplier - Client"
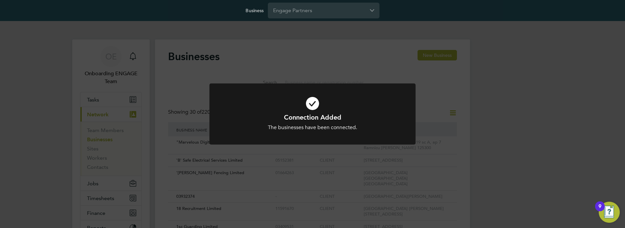
click at [312, 114] on h1 "Connection Added" at bounding box center [312, 117] width 171 height 9
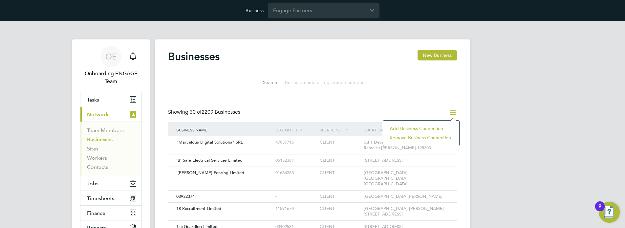
click at [420, 128] on li "Add Business Connection" at bounding box center [421, 128] width 70 height 9
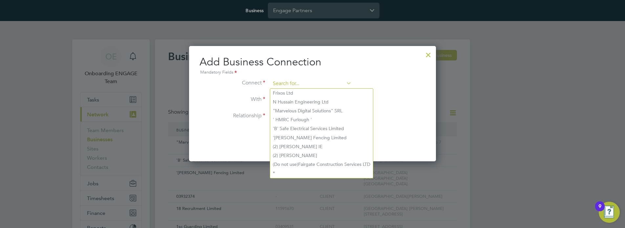
click at [310, 83] on input at bounding box center [310, 84] width 81 height 10
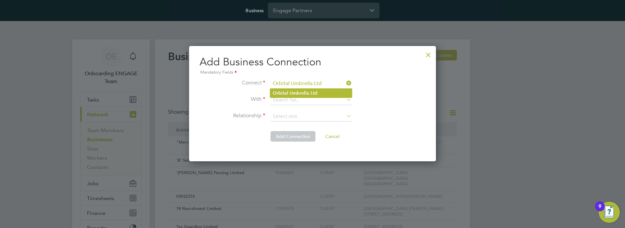
type input "Orbital Umbrella Ltd"
click at [310, 93] on b "Ltd" at bounding box center [313, 93] width 7 height 6
click at [310, 100] on input at bounding box center [310, 100] width 81 height 10
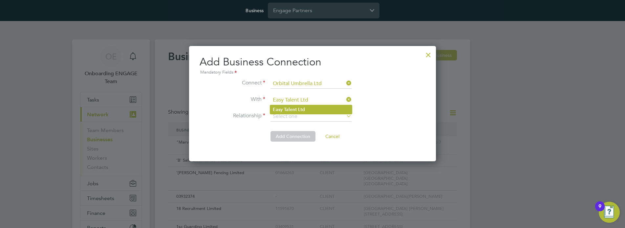
type input "Easy Talent Ltd"
click at [310, 109] on li "Easy Talent Ltd" at bounding box center [311, 109] width 82 height 9
click at [310, 116] on input at bounding box center [310, 117] width 81 height 10
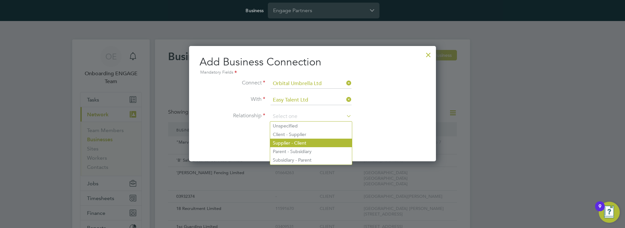
click at [310, 142] on li "Supplier - Client" at bounding box center [311, 142] width 82 height 9
type input "Supplier - Client"
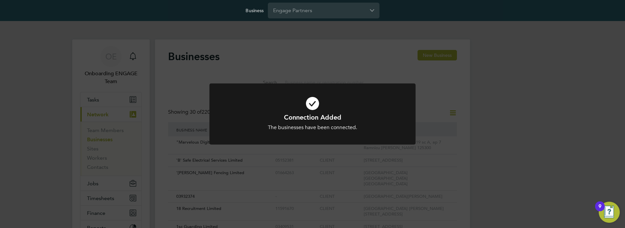
click at [312, 114] on h1 "Connection Added" at bounding box center [312, 117] width 171 height 9
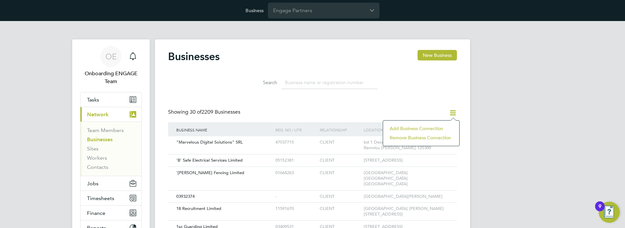
click at [420, 128] on li "Add Business Connection" at bounding box center [421, 128] width 70 height 9
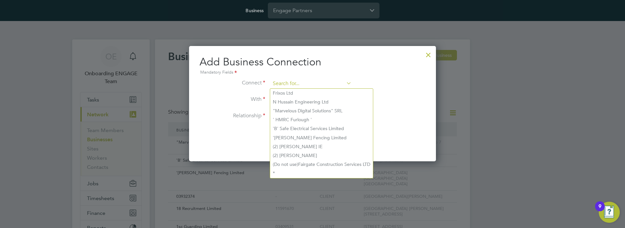
click at [310, 83] on input at bounding box center [310, 84] width 81 height 10
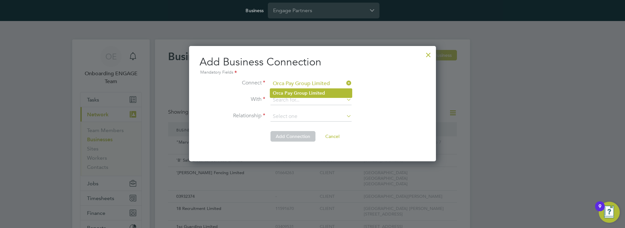
type input "Orca Pay Group Limited"
click at [310, 93] on b "Limited" at bounding box center [317, 93] width 16 height 6
click at [310, 100] on input at bounding box center [310, 100] width 81 height 10
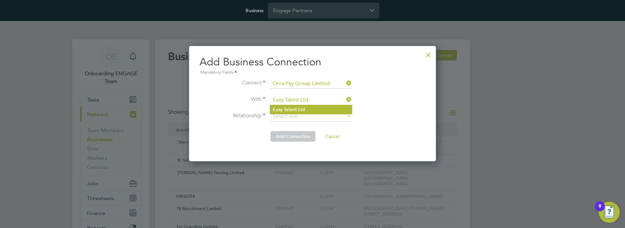
type input "Easy Talent Ltd"
click at [310, 109] on li "Easy Talent Ltd" at bounding box center [311, 109] width 82 height 9
click at [310, 116] on input at bounding box center [310, 117] width 81 height 10
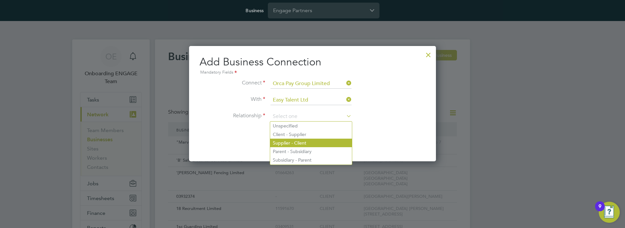
click at [310, 142] on li "Supplier - Client" at bounding box center [311, 142] width 82 height 9
type input "Supplier - Client"
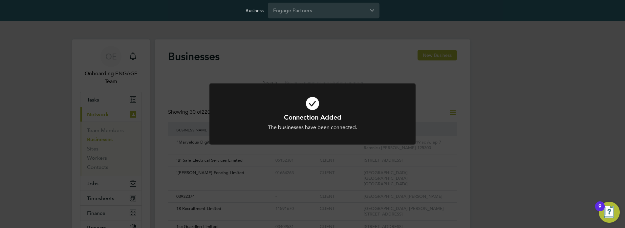
click at [312, 114] on h1 "Connection Added" at bounding box center [312, 117] width 171 height 9
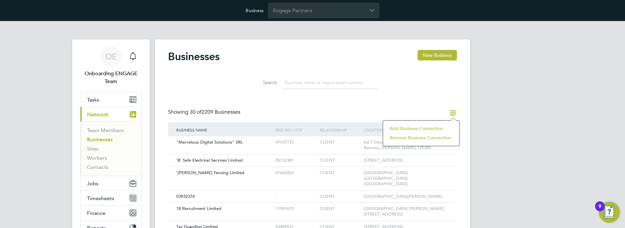
click at [420, 128] on li "Add Business Connection" at bounding box center [421, 128] width 70 height 9
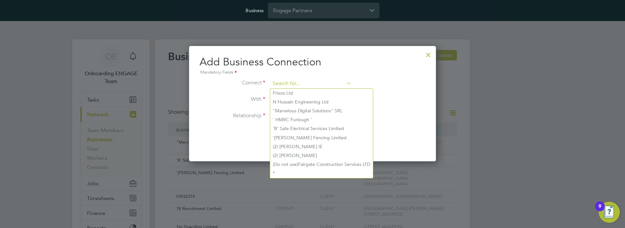
click at [310, 83] on input at bounding box center [310, 84] width 81 height 10
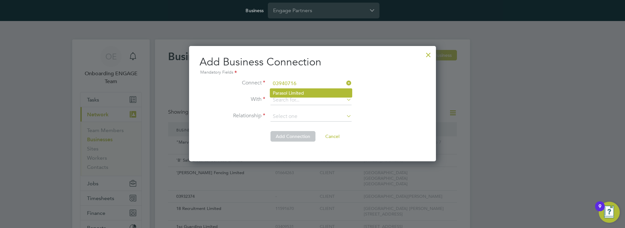
click at [310, 93] on li "Parasol Limited" at bounding box center [311, 93] width 82 height 9
type input "Parasol Limited"
click at [310, 100] on input at bounding box center [310, 100] width 81 height 10
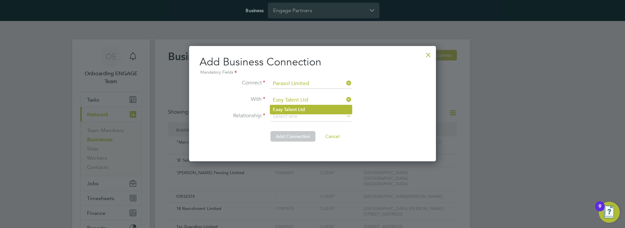
type input "Easy Talent Ltd"
click at [310, 109] on li "Easy Talent Ltd" at bounding box center [311, 109] width 82 height 9
click at [310, 116] on input at bounding box center [310, 117] width 81 height 10
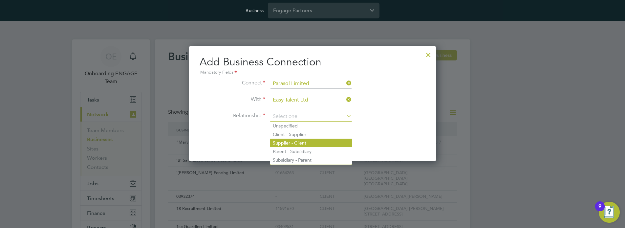
click at [310, 142] on li "Supplier - Client" at bounding box center [311, 142] width 82 height 9
type input "Supplier - Client"
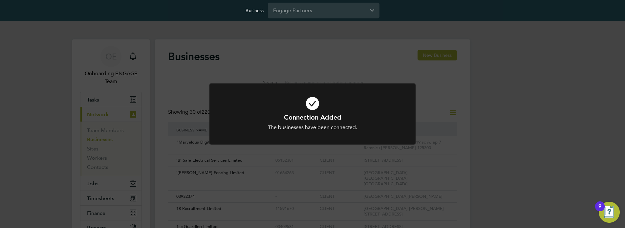
click at [312, 114] on h1 "Connection Added" at bounding box center [312, 117] width 171 height 9
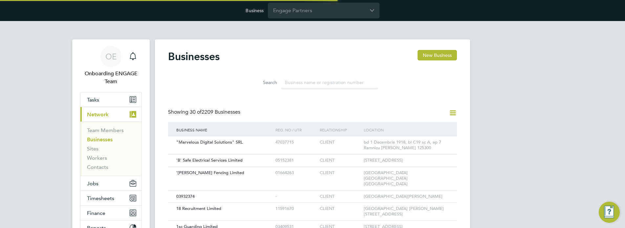
click at [452, 112] on icon at bounding box center [452, 113] width 8 height 8
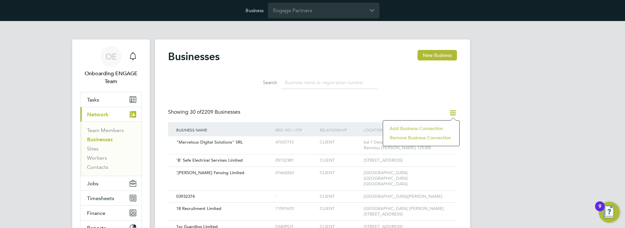
click at [420, 128] on li "Add Business Connection" at bounding box center [421, 128] width 70 height 9
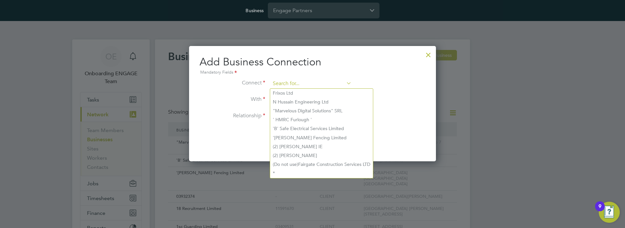
click at [310, 83] on input at bounding box center [310, 84] width 81 height 10
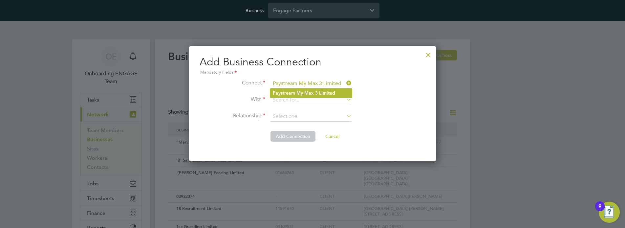
type input "Paystream My Max 3 Limited"
click at [310, 93] on b "Max" at bounding box center [309, 93] width 10 height 6
click at [310, 100] on input at bounding box center [310, 100] width 81 height 10
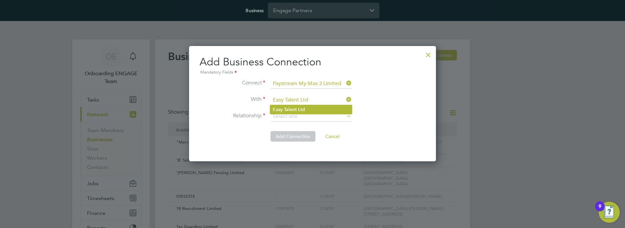
type input "Easy Talent Ltd"
click at [310, 109] on li "Easy Talent Ltd" at bounding box center [311, 109] width 82 height 9
click at [310, 116] on input at bounding box center [310, 117] width 81 height 10
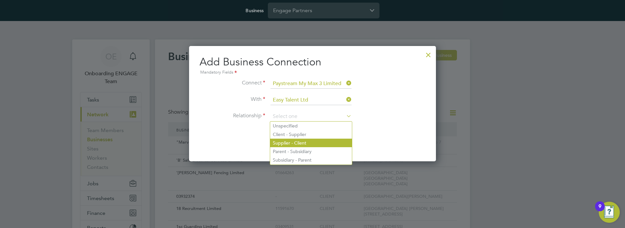
click at [310, 142] on li "Supplier - Client" at bounding box center [311, 142] width 82 height 9
type input "Supplier - Client"
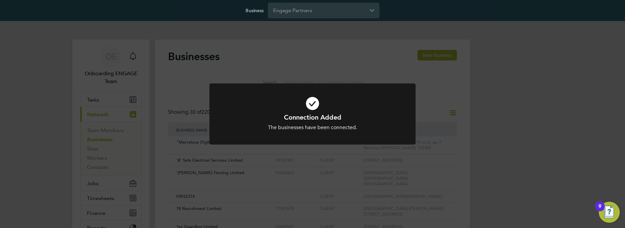
click at [312, 114] on h1 "Connection Added" at bounding box center [312, 117] width 171 height 9
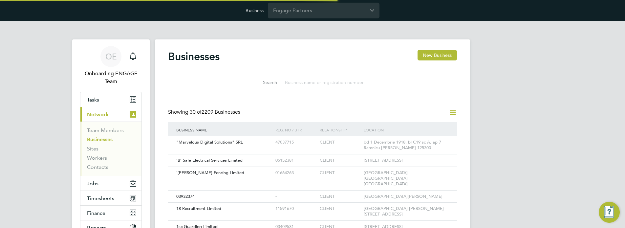
click at [452, 112] on icon at bounding box center [452, 113] width 8 height 8
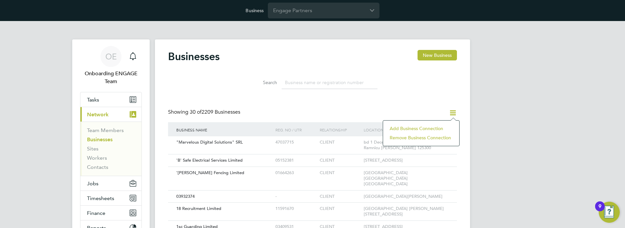
click at [420, 128] on li "Add Business Connection" at bounding box center [421, 128] width 70 height 9
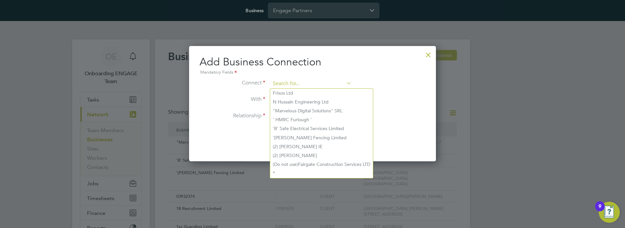
click at [310, 83] on input at bounding box center [310, 84] width 81 height 10
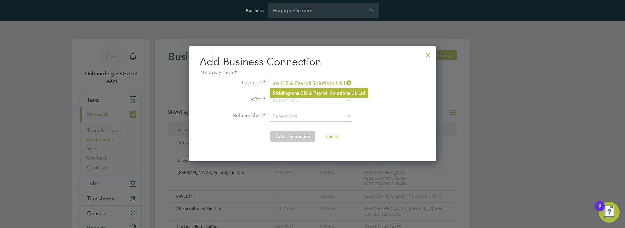
type input "Riddingtons CIS & Payroll Solutions Uk Ltd"
click at [318, 93] on b "Payroll" at bounding box center [320, 93] width 15 height 6
click at [310, 100] on input at bounding box center [310, 100] width 81 height 10
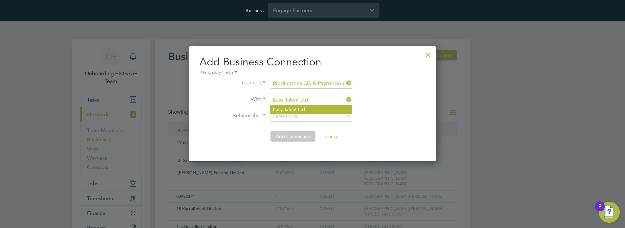
type input "Easy Talent Ltd"
click at [310, 109] on li "Easy Talent Ltd" at bounding box center [311, 109] width 82 height 9
click at [310, 116] on input at bounding box center [310, 117] width 81 height 10
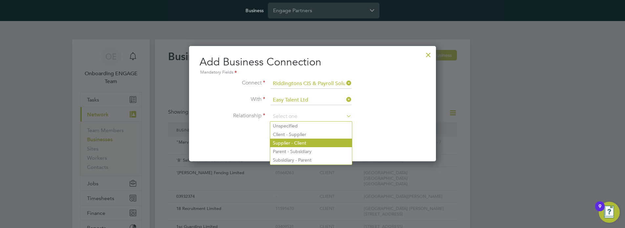
click at [310, 142] on li "Supplier - Client" at bounding box center [311, 142] width 82 height 9
type input "Supplier - Client"
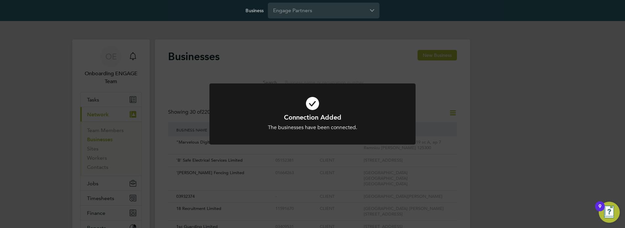
click at [312, 114] on h1 "Connection Added" at bounding box center [312, 117] width 171 height 9
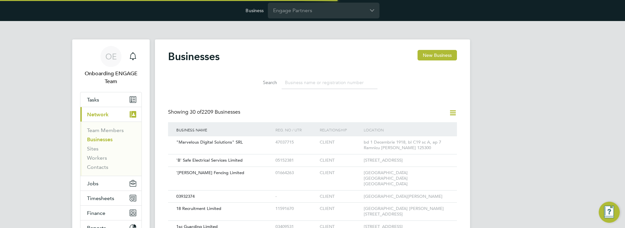
click at [452, 112] on icon at bounding box center [452, 113] width 8 height 8
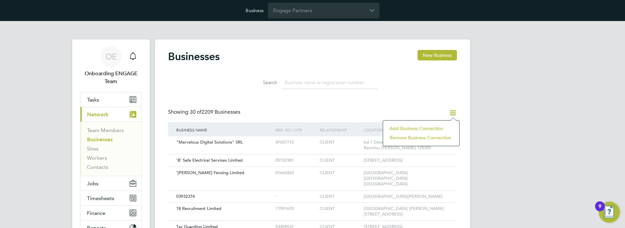
click at [420, 128] on li "Add Business Connection" at bounding box center [421, 128] width 70 height 9
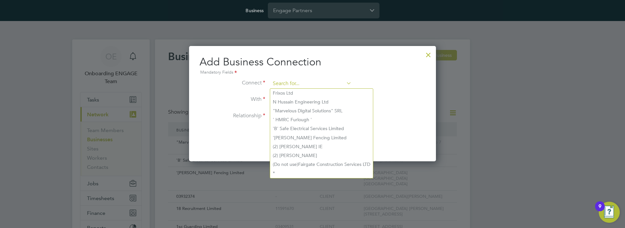
click at [310, 83] on input at bounding box center [310, 84] width 81 height 10
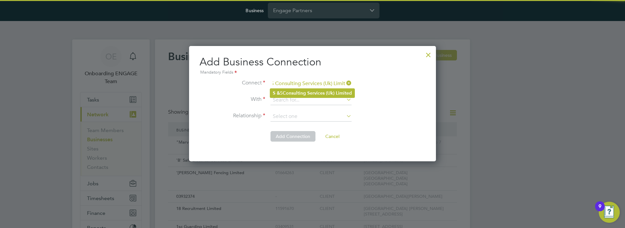
type input "S & S Consulting Services (Uk) Limited"
click at [313, 93] on b "Services" at bounding box center [315, 93] width 17 height 6
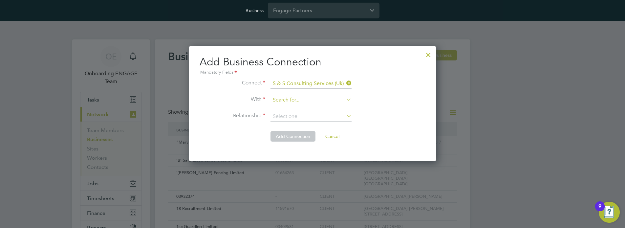
click at [310, 100] on input at bounding box center [310, 100] width 81 height 10
type input "Easy Talent Ltd"
click at [310, 109] on li "Easy Talent Ltd" at bounding box center [311, 109] width 82 height 9
click at [310, 116] on input at bounding box center [310, 117] width 81 height 10
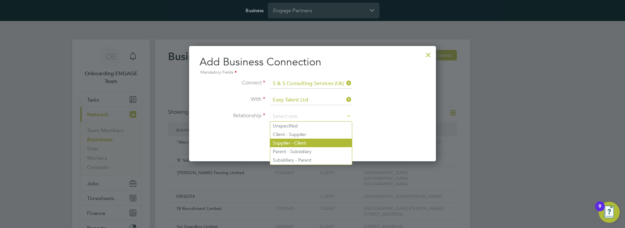
click at [310, 142] on li "Supplier - Client" at bounding box center [311, 142] width 82 height 9
type input "Supplier - Client"
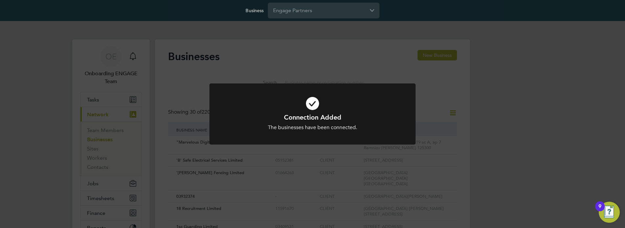
click at [312, 114] on h1 "Connection Added" at bounding box center [312, 117] width 171 height 9
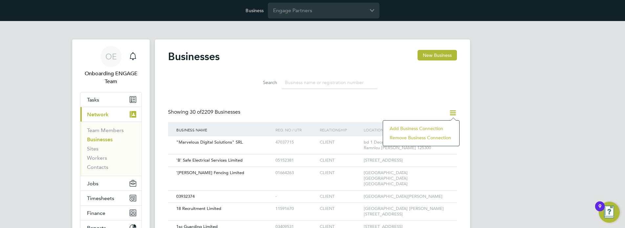
click at [420, 128] on li "Add Business Connection" at bounding box center [421, 128] width 70 height 9
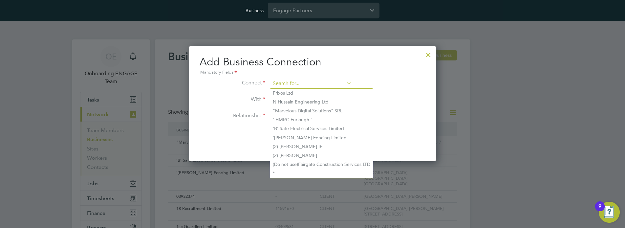
click at [310, 83] on input at bounding box center [310, 84] width 81 height 10
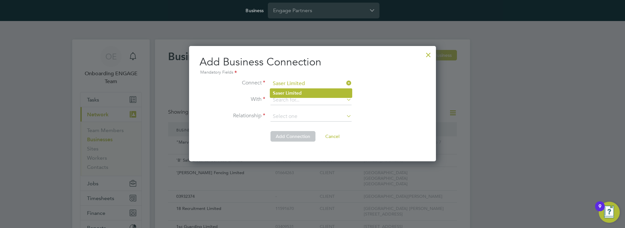
type input "Saser Limited"
click at [310, 93] on li "Saser Limited" at bounding box center [311, 93] width 82 height 9
click at [310, 100] on input at bounding box center [310, 100] width 81 height 10
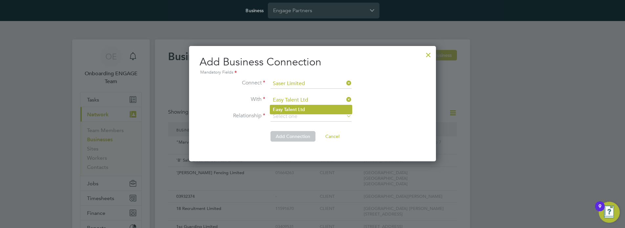
type input "Easy Talent Ltd"
click at [310, 109] on li "Easy Talent Ltd" at bounding box center [311, 109] width 82 height 9
click at [310, 116] on input at bounding box center [310, 117] width 81 height 10
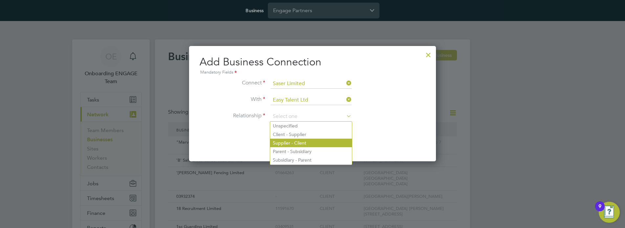
click at [310, 142] on li "Supplier - Client" at bounding box center [311, 142] width 82 height 9
type input "Supplier - Client"
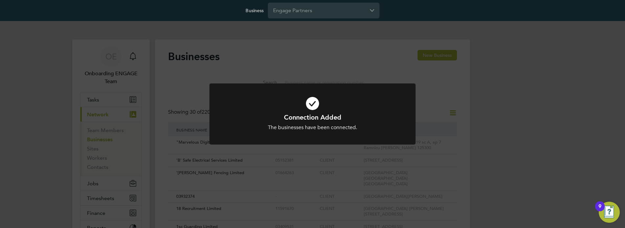
click at [312, 114] on h1 "Connection Added" at bounding box center [312, 117] width 171 height 9
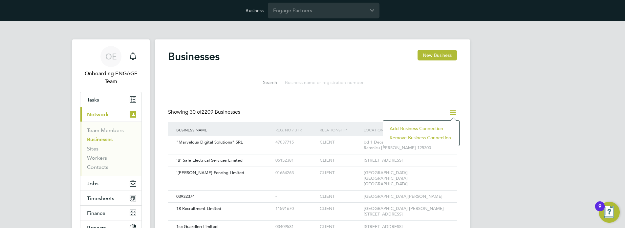
click at [420, 128] on li "Add Business Connection" at bounding box center [421, 128] width 70 height 9
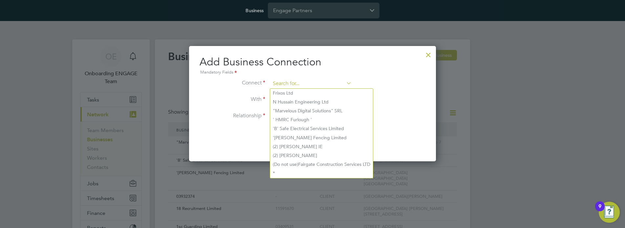
click at [310, 83] on input at bounding box center [310, 84] width 81 height 10
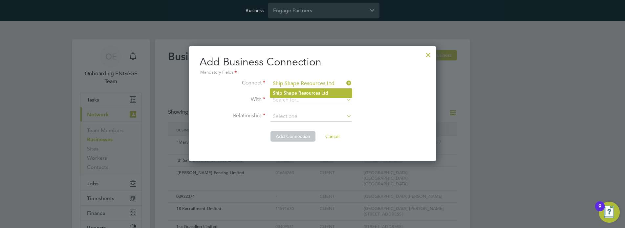
type input "Ship Shape Resources Ltd"
click at [310, 93] on b "Resources" at bounding box center [309, 93] width 22 height 6
click at [310, 100] on input at bounding box center [310, 100] width 81 height 10
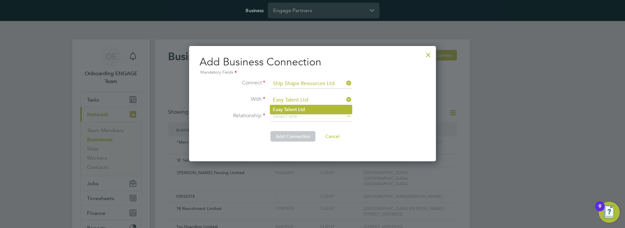
type input "Easy Talent Ltd"
click at [310, 109] on li "Easy Talent Ltd" at bounding box center [311, 109] width 82 height 9
click at [310, 116] on input at bounding box center [310, 117] width 81 height 10
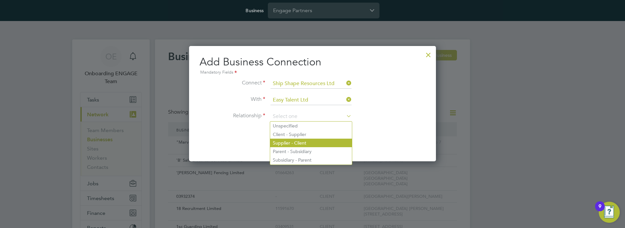
click at [310, 142] on li "Supplier - Client" at bounding box center [311, 142] width 82 height 9
type input "Supplier - Client"
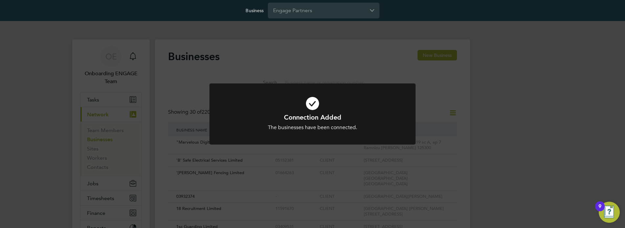
click at [312, 114] on h1 "Connection Added" at bounding box center [312, 117] width 171 height 9
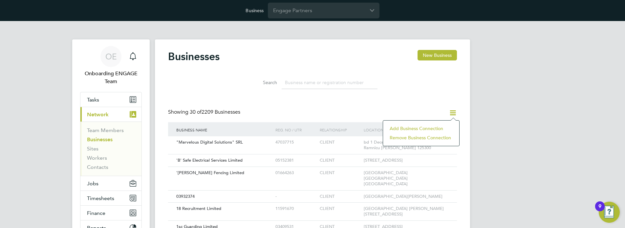
click at [420, 128] on li "Add Business Connection" at bounding box center [421, 128] width 70 height 9
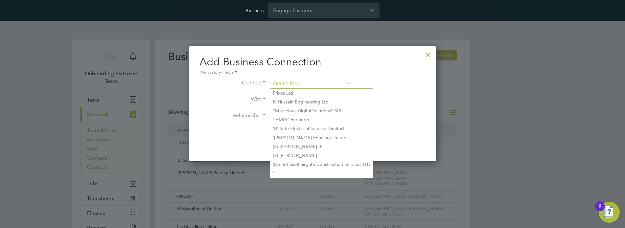
click at [310, 83] on input at bounding box center [310, 84] width 81 height 10
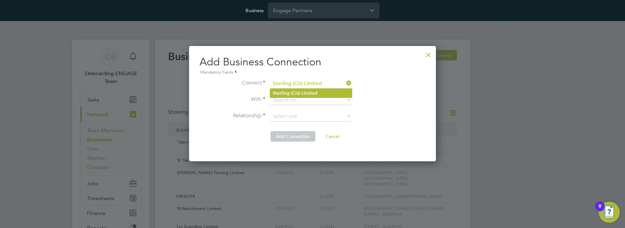
type input "Sterling (Cis) Limited"
click at [310, 93] on b "Limited" at bounding box center [309, 93] width 16 height 6
click at [310, 100] on input at bounding box center [310, 100] width 81 height 10
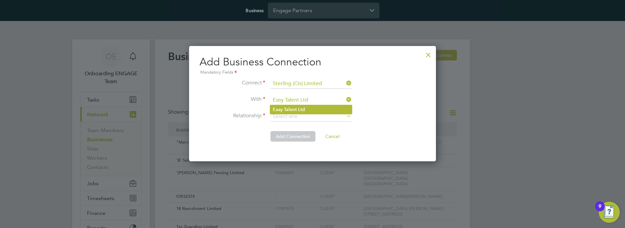
type input "Easy Talent Ltd"
click at [310, 109] on li "Easy Talent Ltd" at bounding box center [311, 109] width 82 height 9
click at [310, 116] on input at bounding box center [310, 117] width 81 height 10
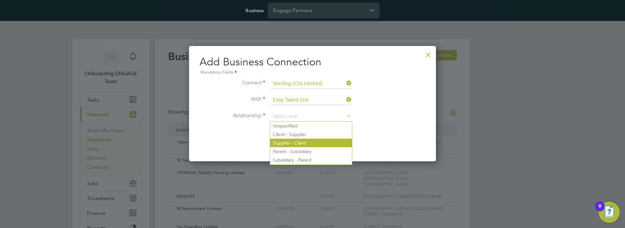
click at [310, 142] on li "Supplier - Client" at bounding box center [311, 142] width 82 height 9
type input "Supplier - Client"
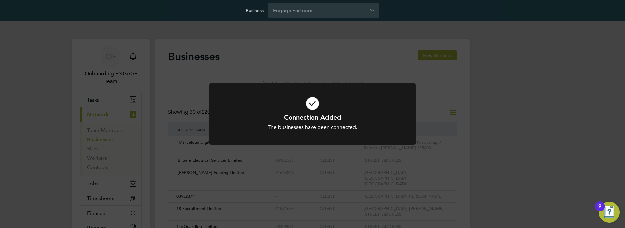
click at [312, 114] on h1 "Connection Added" at bounding box center [312, 117] width 171 height 9
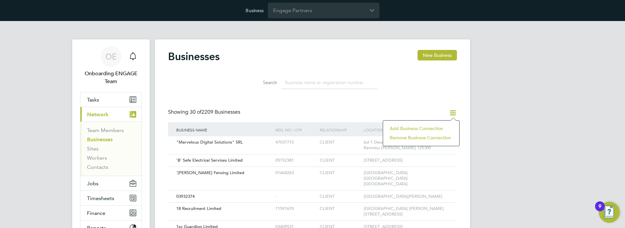
click at [420, 128] on li "Add Business Connection" at bounding box center [421, 128] width 70 height 9
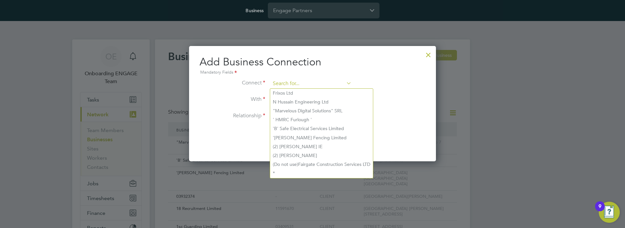
click at [310, 83] on input at bounding box center [310, 84] width 81 height 10
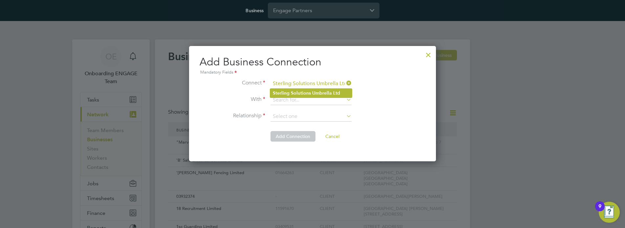
type input "Sterling Solutions Umbrella Ltd"
click at [310, 93] on b "Solutions" at bounding box center [301, 93] width 20 height 6
click at [310, 100] on input at bounding box center [310, 100] width 81 height 10
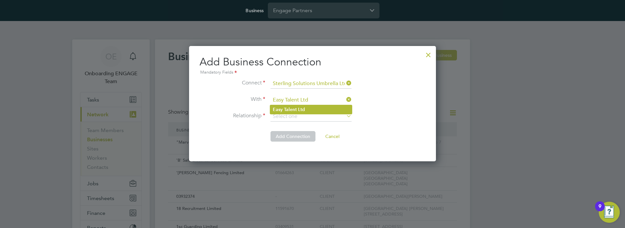
type input "Easy Talent Ltd"
click at [310, 109] on li "Easy Talent Ltd" at bounding box center [311, 109] width 82 height 9
click at [310, 116] on input at bounding box center [310, 117] width 81 height 10
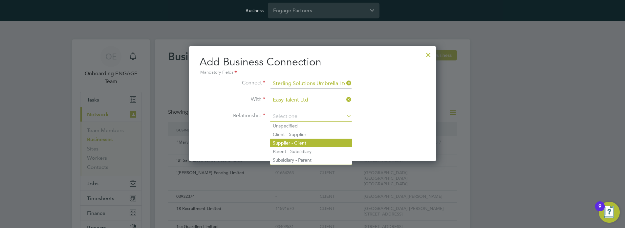
click at [310, 142] on li "Supplier - Client" at bounding box center [311, 142] width 82 height 9
type input "Supplier - Client"
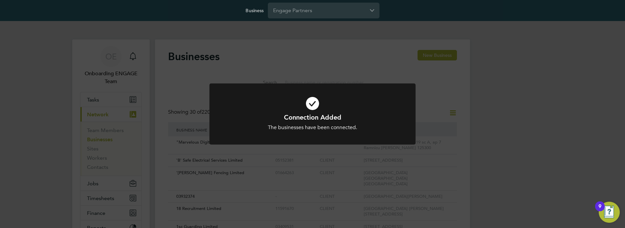
click at [312, 114] on h1 "Connection Added" at bounding box center [312, 117] width 171 height 9
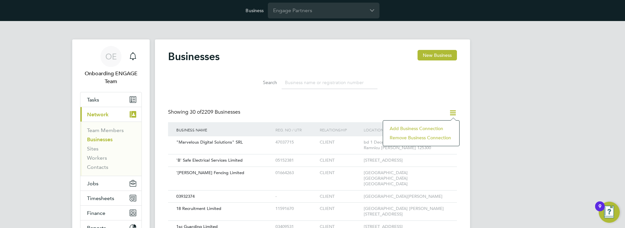
click at [420, 128] on li "Add Business Connection" at bounding box center [421, 128] width 70 height 9
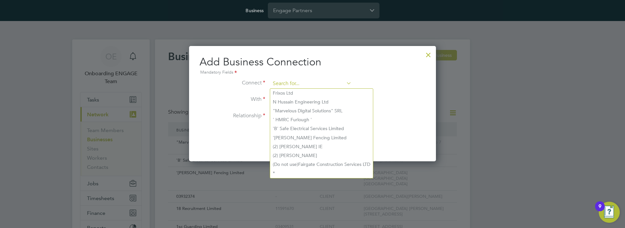
click at [310, 83] on input at bounding box center [310, 84] width 81 height 10
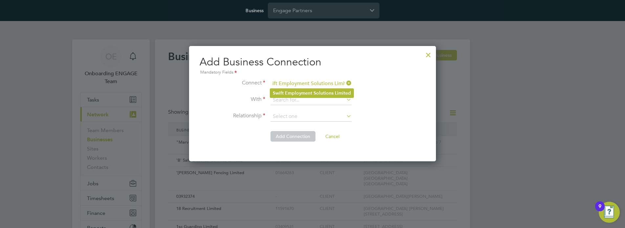
type input "Swift Employment Solutions Limited"
click at [311, 93] on b "Employment" at bounding box center [298, 93] width 27 height 6
click at [310, 100] on input at bounding box center [310, 100] width 81 height 10
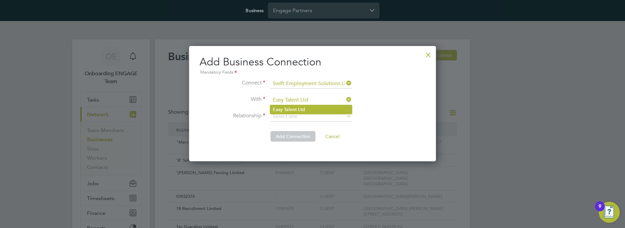
type input "Easy Talent Ltd"
click at [310, 109] on li "Easy Talent Ltd" at bounding box center [311, 109] width 82 height 9
click at [310, 116] on input at bounding box center [310, 117] width 81 height 10
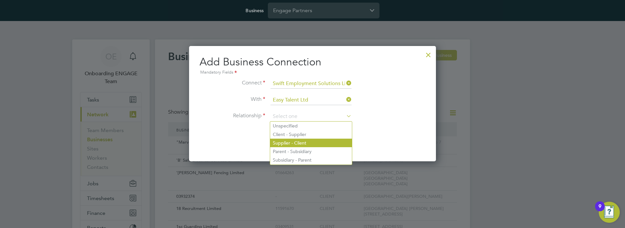
click at [310, 142] on li "Supplier - Client" at bounding box center [311, 142] width 82 height 9
type input "Supplier - Client"
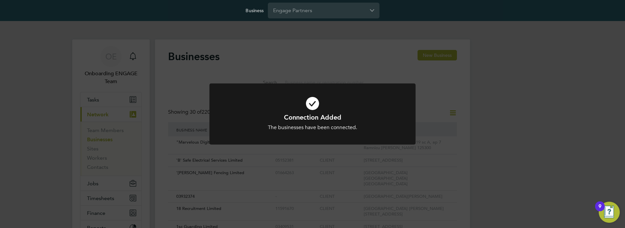
click at [312, 114] on h1 "Connection Added" at bounding box center [312, 117] width 171 height 9
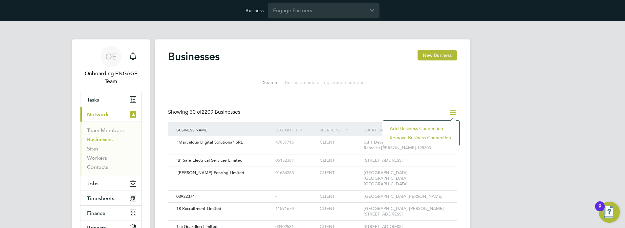
click at [420, 128] on li "Add Business Connection" at bounding box center [421, 128] width 70 height 9
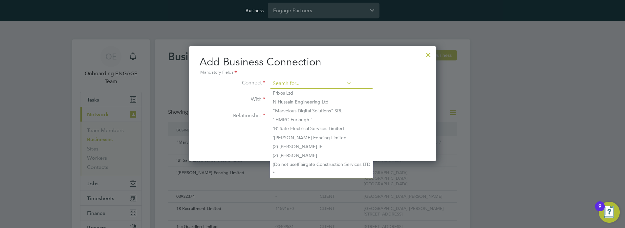
click at [310, 83] on input at bounding box center [310, 84] width 81 height 10
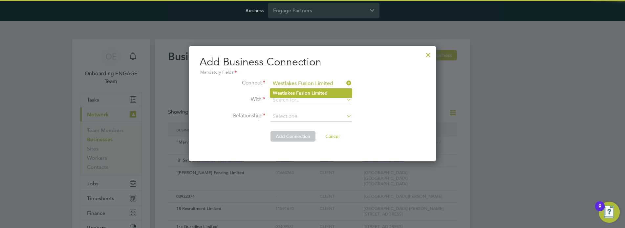
type input "Westlakes Fusion Limited"
click at [310, 93] on li "Westlakes Fusion Limited" at bounding box center [311, 93] width 82 height 9
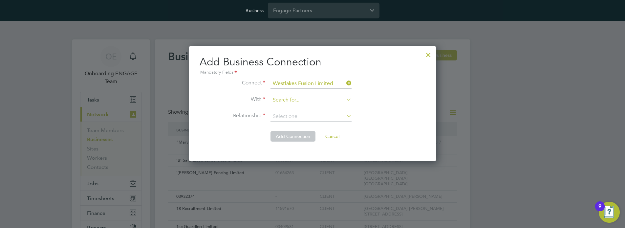
click at [310, 100] on input at bounding box center [310, 100] width 81 height 10
type input "Easy Talent Ltd"
click at [310, 109] on li "Easy Talent Ltd" at bounding box center [311, 109] width 82 height 9
click at [310, 116] on input at bounding box center [310, 117] width 81 height 10
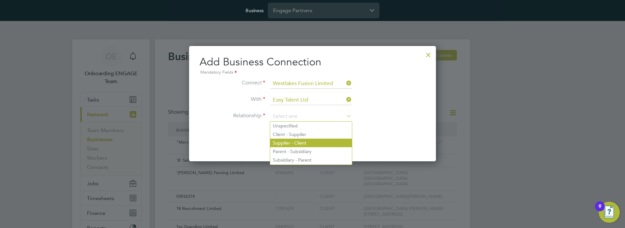
click at [310, 142] on li "Supplier - Client" at bounding box center [311, 142] width 82 height 9
type input "Supplier - Client"
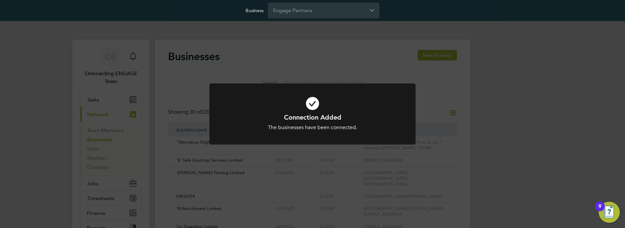
click at [312, 114] on h1 "Connection Added" at bounding box center [312, 117] width 171 height 9
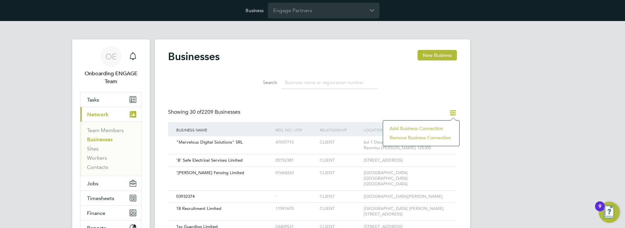
click at [420, 128] on li "Add Business Connection" at bounding box center [421, 128] width 70 height 9
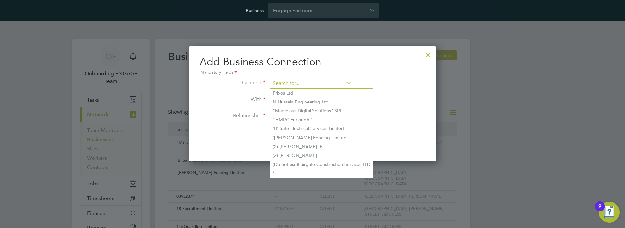
click at [310, 83] on input at bounding box center [310, 84] width 81 height 10
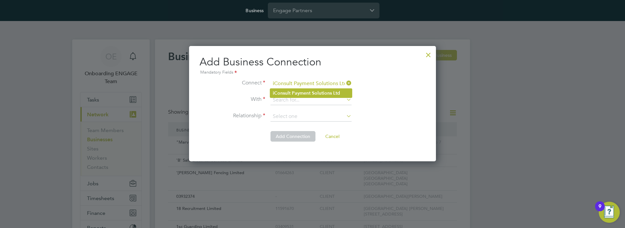
type input "iConsult Payment Solutions Ltd"
click at [310, 93] on li "iConsult Payment Solutions Ltd" at bounding box center [311, 93] width 82 height 9
click at [310, 100] on input at bounding box center [310, 100] width 81 height 10
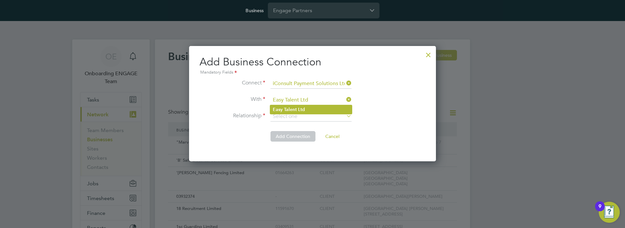
type input "Easy Talent Ltd"
click at [310, 109] on li "Easy Talent Ltd" at bounding box center [311, 109] width 82 height 9
click at [310, 116] on input at bounding box center [310, 117] width 81 height 10
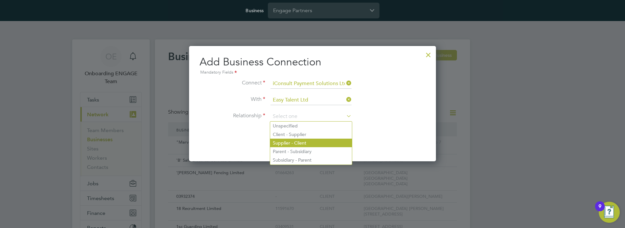
click at [310, 142] on li "Supplier - Client" at bounding box center [311, 142] width 82 height 9
type input "Supplier - Client"
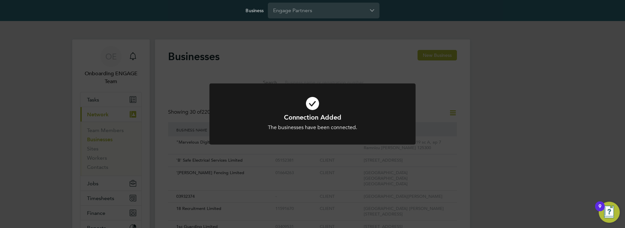
click at [312, 114] on h1 "Connection Added" at bounding box center [312, 117] width 171 height 9
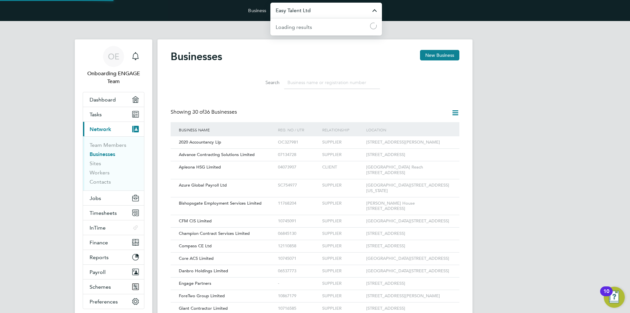
click at [321, 8] on input "Easy Talent Ltd" at bounding box center [326, 10] width 112 height 15
click at [316, 24] on li "Engage Partners" at bounding box center [326, 26] width 112 height 16
type input "Engage Partners"
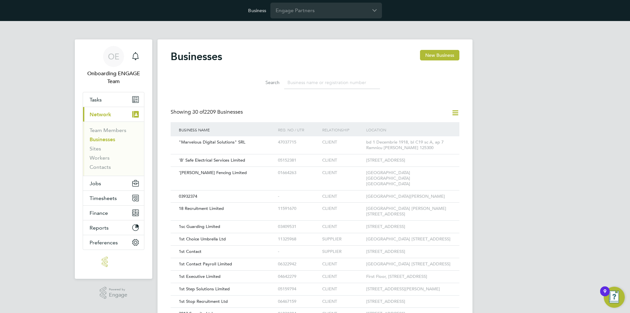
click at [315, 85] on input at bounding box center [332, 82] width 96 height 13
paste input "e"
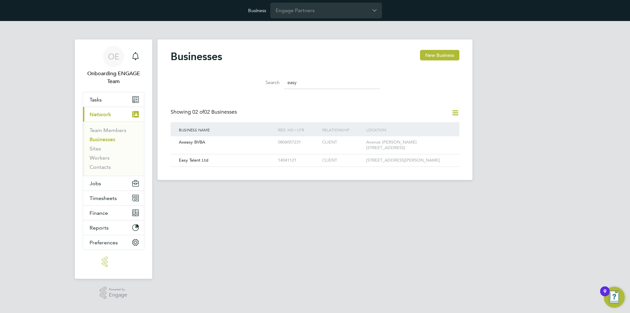
type input "easy"
click at [454, 113] on icon at bounding box center [455, 113] width 8 height 8
click at [432, 126] on li "Add Business Connection" at bounding box center [424, 128] width 70 height 9
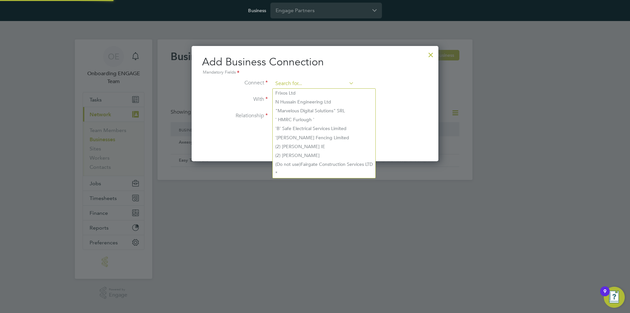
paste input "Easy Talent Ltd"
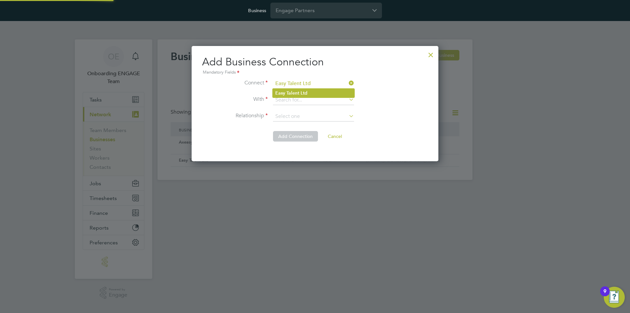
type input "Easy Talent Ltd"
click at [295, 92] on b "Talent" at bounding box center [292, 93] width 13 height 6
click at [302, 98] on input at bounding box center [313, 100] width 81 height 10
paste input "Brookson Solutions Limited"
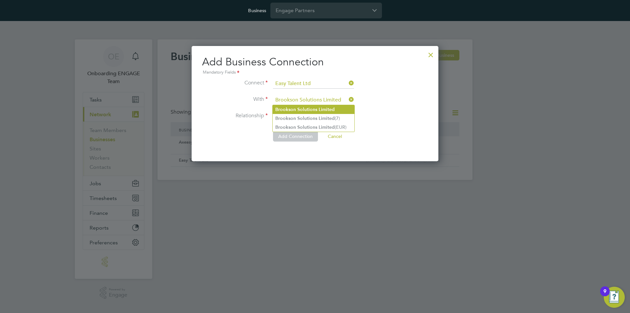
type input "Brookson Solutions Limited"
click at [295, 107] on b "Brookson" at bounding box center [285, 110] width 21 height 6
drag, startPoint x: 295, startPoint y: 112, endPoint x: 295, endPoint y: 119, distance: 7.5
click at [295, 113] on input at bounding box center [313, 117] width 81 height 10
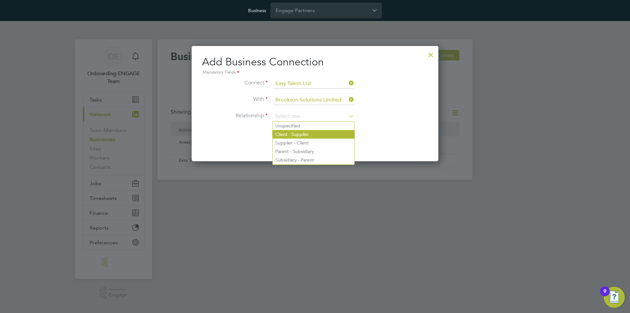
click at [293, 135] on li "Client - Supplier" at bounding box center [314, 134] width 82 height 9
type input "Client - Supplier"
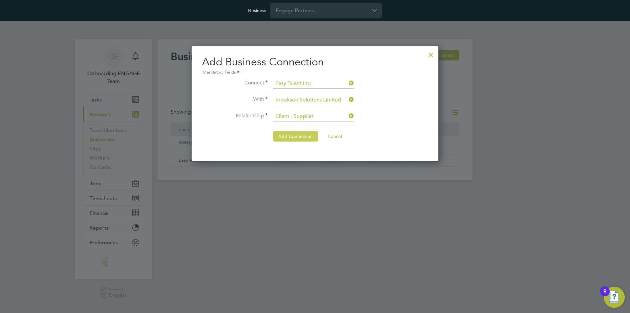
click at [286, 136] on button "Add Connection" at bounding box center [295, 136] width 45 height 10
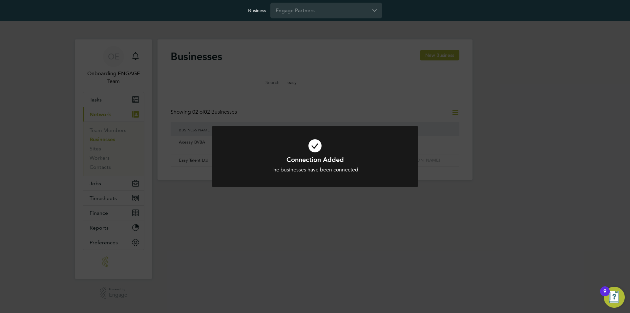
drag, startPoint x: 461, startPoint y: 93, endPoint x: 454, endPoint y: 100, distance: 9.5
click at [460, 92] on div "Connection Added The businesses have been connected. Cancel Okay" at bounding box center [315, 156] width 630 height 313
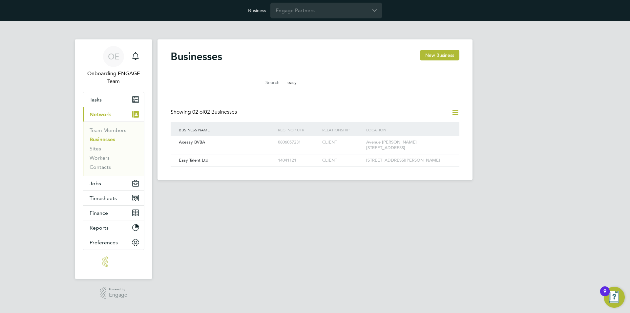
click at [455, 109] on div "Businesses New Business Search easy Showing 02 of 02 Businesses Business Name R…" at bounding box center [315, 108] width 289 height 117
click at [456, 114] on icon at bounding box center [455, 113] width 8 height 8
click at [429, 126] on li "Add Business Connection" at bounding box center [424, 128] width 70 height 9
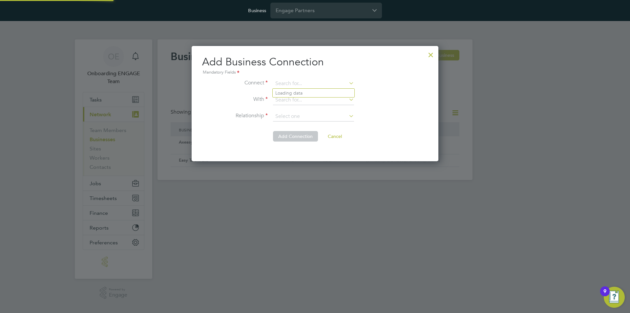
paste input "Easy Talent Ltd"
type input "Easy Talent Ltd"
click at [297, 92] on b "Talent" at bounding box center [292, 93] width 13 height 6
click at [318, 95] on input at bounding box center [313, 100] width 81 height 10
paste input "Crest Plus Operations Limited"
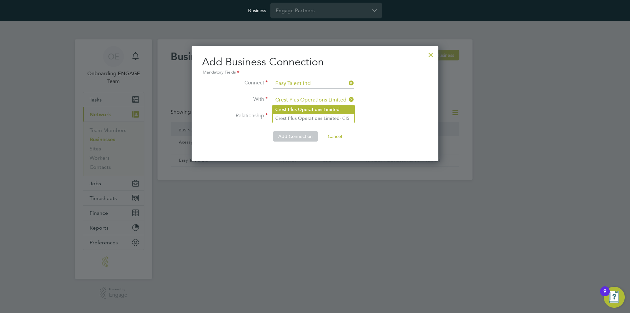
type input "Crest Plus Operations Limited"
click at [313, 107] on b "Operations" at bounding box center [310, 110] width 24 height 6
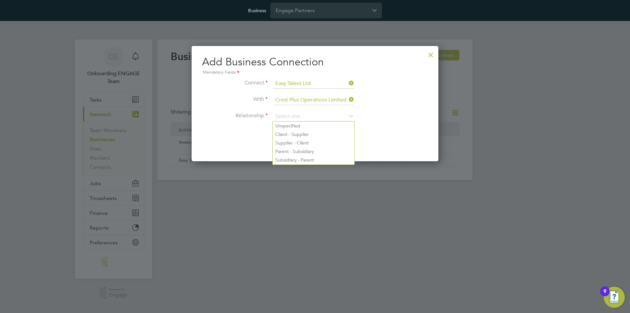
click at [305, 120] on input at bounding box center [313, 117] width 81 height 10
click at [310, 132] on li "Client - Supplier" at bounding box center [314, 134] width 82 height 9
type input "Client - Supplier"
click at [293, 133] on button "Add Connection" at bounding box center [295, 136] width 45 height 10
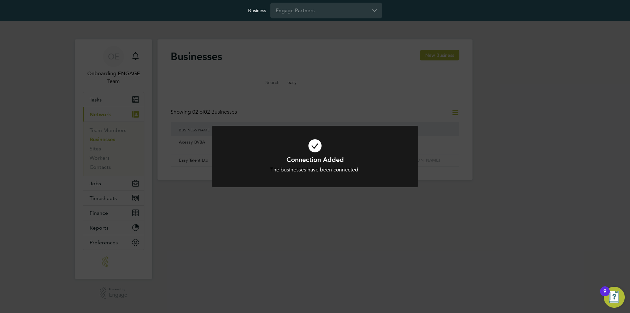
click at [474, 91] on div "Connection Added The businesses have been connected. Cancel Okay" at bounding box center [315, 156] width 630 height 313
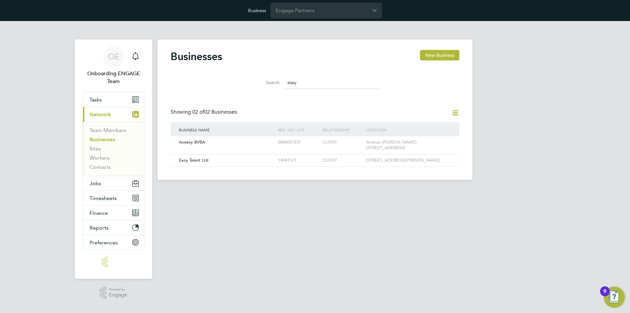
click at [456, 113] on icon at bounding box center [455, 113] width 8 height 8
click at [412, 129] on li "Add Business Connection" at bounding box center [424, 128] width 70 height 9
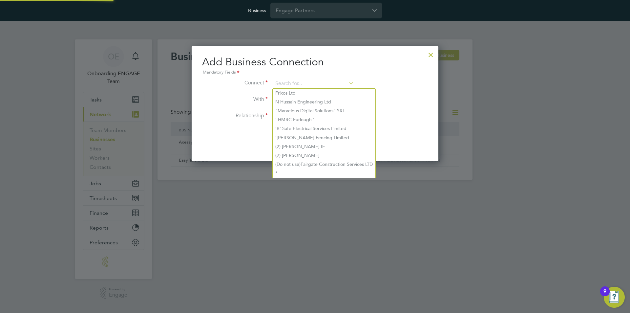
paste input "Easy Talent Ltd"
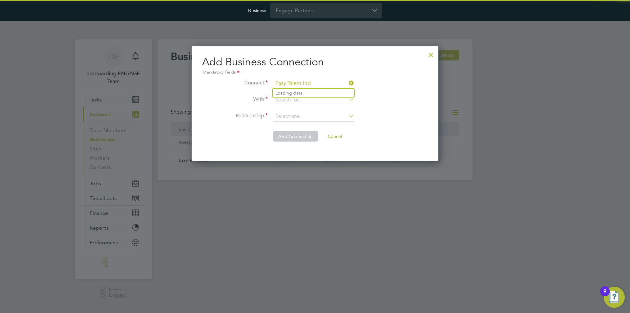
type input "Easy Talent Ltd"
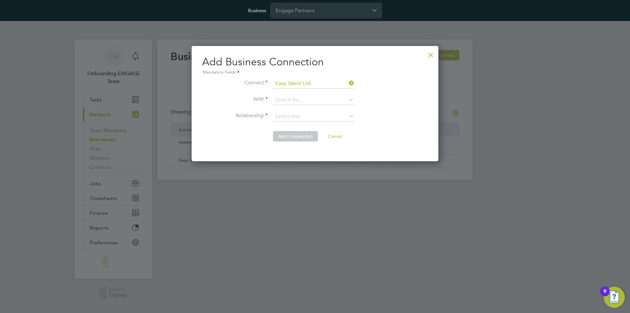
click at [316, 92] on li "Easy Talent Ltd" at bounding box center [314, 93] width 82 height 9
click at [293, 98] on input at bounding box center [313, 100] width 81 height 10
paste input "Giant Employment Limited"
type input "Giant Employment Limited"
click at [291, 110] on b "Employment" at bounding box center [301, 110] width 27 height 6
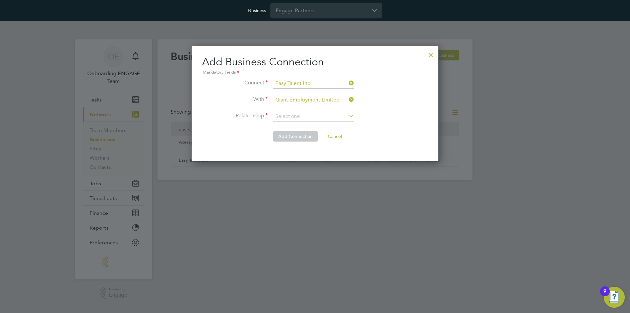
drag, startPoint x: 298, startPoint y: 114, endPoint x: 302, endPoint y: 116, distance: 4.7
click at [298, 114] on input at bounding box center [313, 117] width 81 height 10
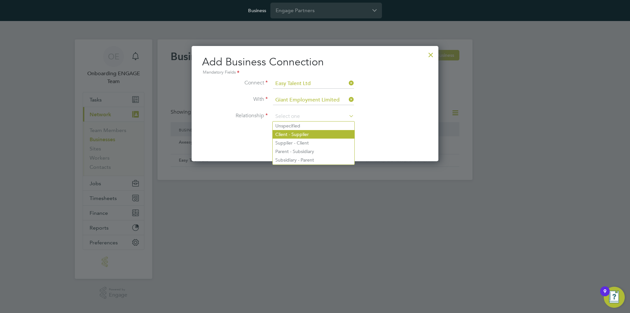
click at [302, 132] on li "Client - Supplier" at bounding box center [314, 134] width 82 height 9
type input "Client - Supplier"
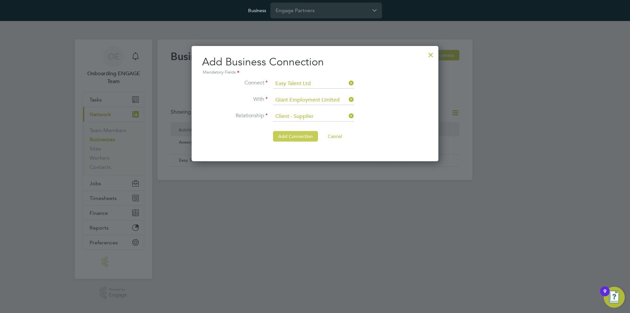
click at [287, 134] on button "Add Connection" at bounding box center [295, 136] width 45 height 10
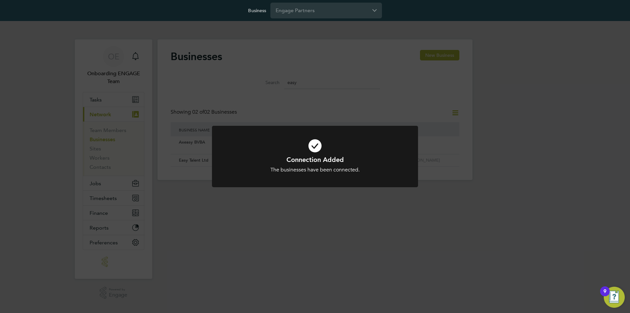
click at [472, 105] on div "Connection Added The businesses have been connected. Cancel Okay" at bounding box center [315, 156] width 630 height 313
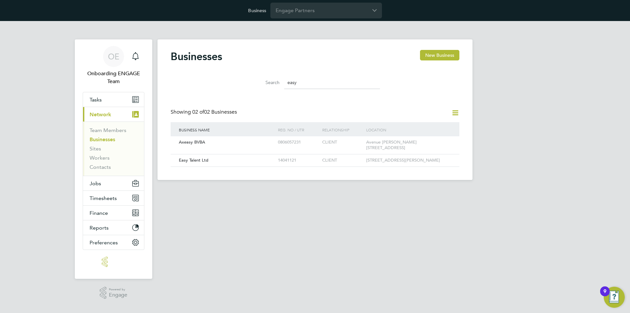
click at [454, 111] on icon at bounding box center [455, 113] width 8 height 8
click at [414, 125] on li "Add Business Connection" at bounding box center [424, 128] width 70 height 9
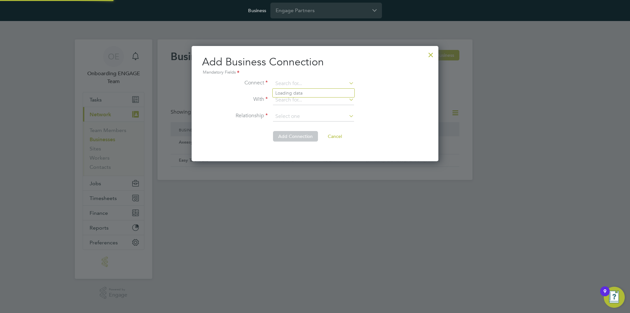
paste input "Easy Talent Ltd"
type input "Easy Talent Ltd"
click at [303, 93] on b "Ltd" at bounding box center [304, 93] width 7 height 6
click at [319, 95] on ul "Connect Easy Talent Ltd With Relationship" at bounding box center [315, 103] width 226 height 49
click at [318, 98] on input at bounding box center [313, 100] width 81 height 10
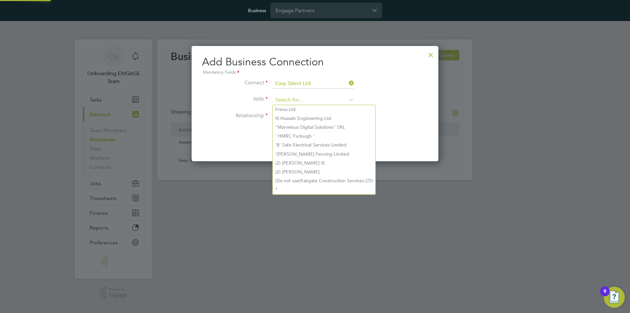
paste input "Sapphire DNP Limited"
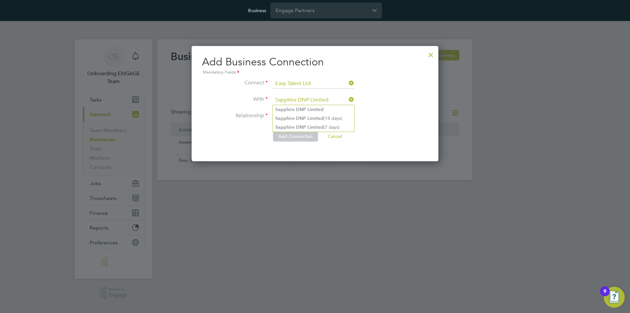
type input "Sapphire DNP Limited"
click at [311, 107] on b "Limited" at bounding box center [315, 110] width 16 height 6
click at [325, 116] on input at bounding box center [313, 117] width 81 height 10
click at [299, 132] on li "Client - Supplier" at bounding box center [314, 134] width 82 height 9
type input "Client - Supplier"
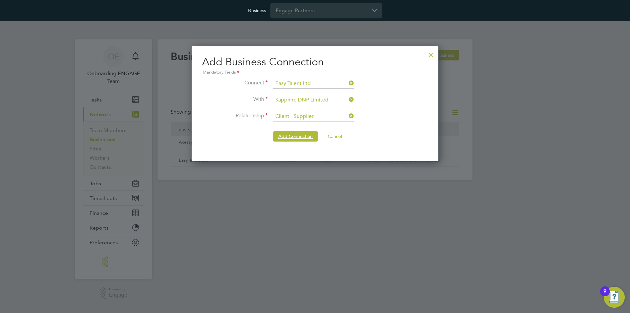
drag, startPoint x: 280, startPoint y: 133, endPoint x: 397, endPoint y: 122, distance: 116.7
click at [280, 133] on button "Add Connection" at bounding box center [295, 136] width 45 height 10
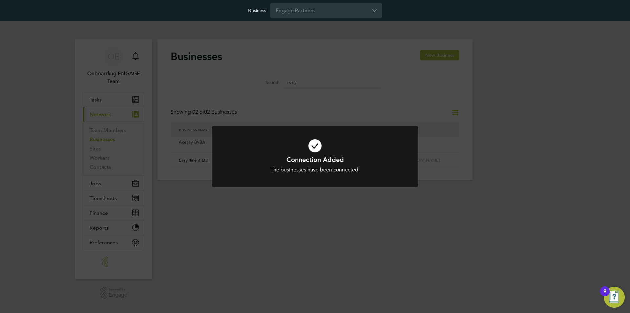
click at [490, 106] on div "Connection Added The businesses have been connected. Cancel Okay" at bounding box center [315, 156] width 630 height 313
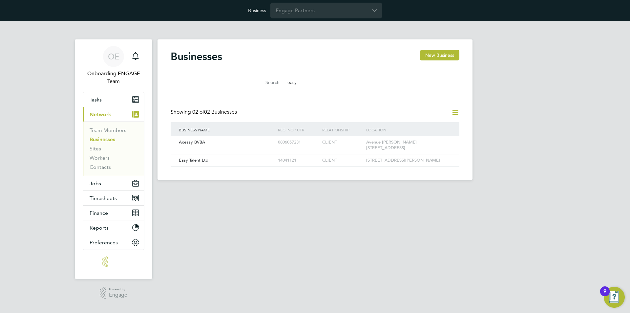
click at [459, 113] on div "Businesses New Business Search easy Showing 02 of 02 Businesses Business Name R…" at bounding box center [314, 109] width 315 height 140
click at [455, 113] on icon at bounding box center [455, 113] width 8 height 8
click at [432, 125] on li "Add Business Connection" at bounding box center [424, 128] width 70 height 9
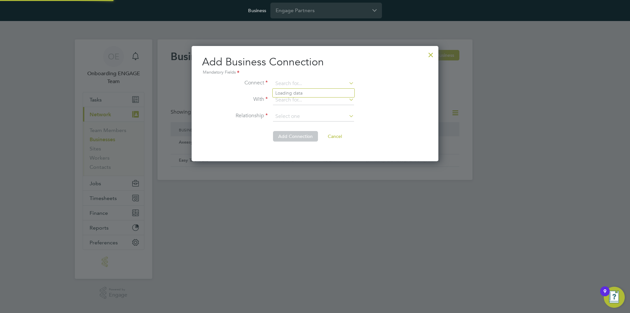
scroll to position [115, 247]
paste input "Easy Talent Ltd"
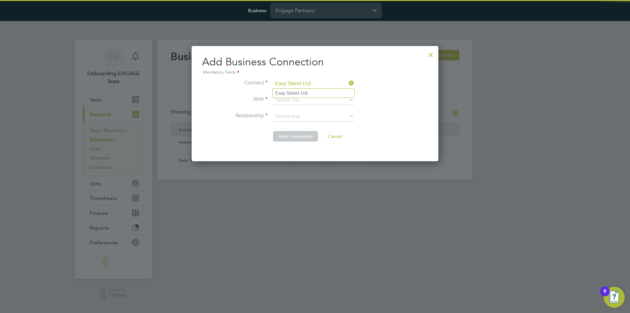
type input "Easy Talent Ltd"
click at [306, 92] on b "Ltd" at bounding box center [304, 93] width 7 height 6
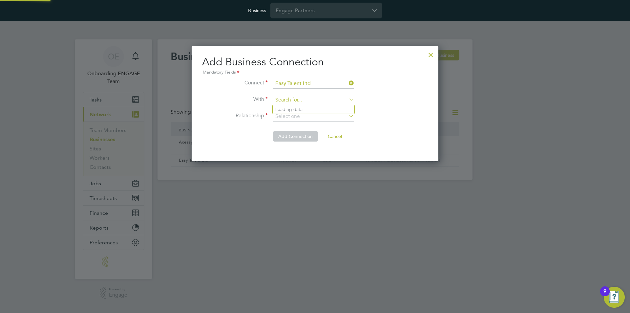
click at [327, 96] on input at bounding box center [313, 100] width 81 height 10
paste input "UMBRELLA-COMPANY LIMITED"
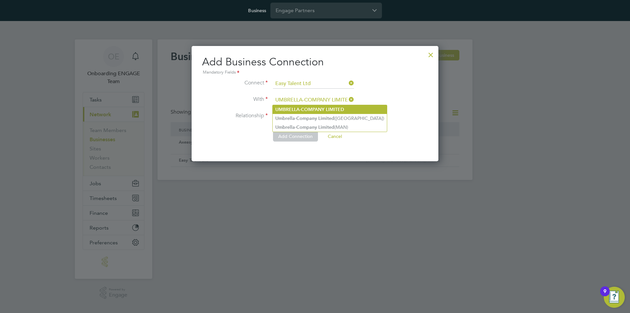
type input "UMBRELLA-COMPANY LIMITED"
click at [301, 109] on b "UMBRELLA-COMPANY" at bounding box center [299, 110] width 49 height 6
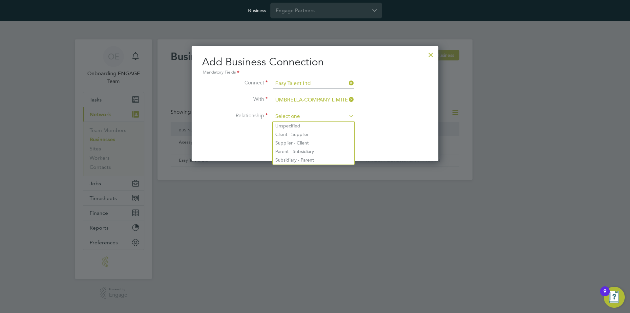
click at [302, 116] on input at bounding box center [313, 117] width 81 height 10
click at [302, 135] on li "Client - Supplier" at bounding box center [314, 134] width 82 height 9
type input "Client - Supplier"
click at [284, 135] on button "Add Connection" at bounding box center [295, 136] width 45 height 10
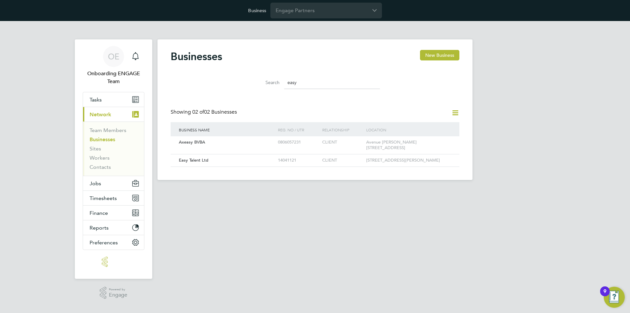
click at [499, 136] on div "OE Onboarding ENGAGE Team Notifications Applications: Tasks Current page: Netwo…" at bounding box center [315, 105] width 630 height 169
click at [310, 13] on input "Engage Partners" at bounding box center [326, 10] width 112 height 15
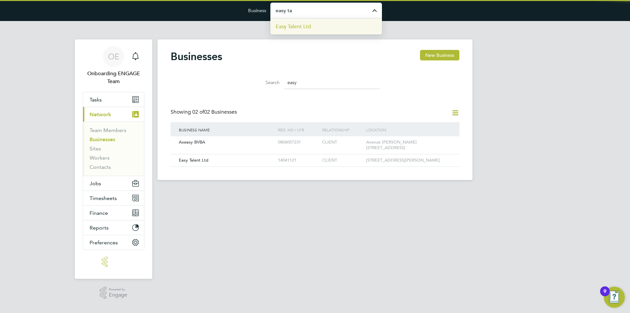
click at [313, 24] on li "Easy Talent Ltd" at bounding box center [326, 26] width 112 height 16
type input "Easy Talent Ltd"
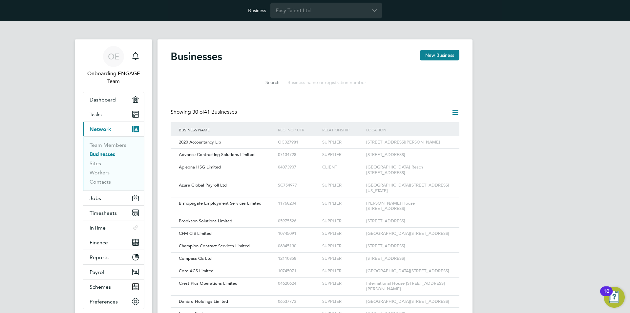
click at [508, 121] on div "OE Onboarding ENGAGE Team Notifications Applications: Dashboard Tasks Current p…" at bounding box center [315, 311] width 630 height 581
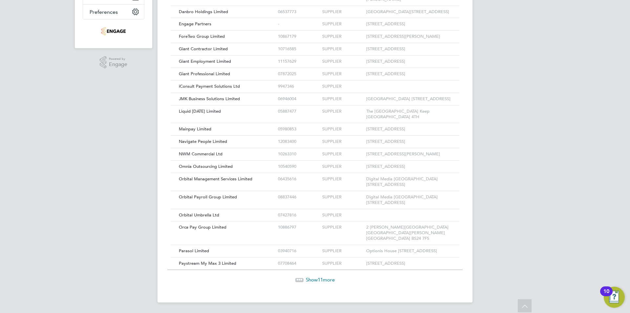
click at [321, 282] on span "11" at bounding box center [320, 279] width 5 height 6
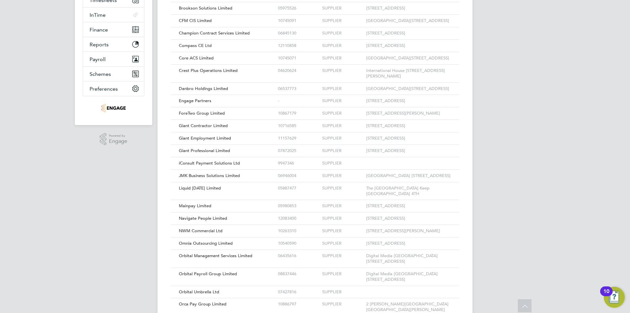
click at [524, 302] on icon at bounding box center [524, 306] width 11 height 15
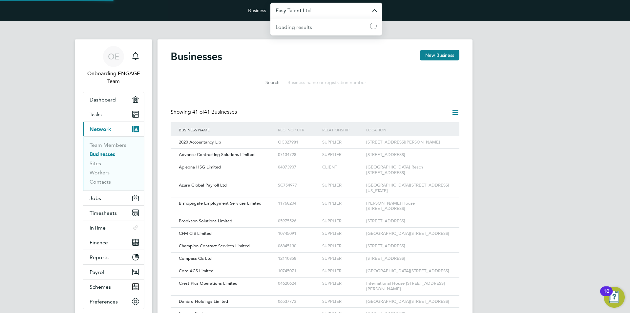
click at [322, 13] on input "Easy Talent Ltd" at bounding box center [326, 10] width 112 height 15
click at [313, 23] on span "Engage Partners" at bounding box center [295, 27] width 39 height 8
type input "Engage Partners"
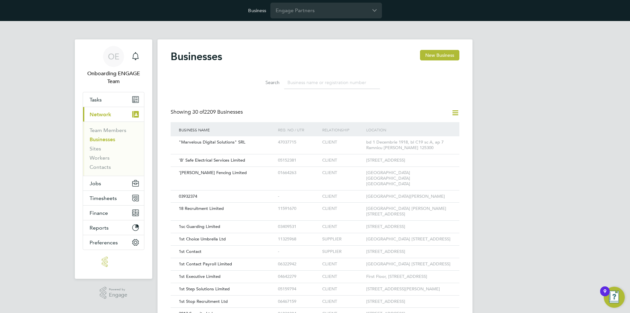
click at [296, 83] on input at bounding box center [332, 82] width 96 height 13
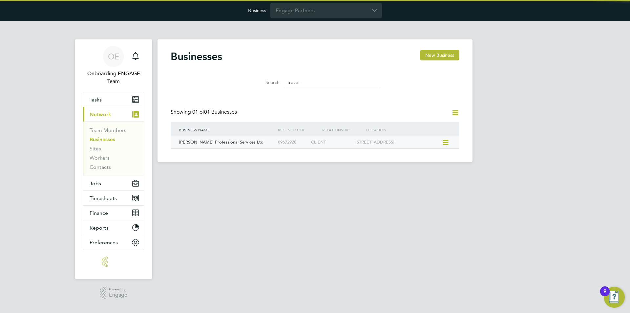
type input "trevet"
click at [402, 148] on div "[STREET_ADDRESS]" at bounding box center [398, 142] width 88 height 12
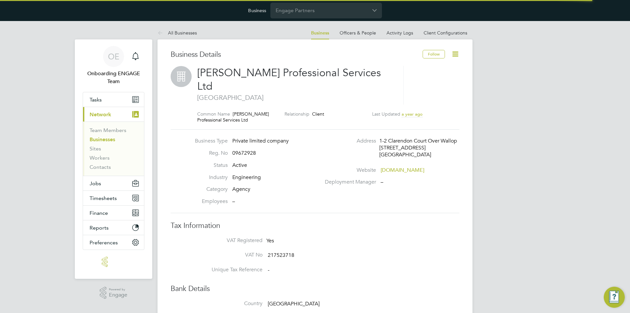
click at [458, 55] on icon at bounding box center [455, 54] width 8 height 8
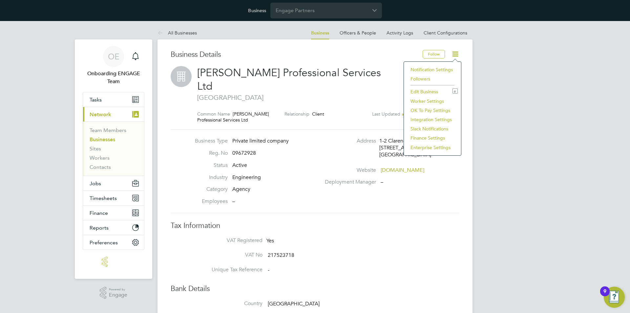
click at [422, 102] on li "Worker Settings" at bounding box center [432, 100] width 51 height 9
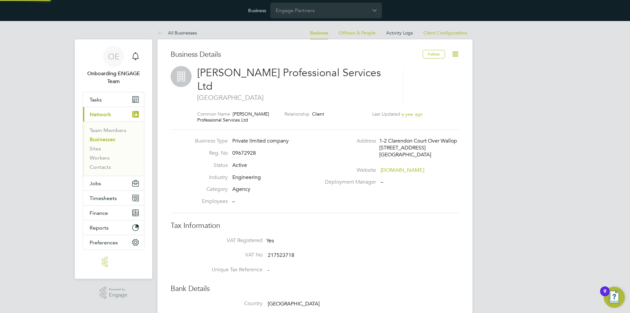
type input "Mandatory"
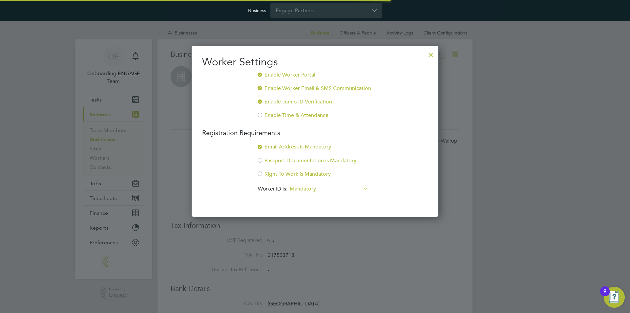
scroll to position [171, 247]
click at [431, 53] on div at bounding box center [431, 53] width 12 height 12
